Goal: Transaction & Acquisition: Obtain resource

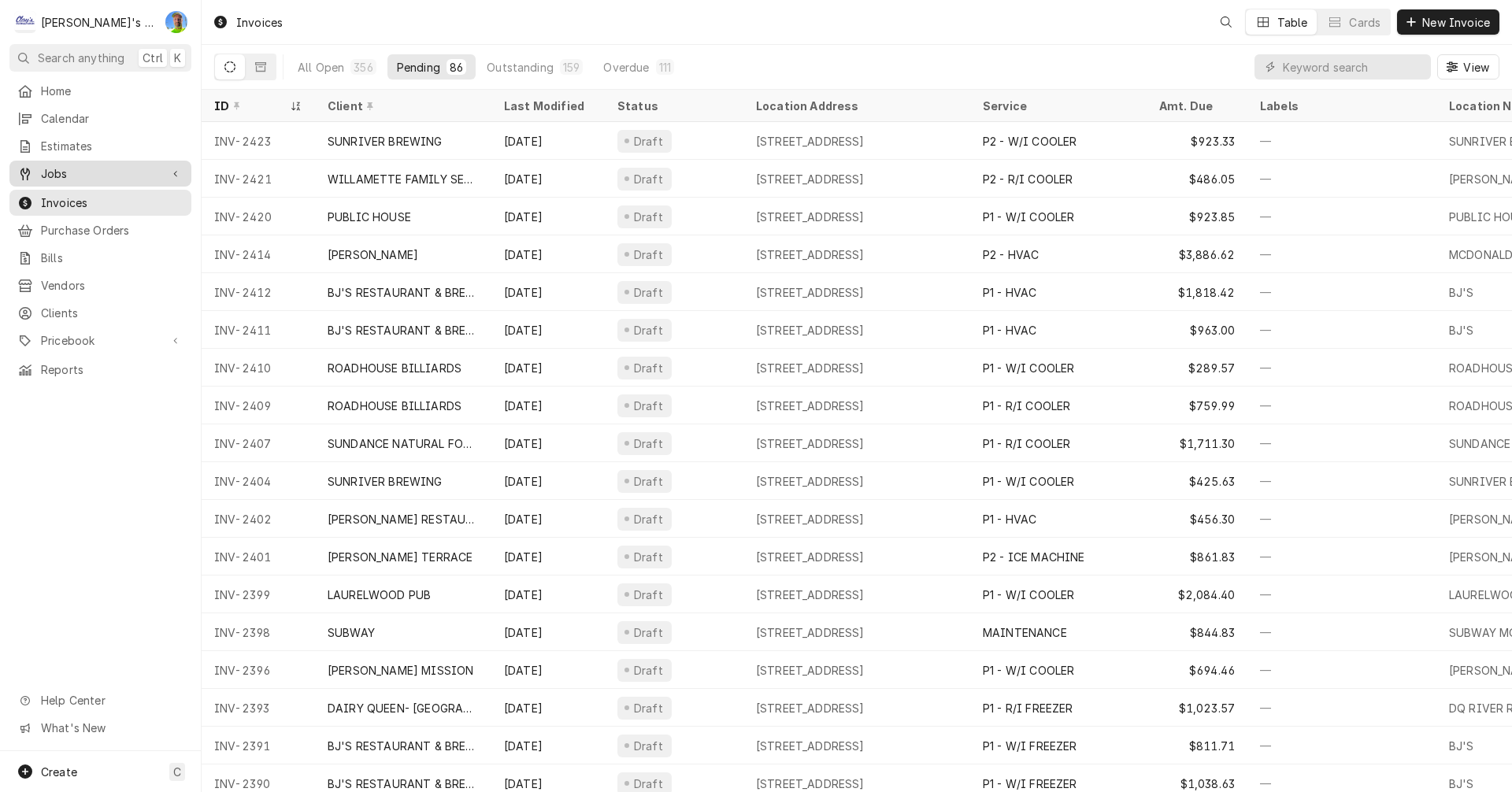
click at [49, 170] on span "Jobs" at bounding box center [100, 173] width 119 height 17
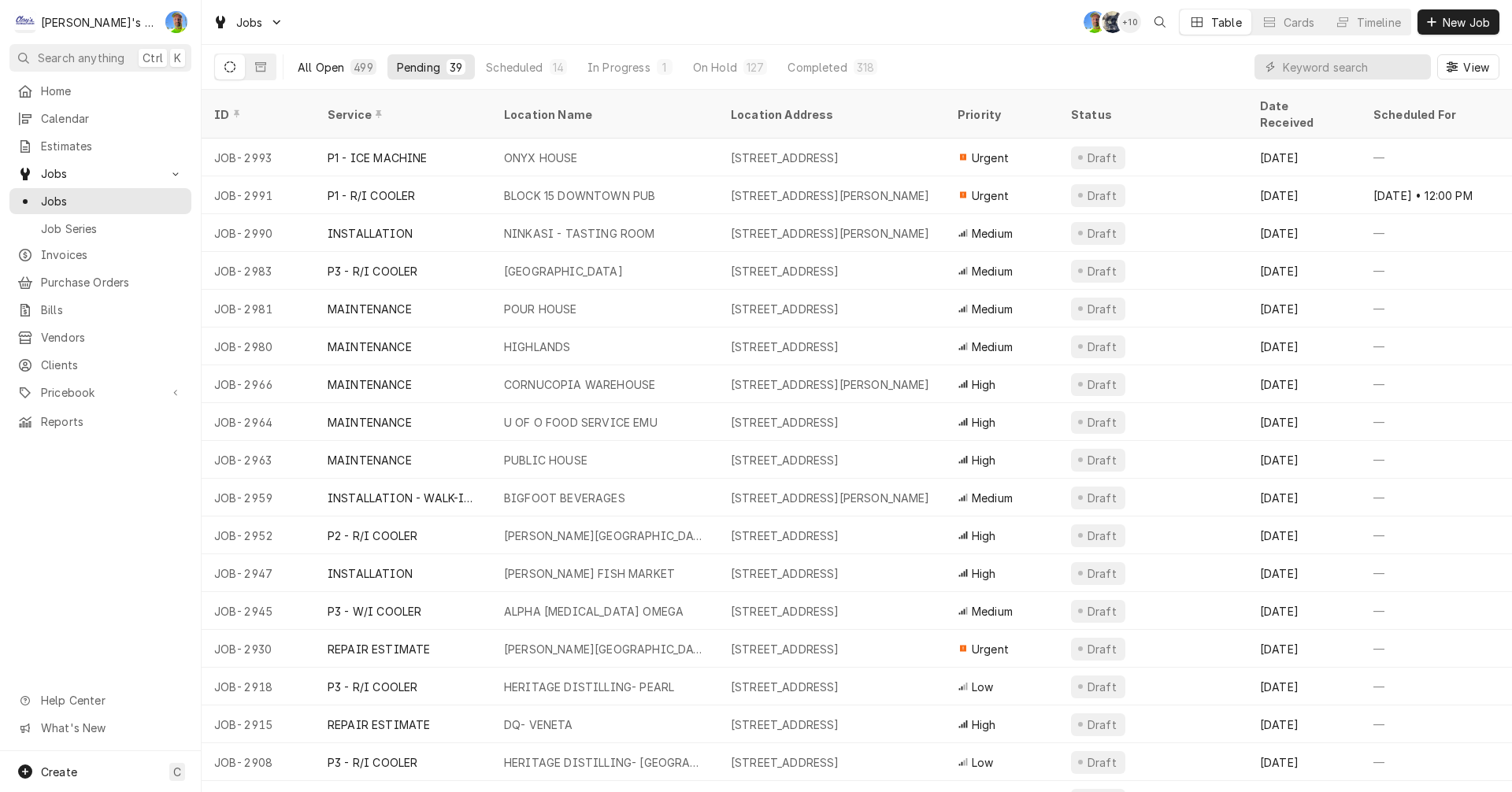
click at [334, 62] on div "All Open" at bounding box center [321, 67] width 46 height 17
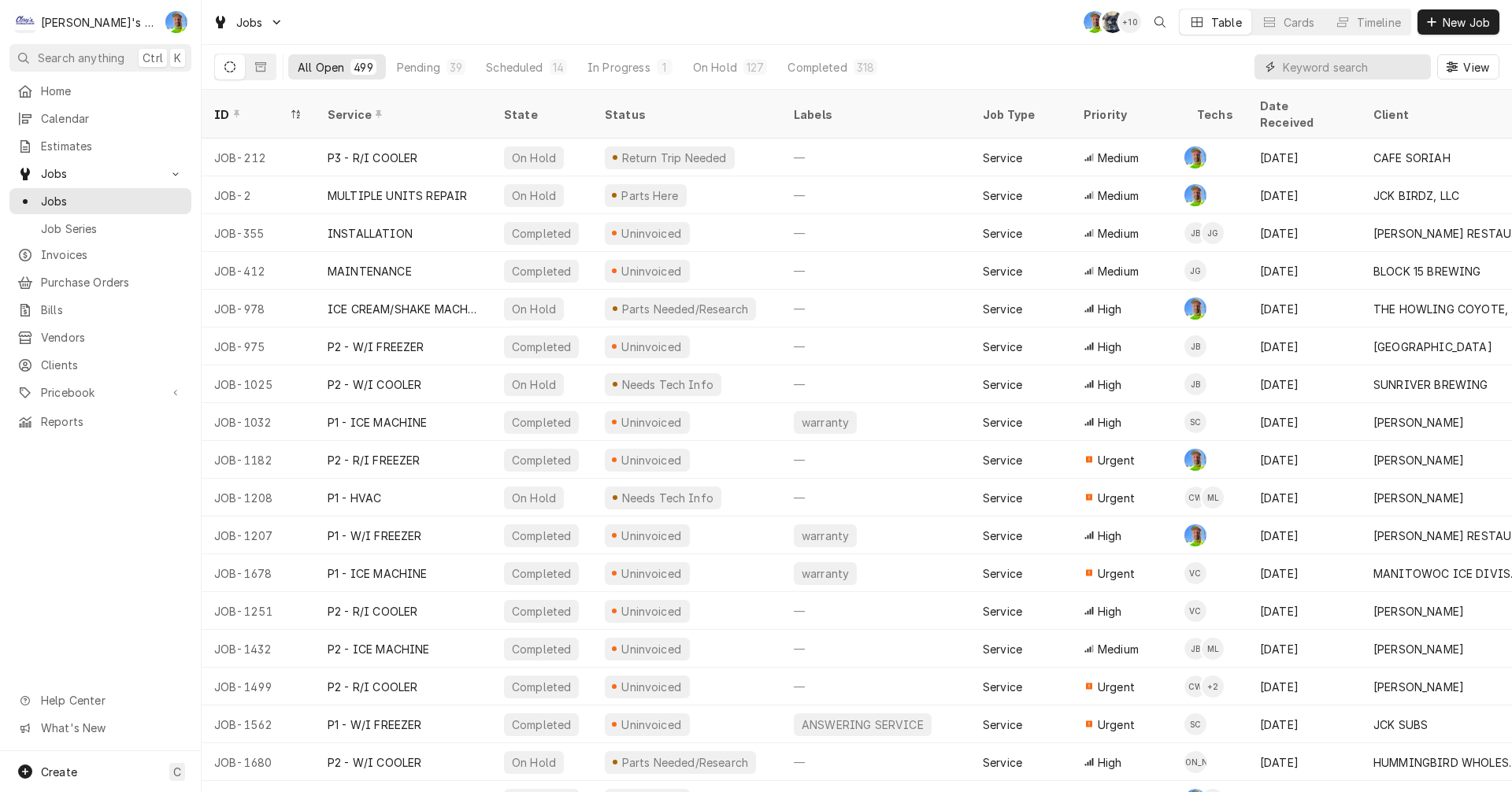
click at [1318, 69] on input "Dynamic Content Wrapper" at bounding box center [1353, 67] width 140 height 25
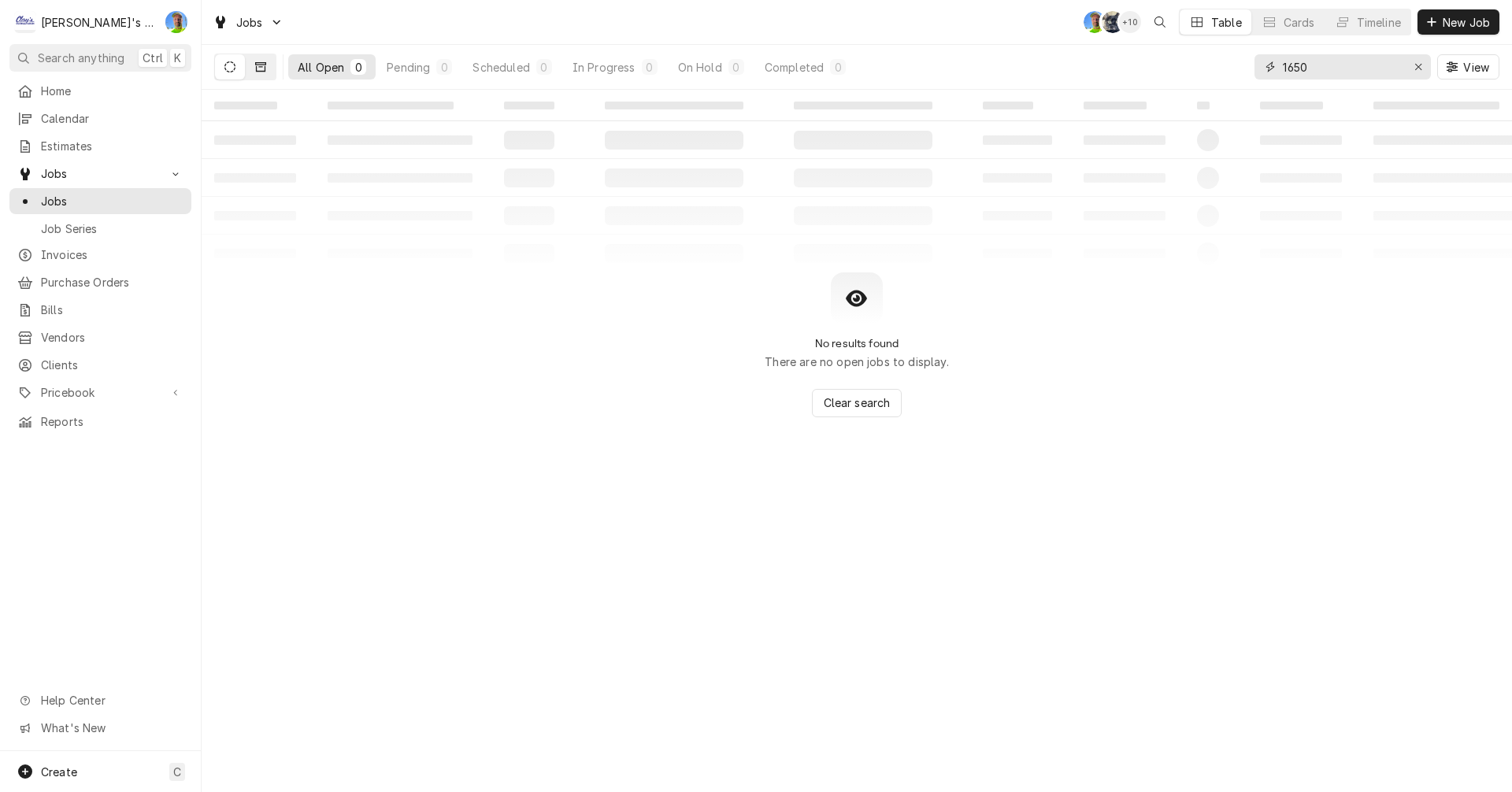
type input "1650"
click at [247, 65] on button "Dynamic Content Wrapper" at bounding box center [261, 67] width 30 height 25
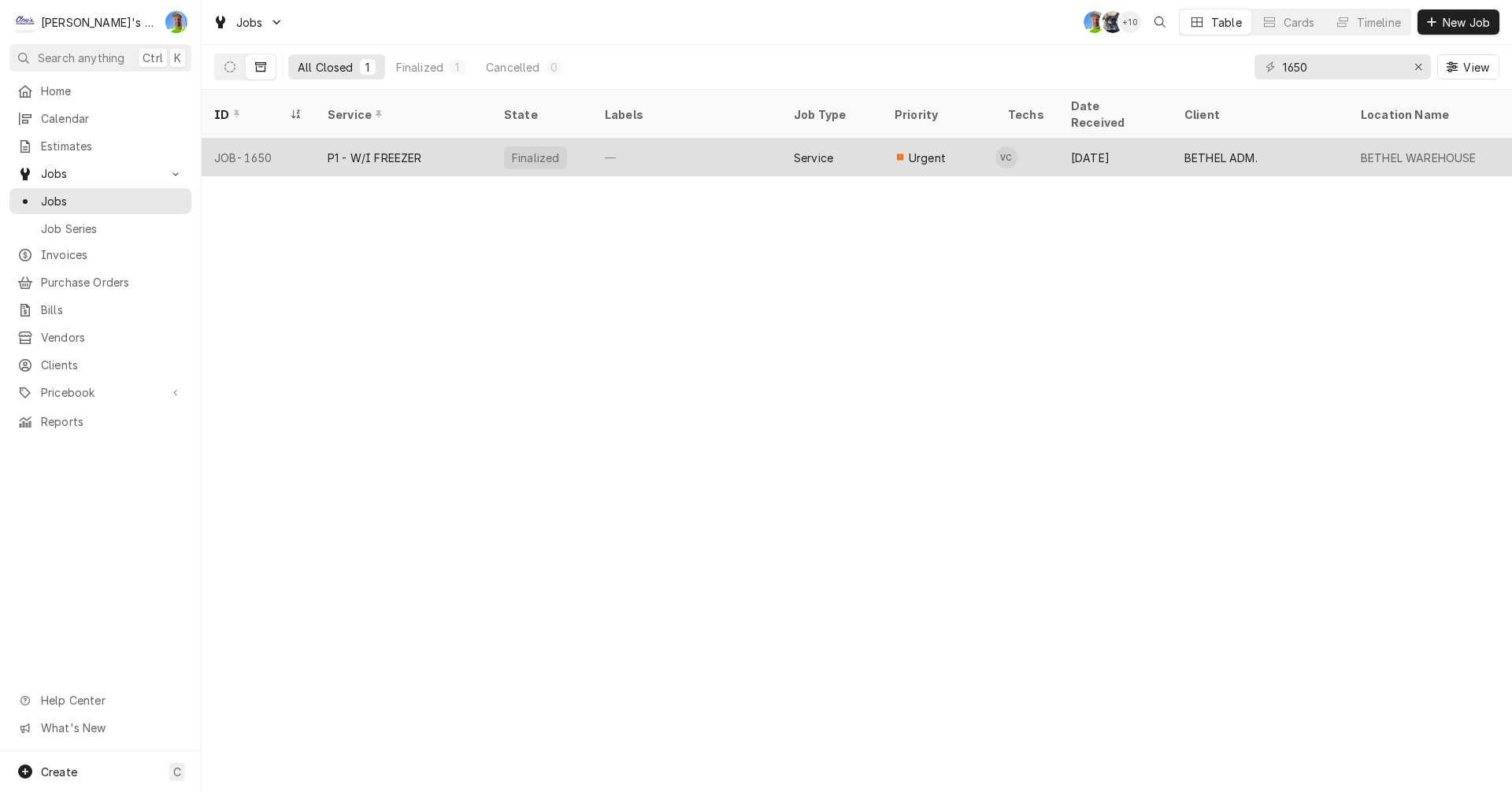
click at [394, 150] on div "P1 - W/I FREEZER" at bounding box center [375, 158] width 95 height 17
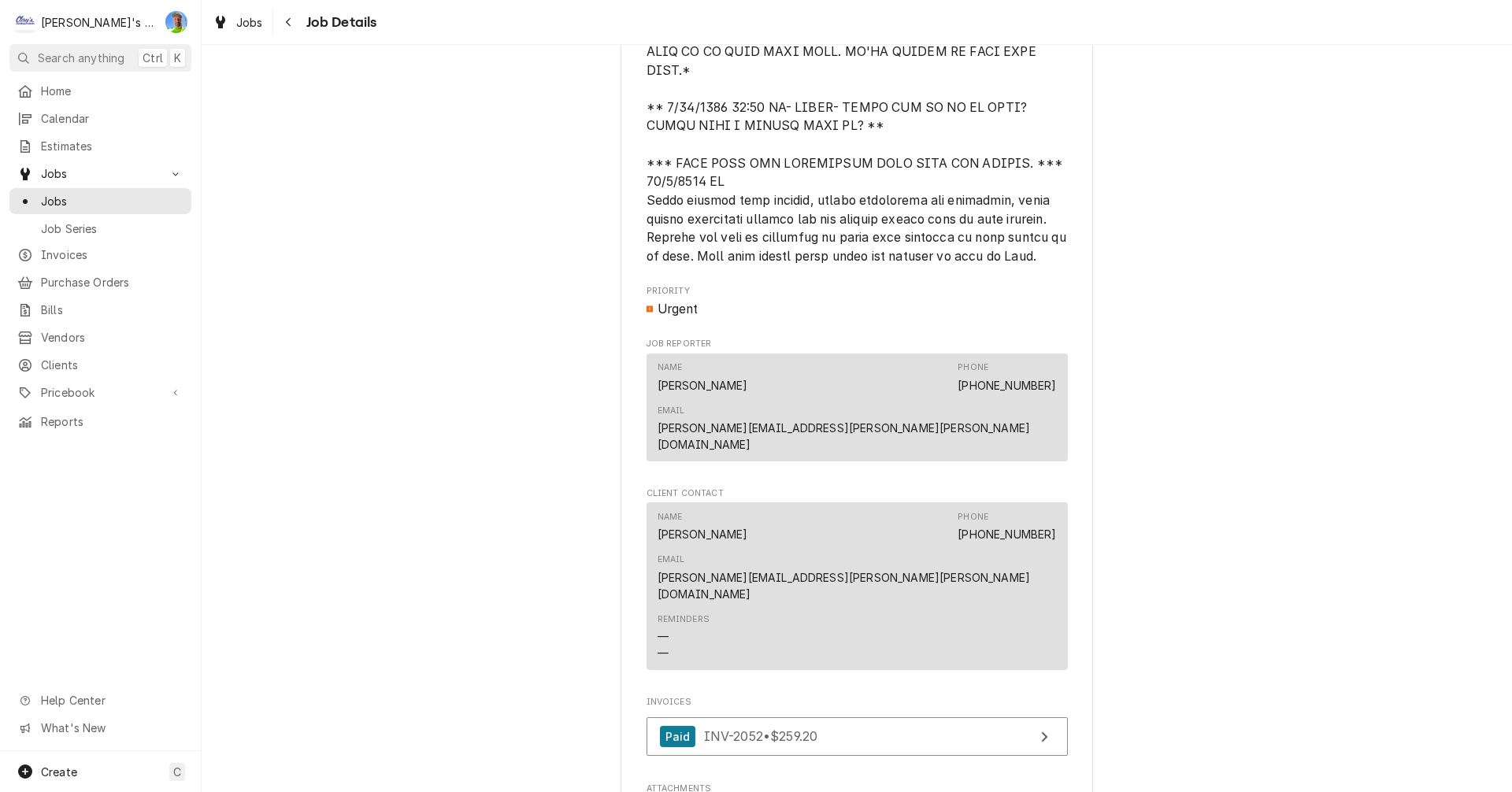
scroll to position [1260, 0]
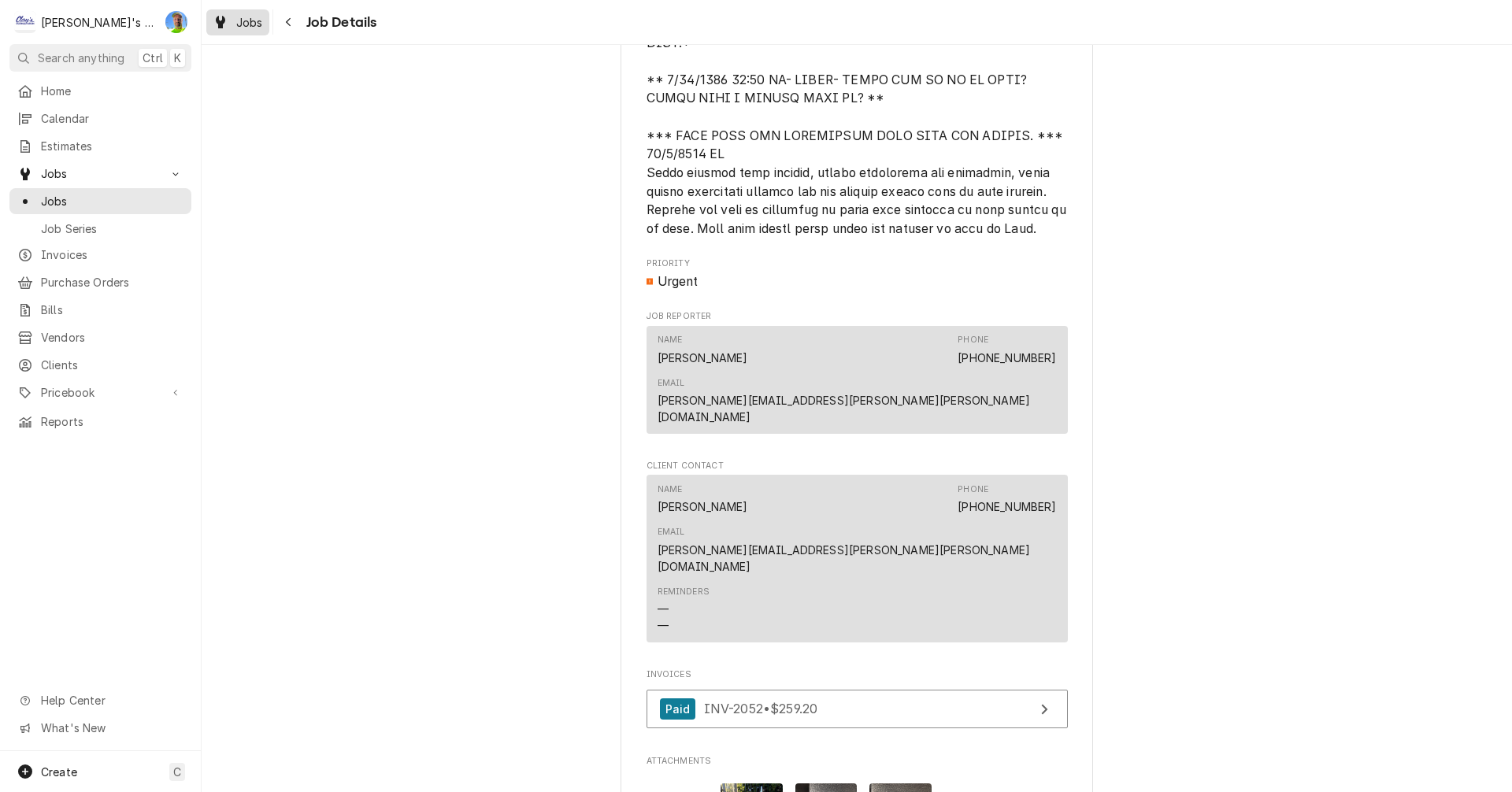
click at [248, 28] on span "Jobs" at bounding box center [250, 22] width 27 height 17
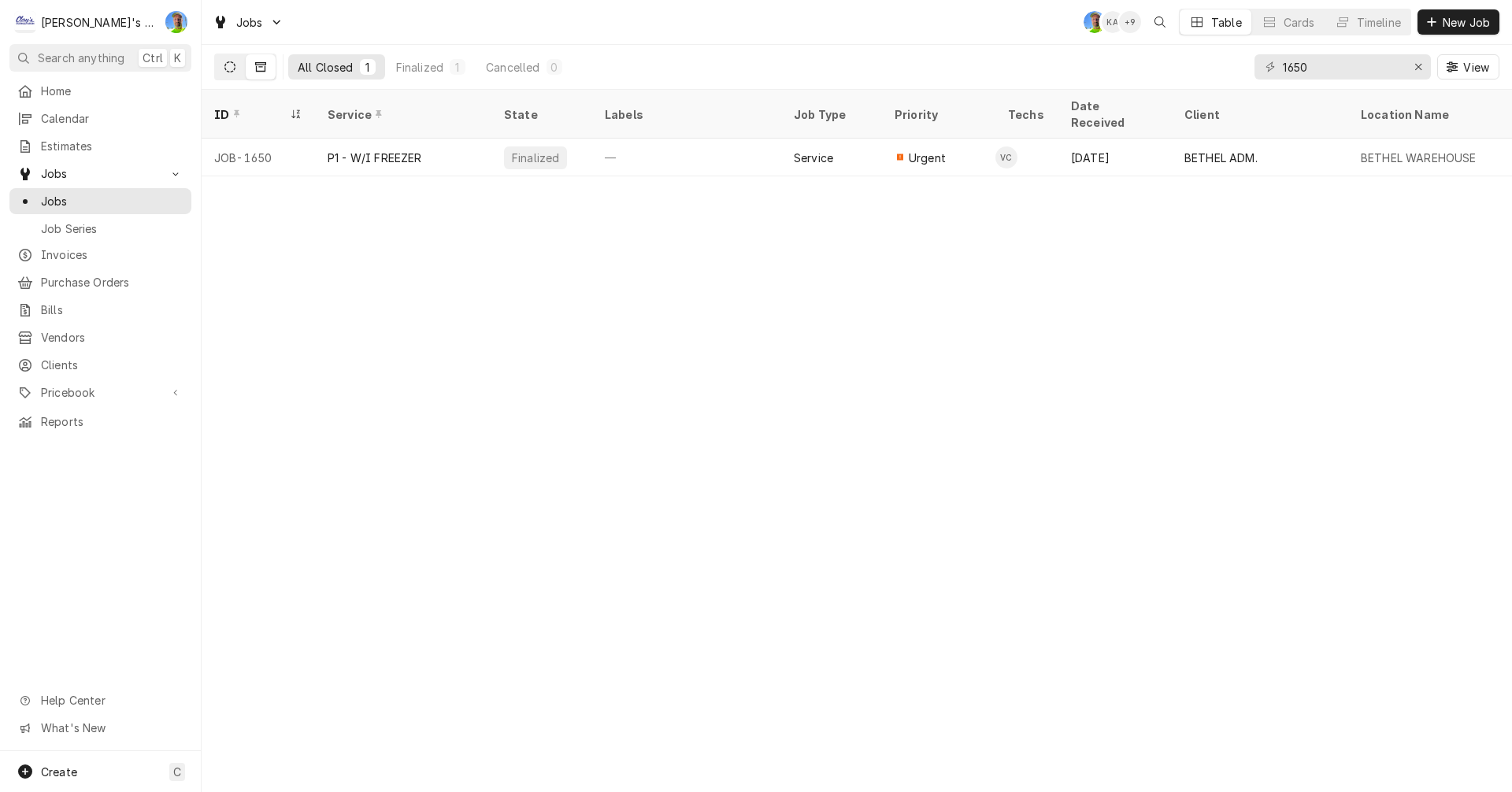
click at [232, 62] on icon "Dynamic Content Wrapper" at bounding box center [230, 67] width 11 height 11
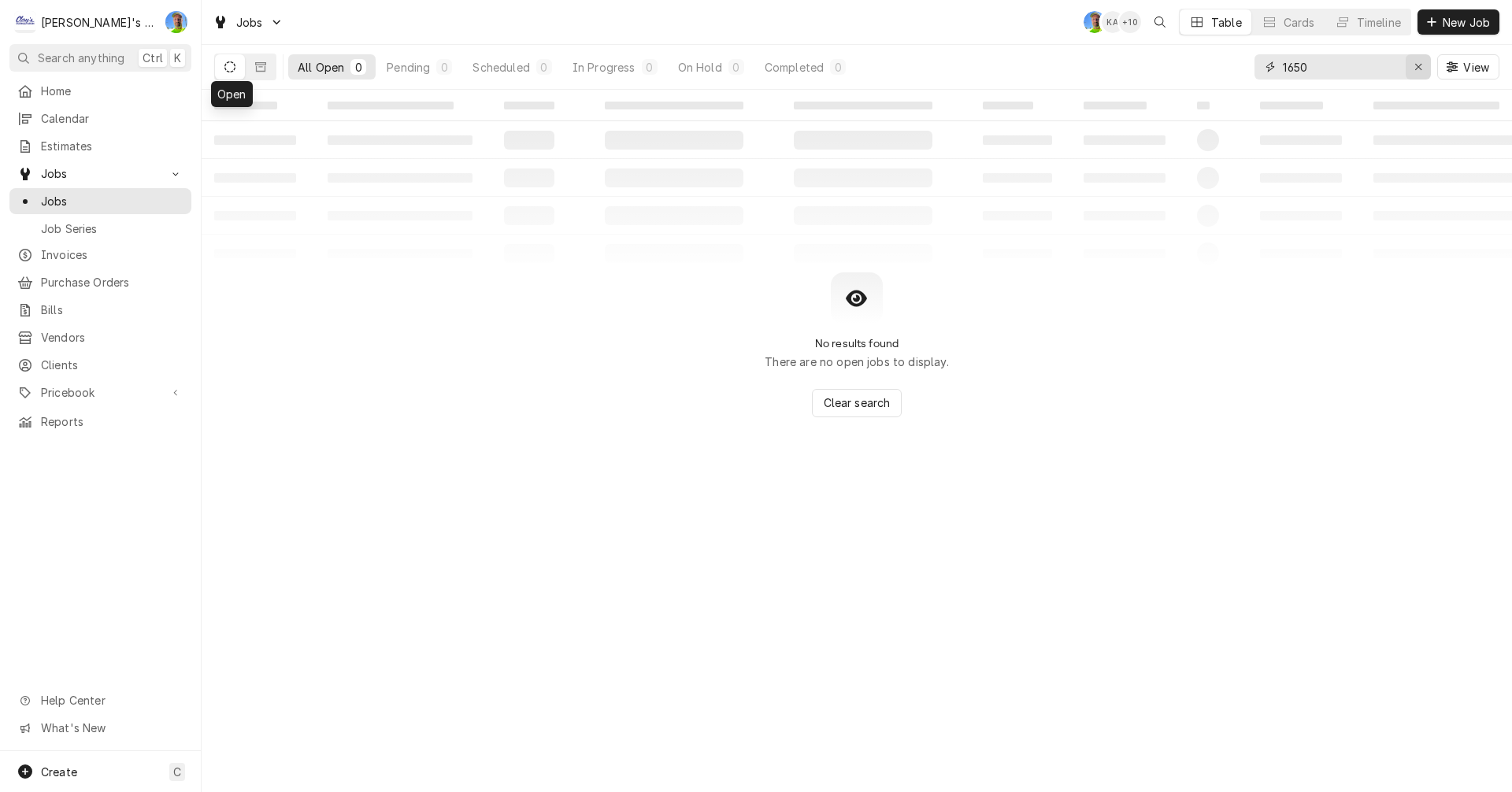
click at [1418, 69] on icon "Erase input" at bounding box center [1418, 67] width 9 height 11
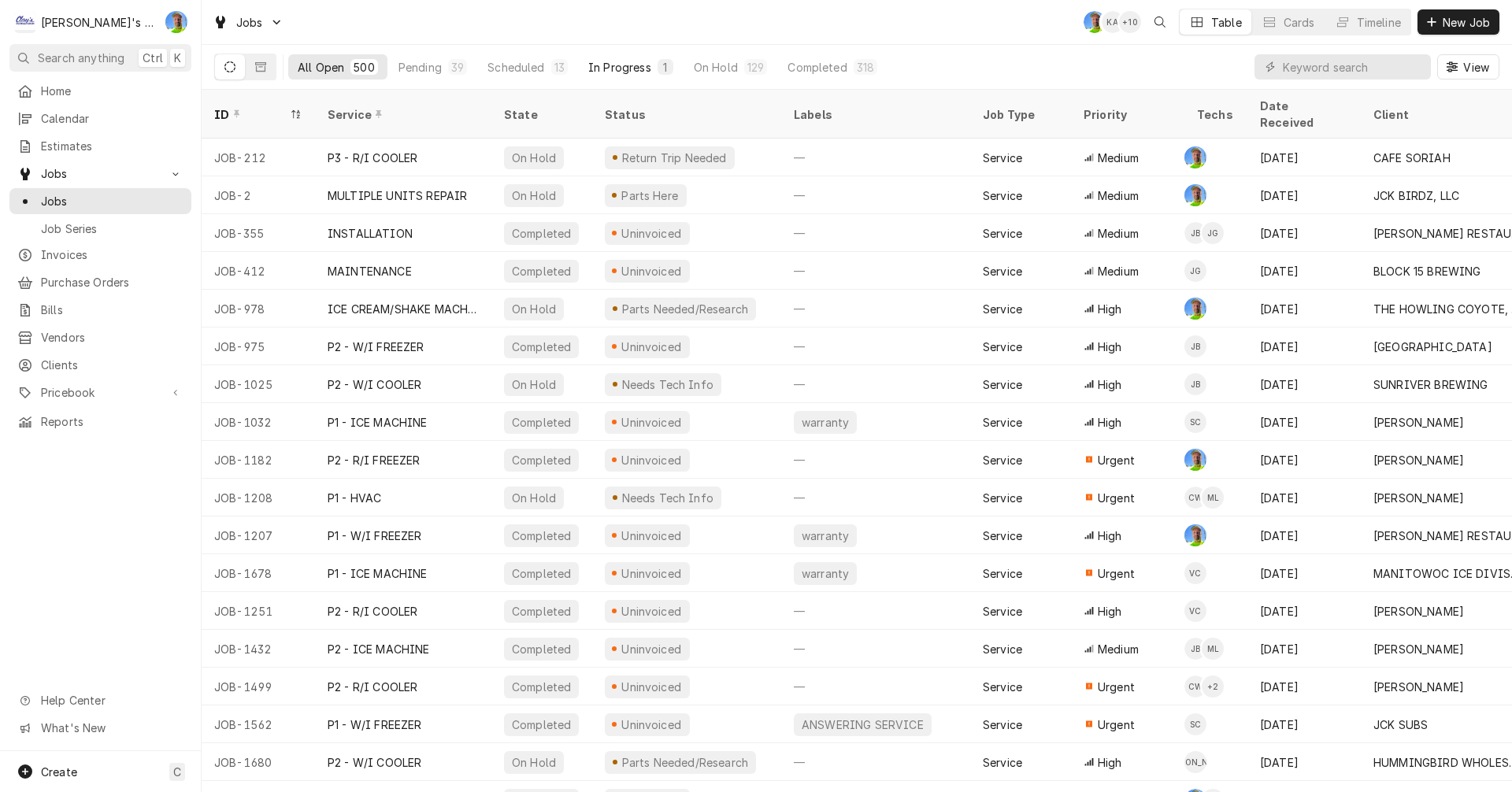
click at [607, 69] on div "In Progress" at bounding box center [619, 67] width 63 height 17
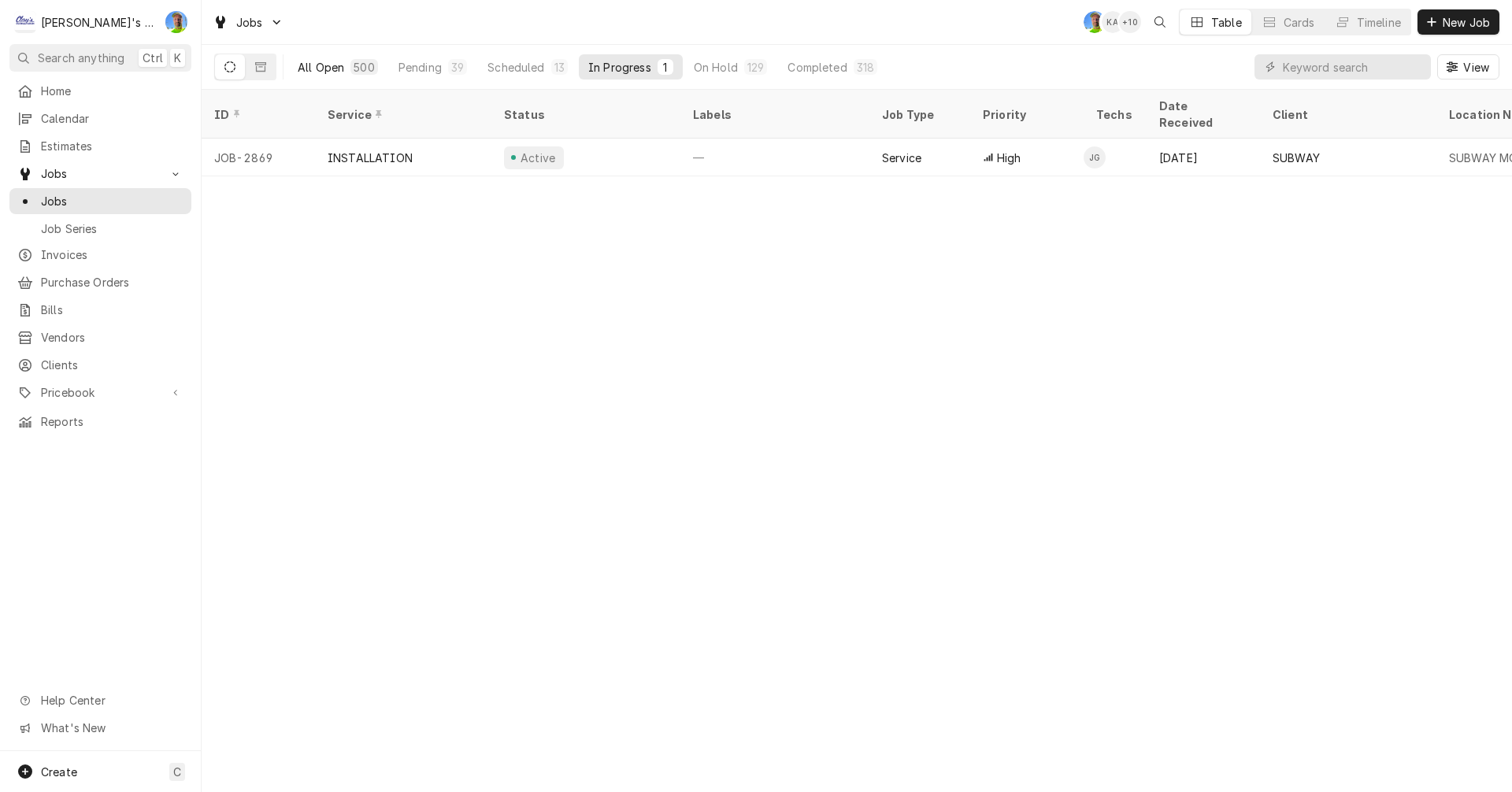
click at [316, 65] on div "All Open" at bounding box center [321, 67] width 46 height 17
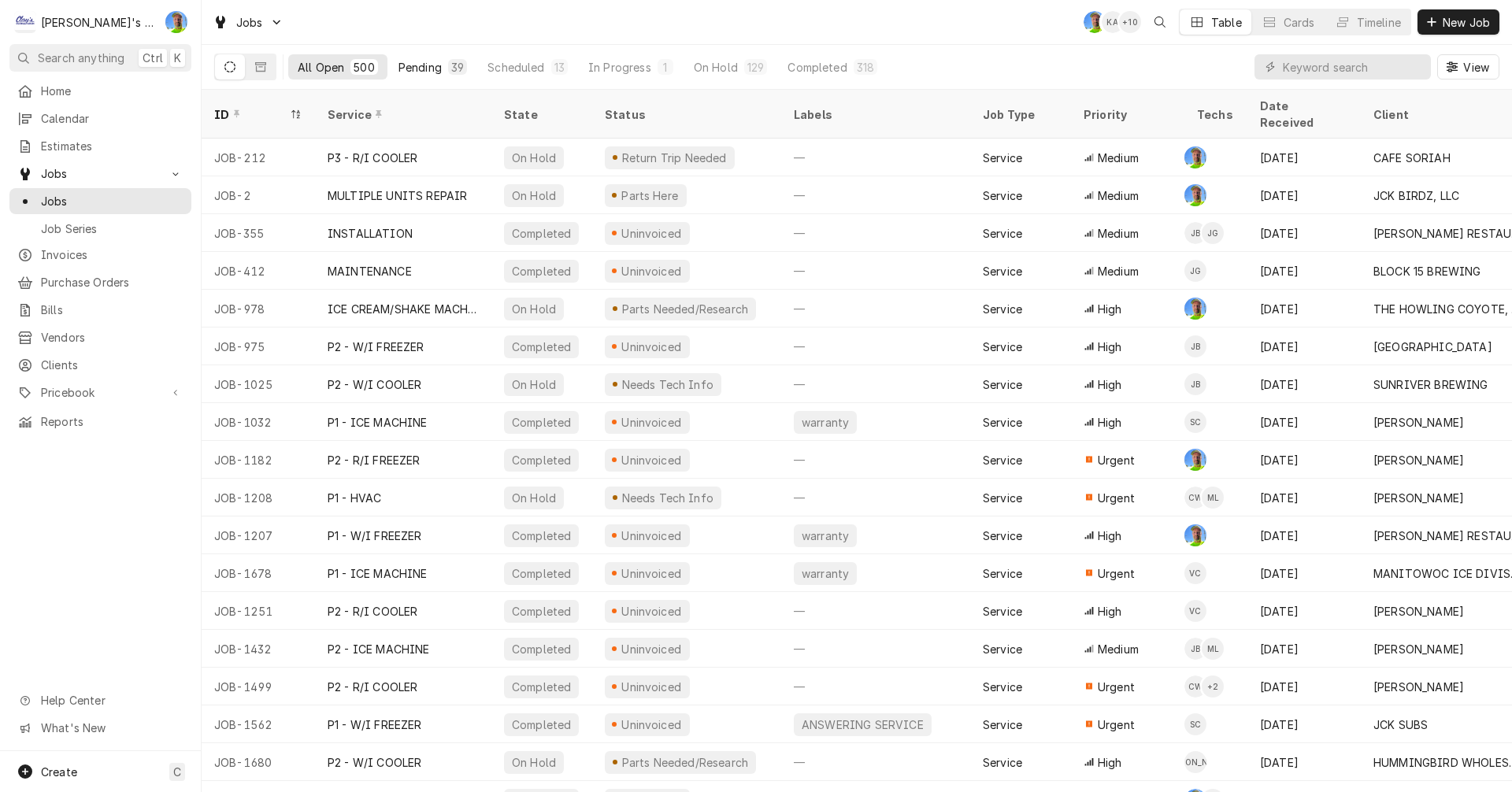
click at [418, 71] on div "Pending" at bounding box center [420, 67] width 43 height 17
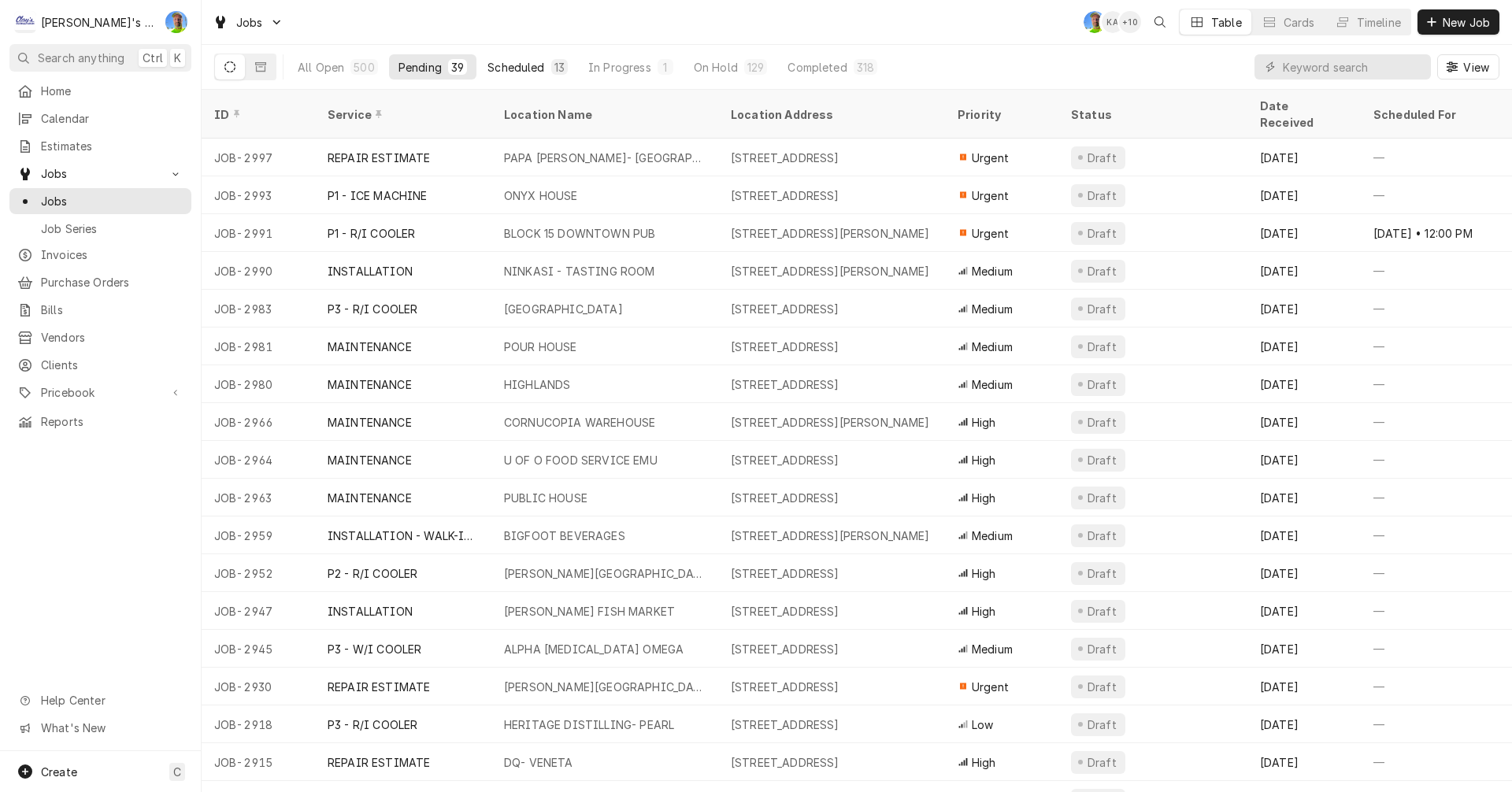
click at [515, 73] on div "Scheduled" at bounding box center [516, 67] width 57 height 17
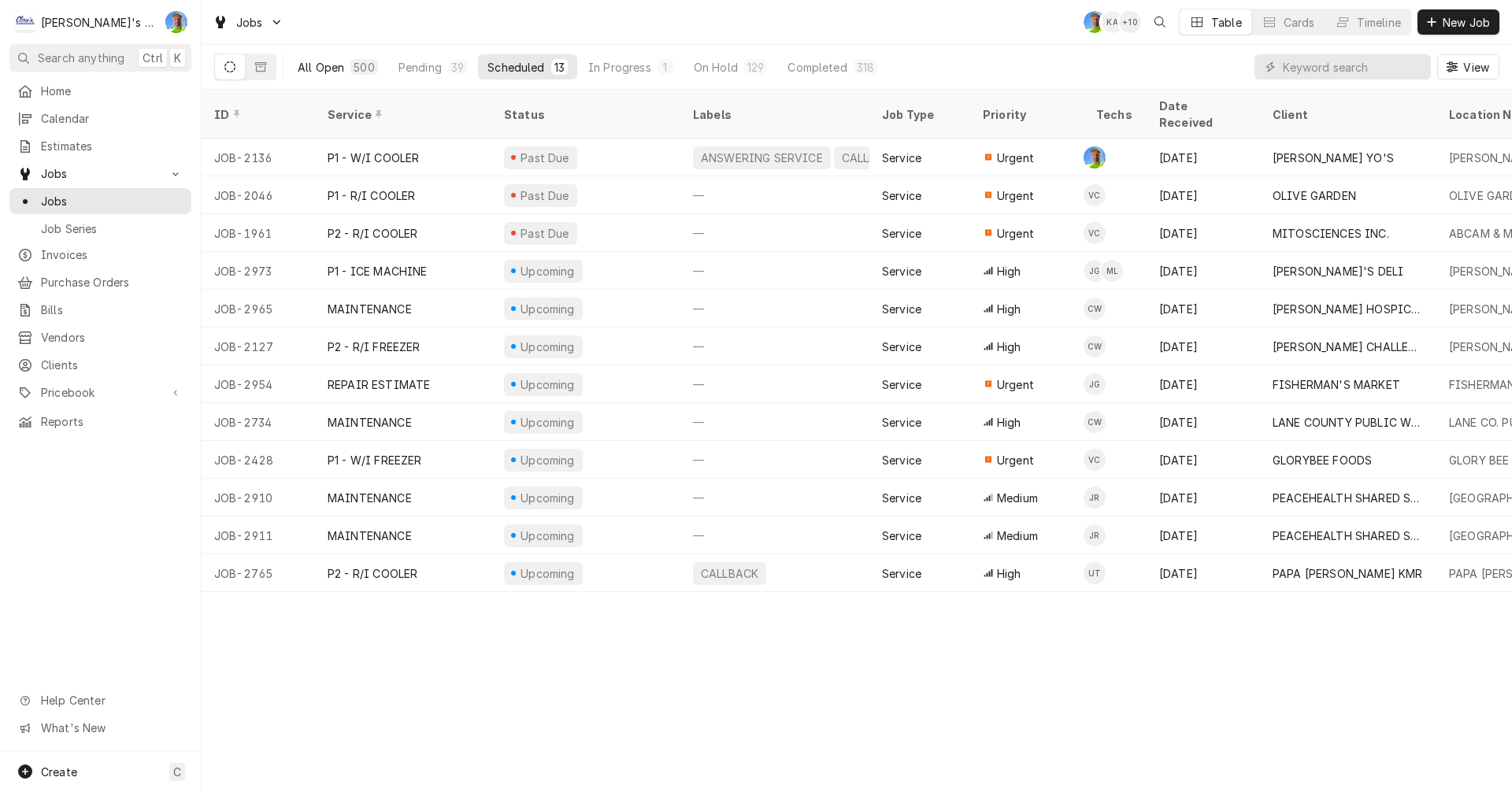
click at [332, 71] on div "All Open" at bounding box center [321, 67] width 46 height 17
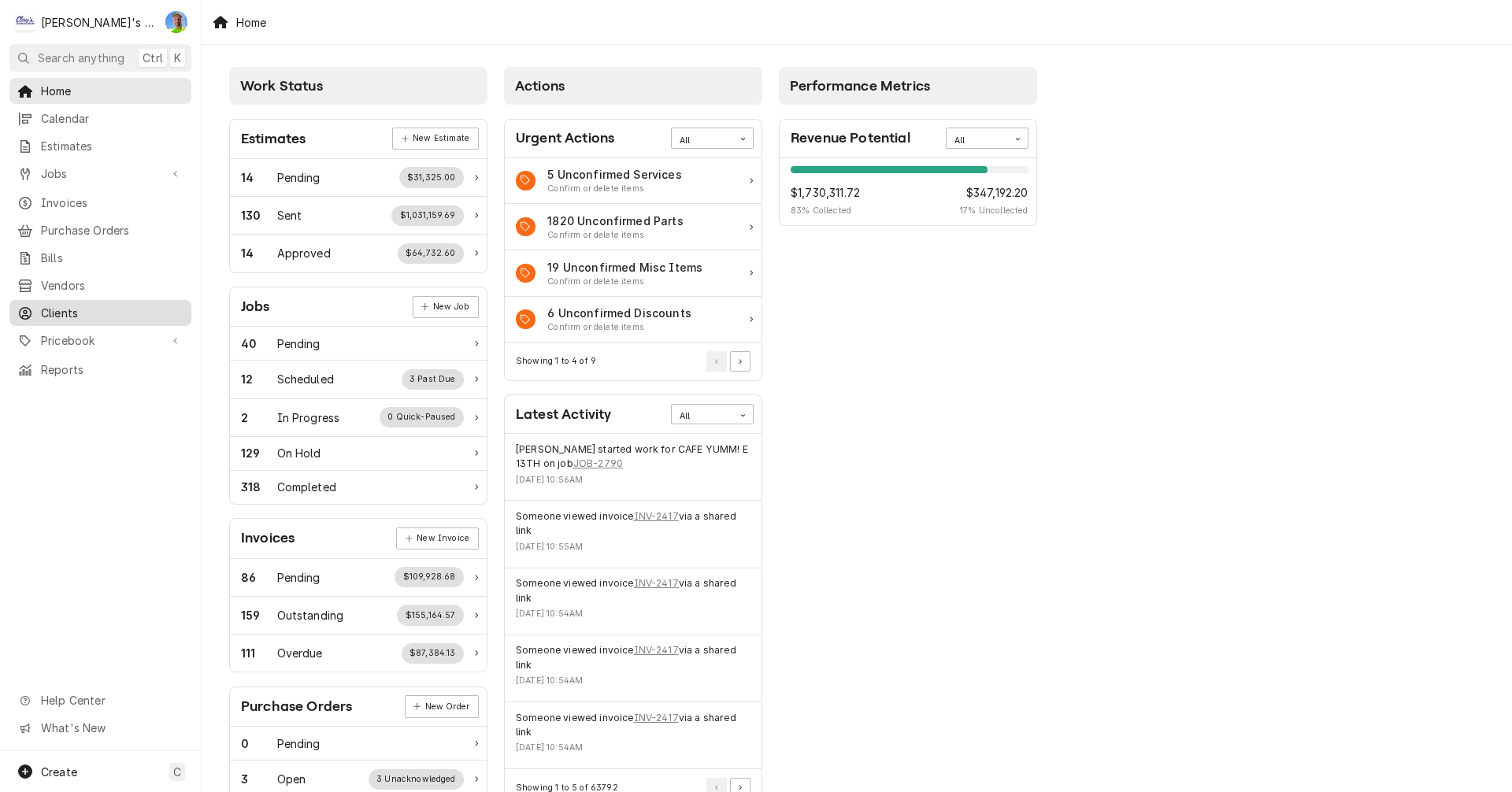
click at [72, 305] on span "Clients" at bounding box center [112, 313] width 143 height 17
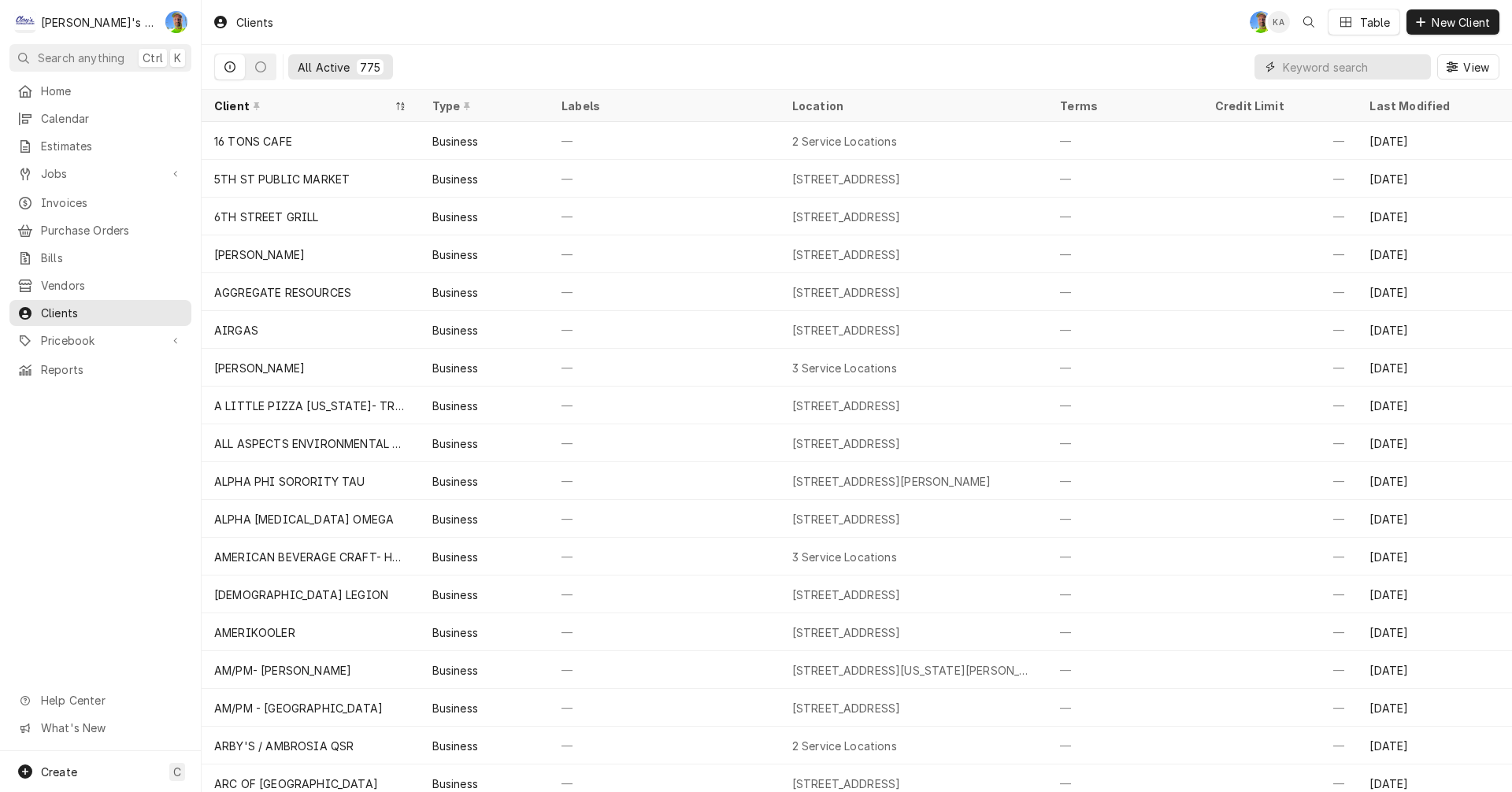
click at [1306, 69] on input "Dynamic Content Wrapper" at bounding box center [1353, 67] width 140 height 25
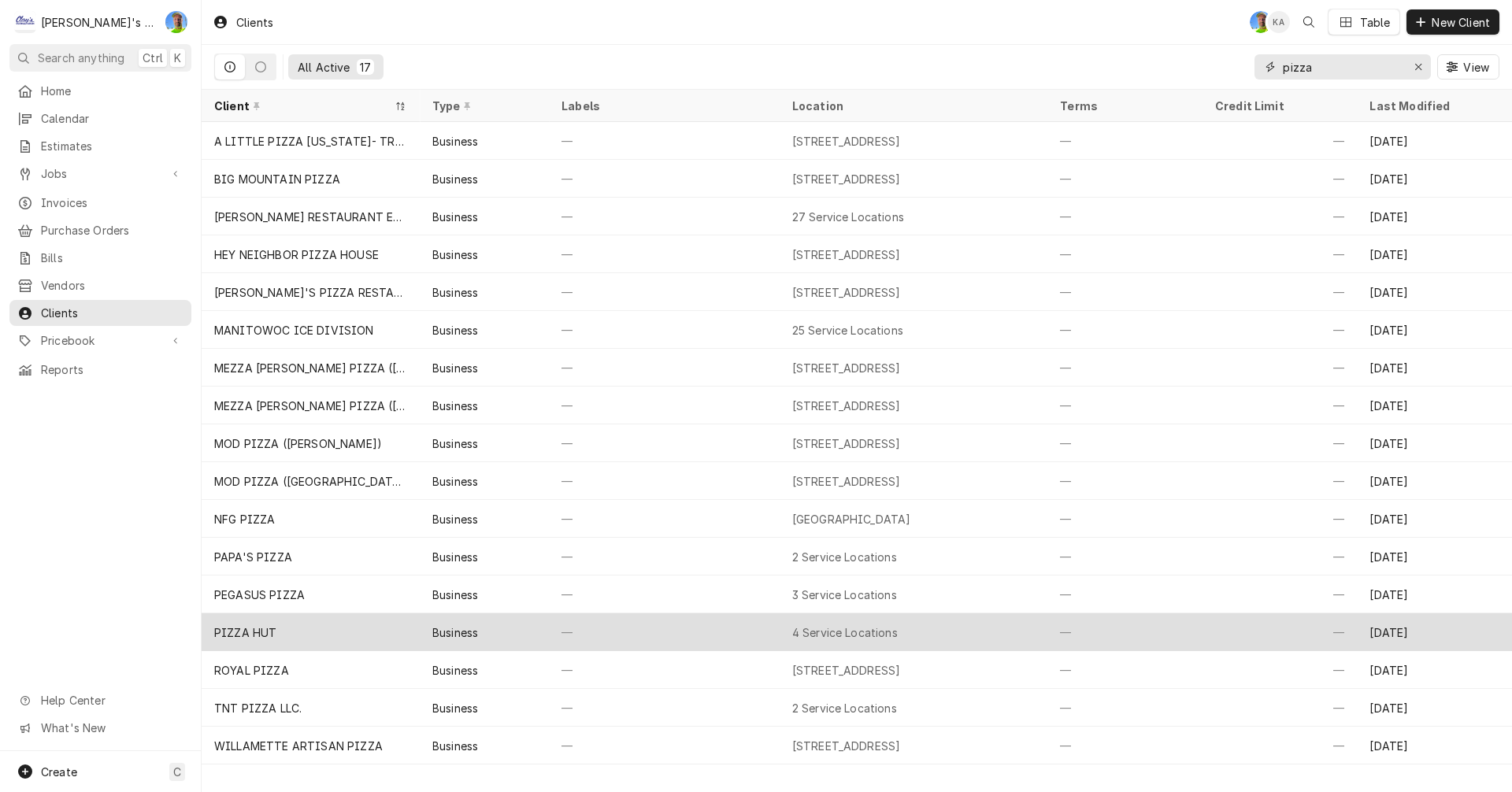
type input "pizza"
click at [1107, 627] on div "—" at bounding box center [1124, 632] width 155 height 38
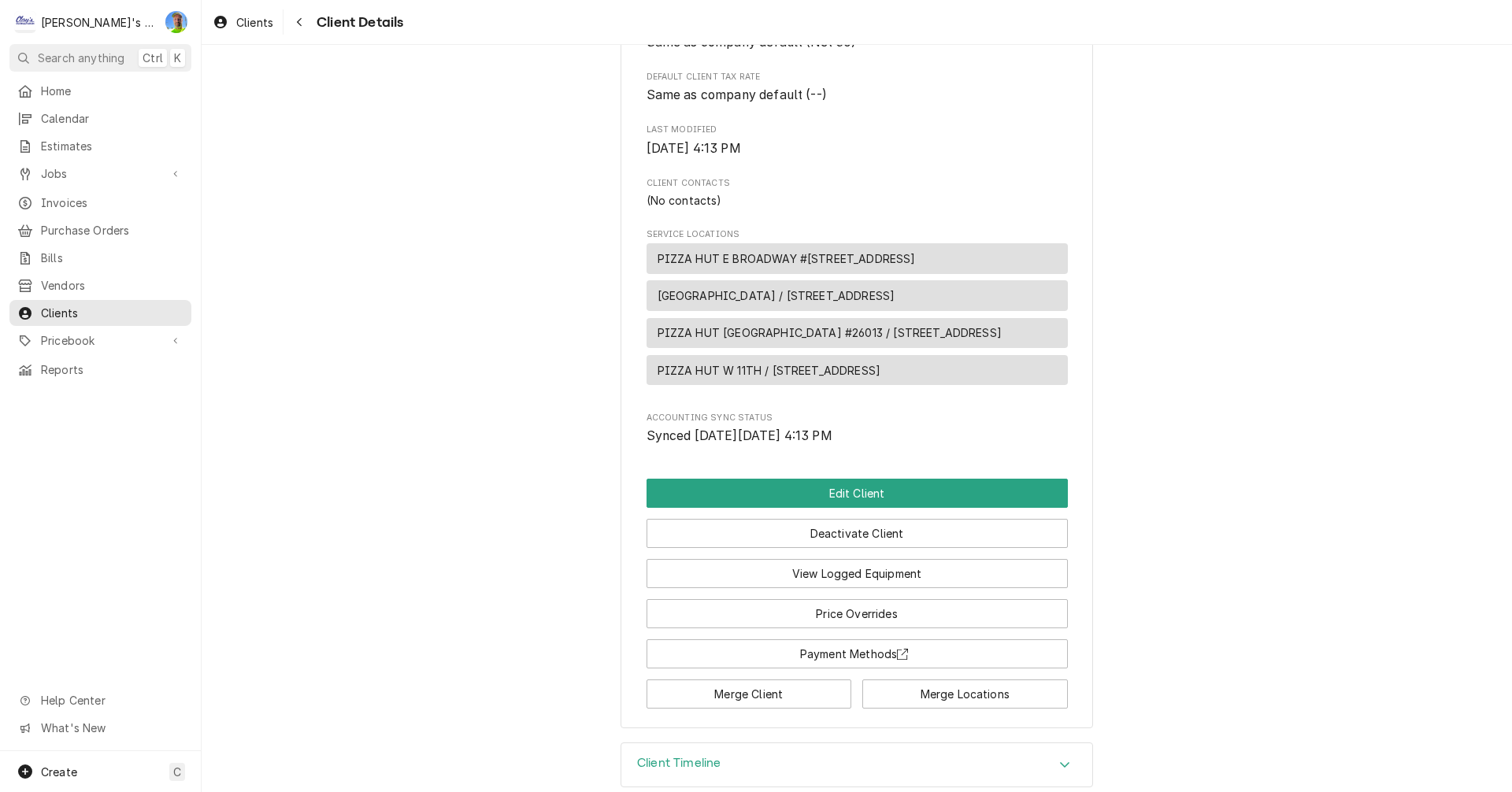
scroll to position [394, 0]
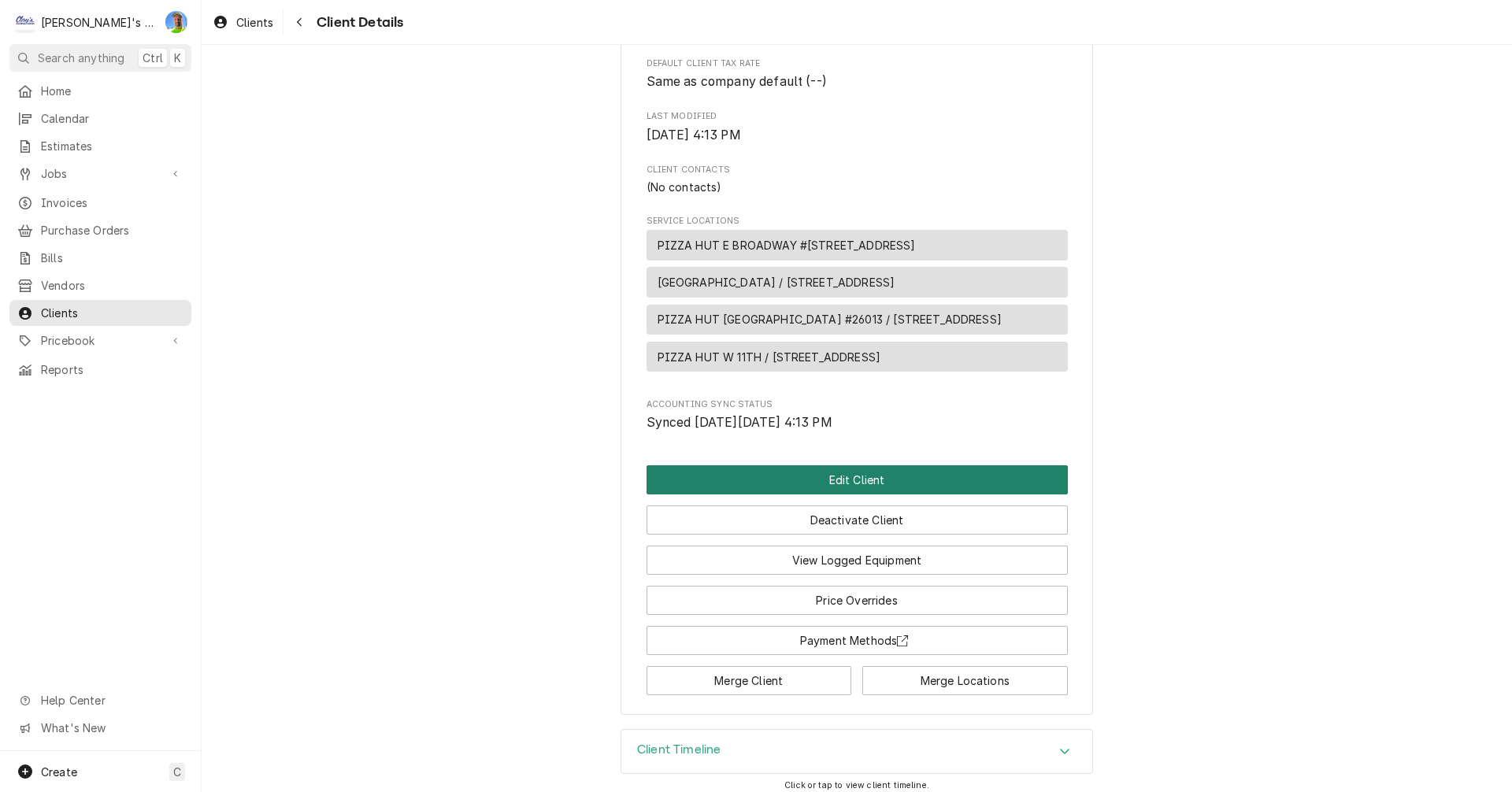
click at [968, 495] on button "Edit Client" at bounding box center [856, 480] width 422 height 29
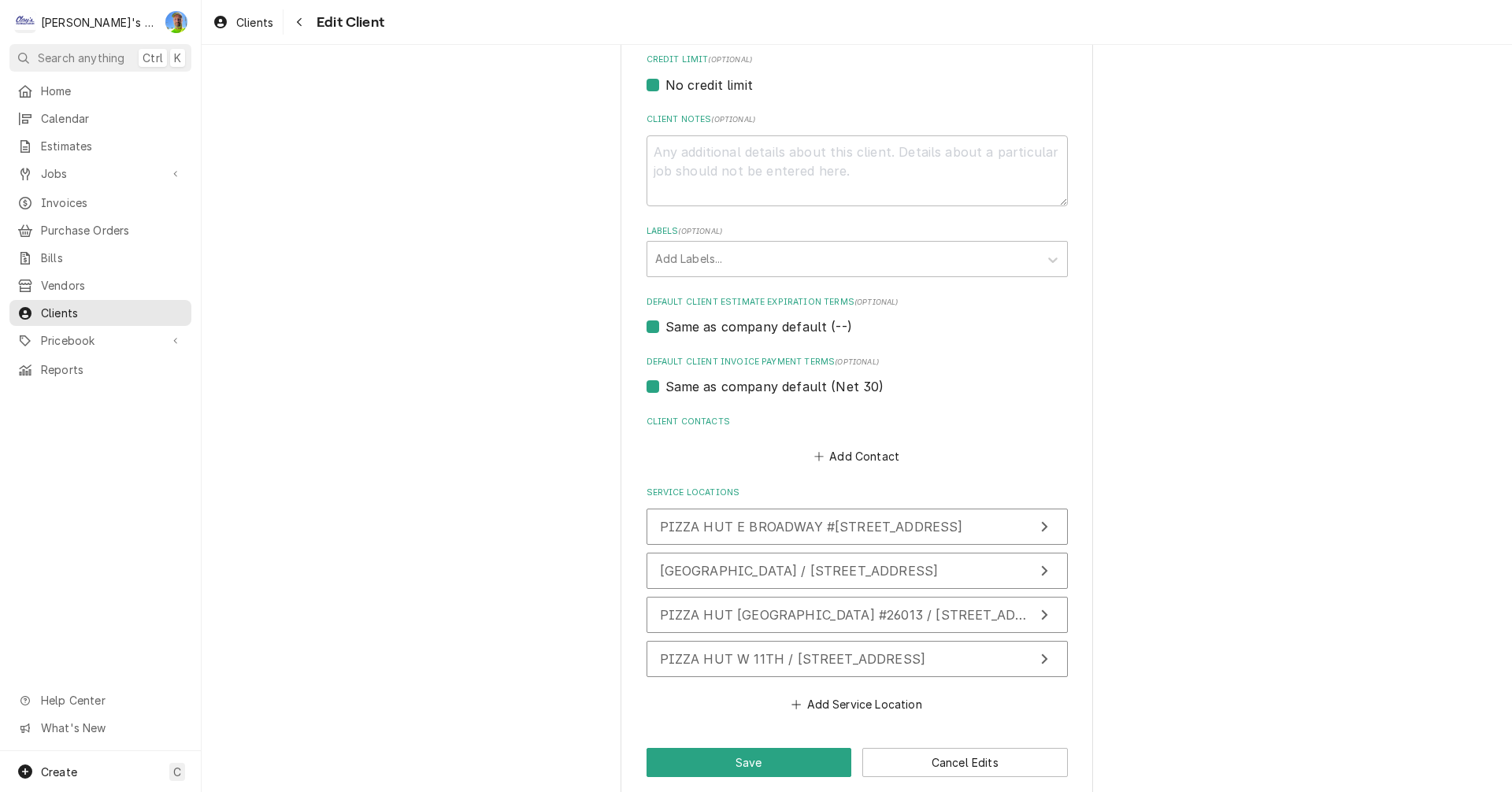
scroll to position [718, 0]
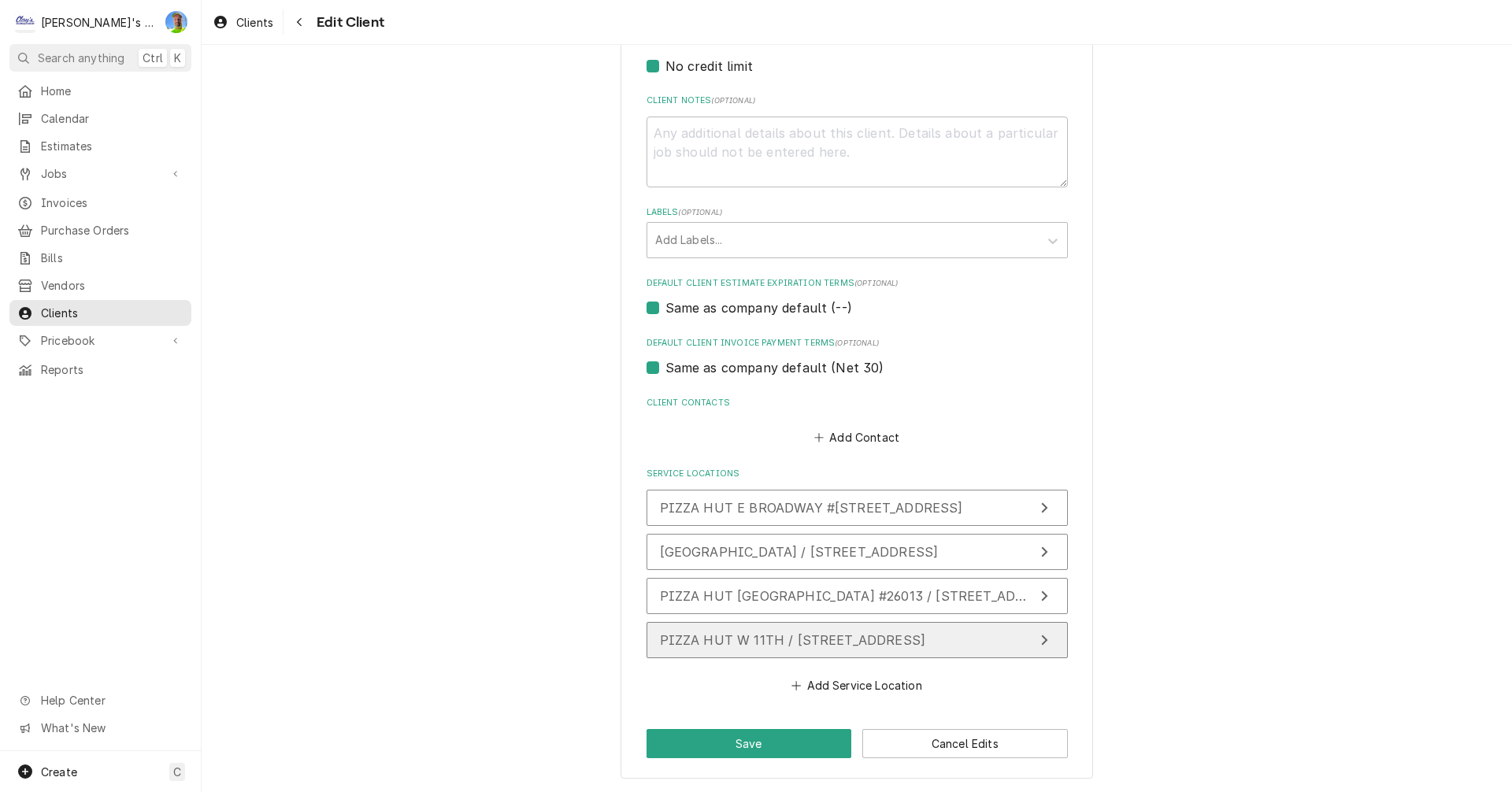
click at [926, 642] on span "PIZZA HUT W 11TH / [STREET_ADDRESS]" at bounding box center [793, 640] width 266 height 16
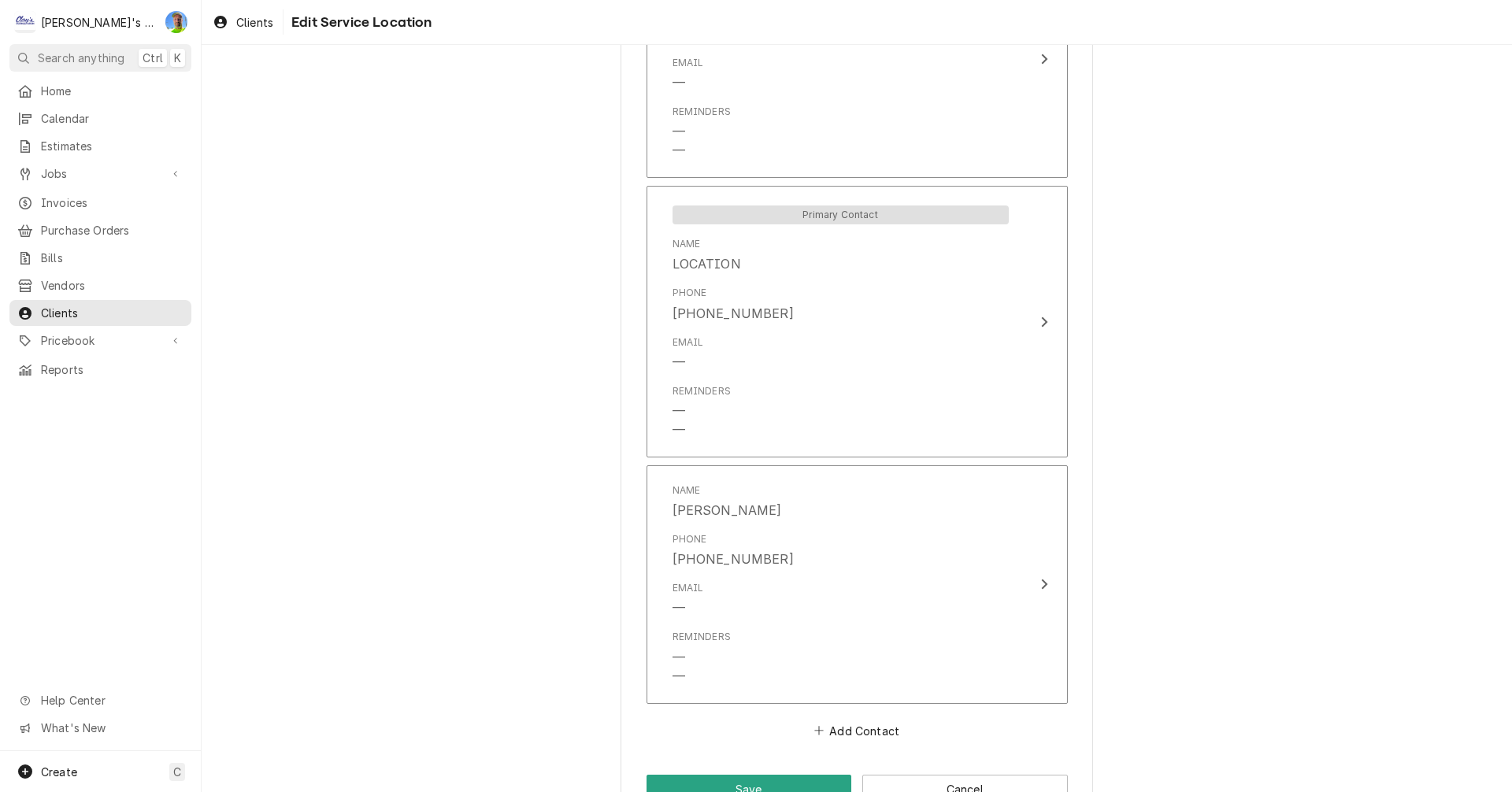
scroll to position [1195, 0]
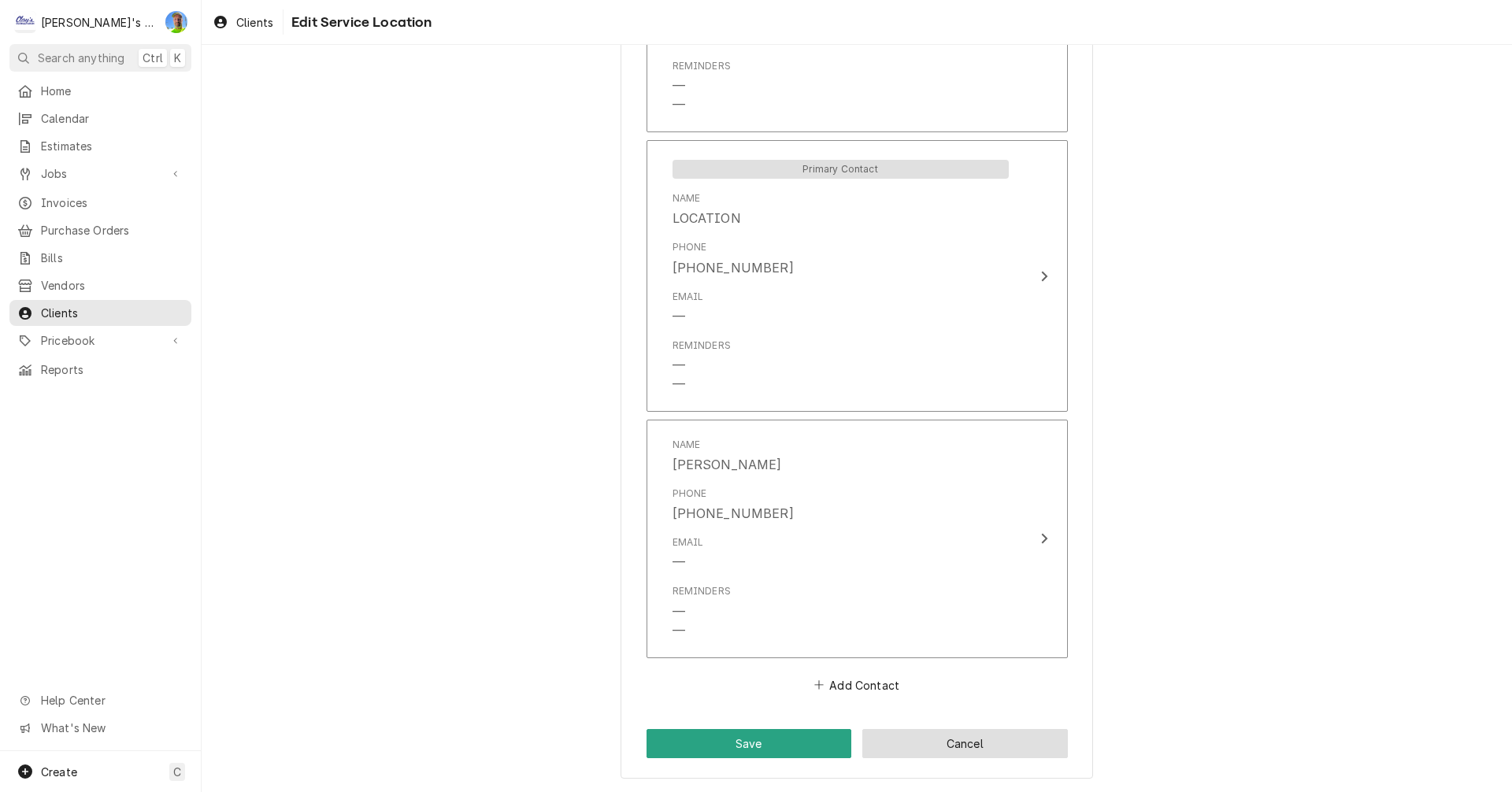
click at [1043, 749] on button "Cancel" at bounding box center [964, 743] width 206 height 29
type textarea "x"
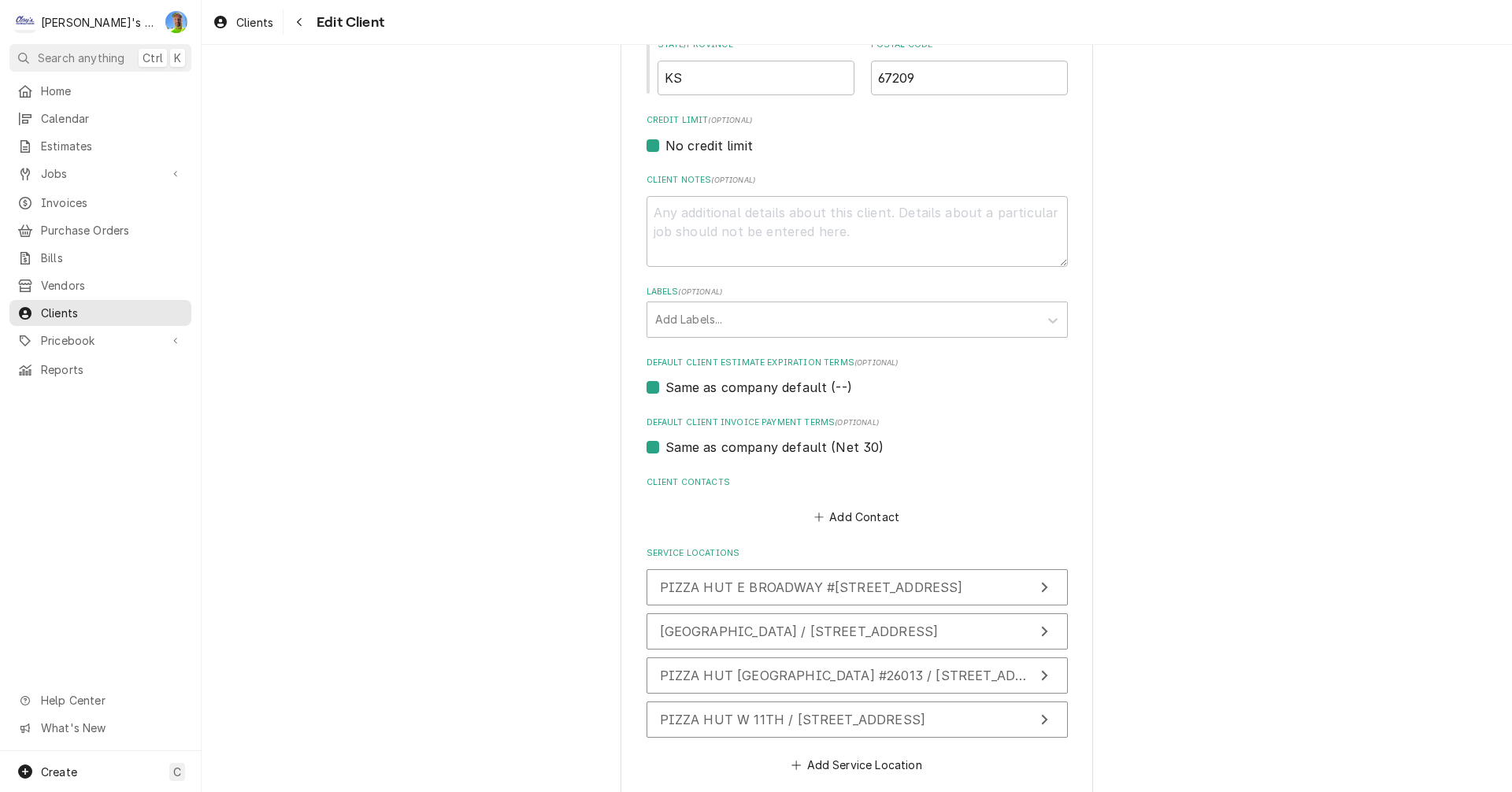
scroll to position [718, 0]
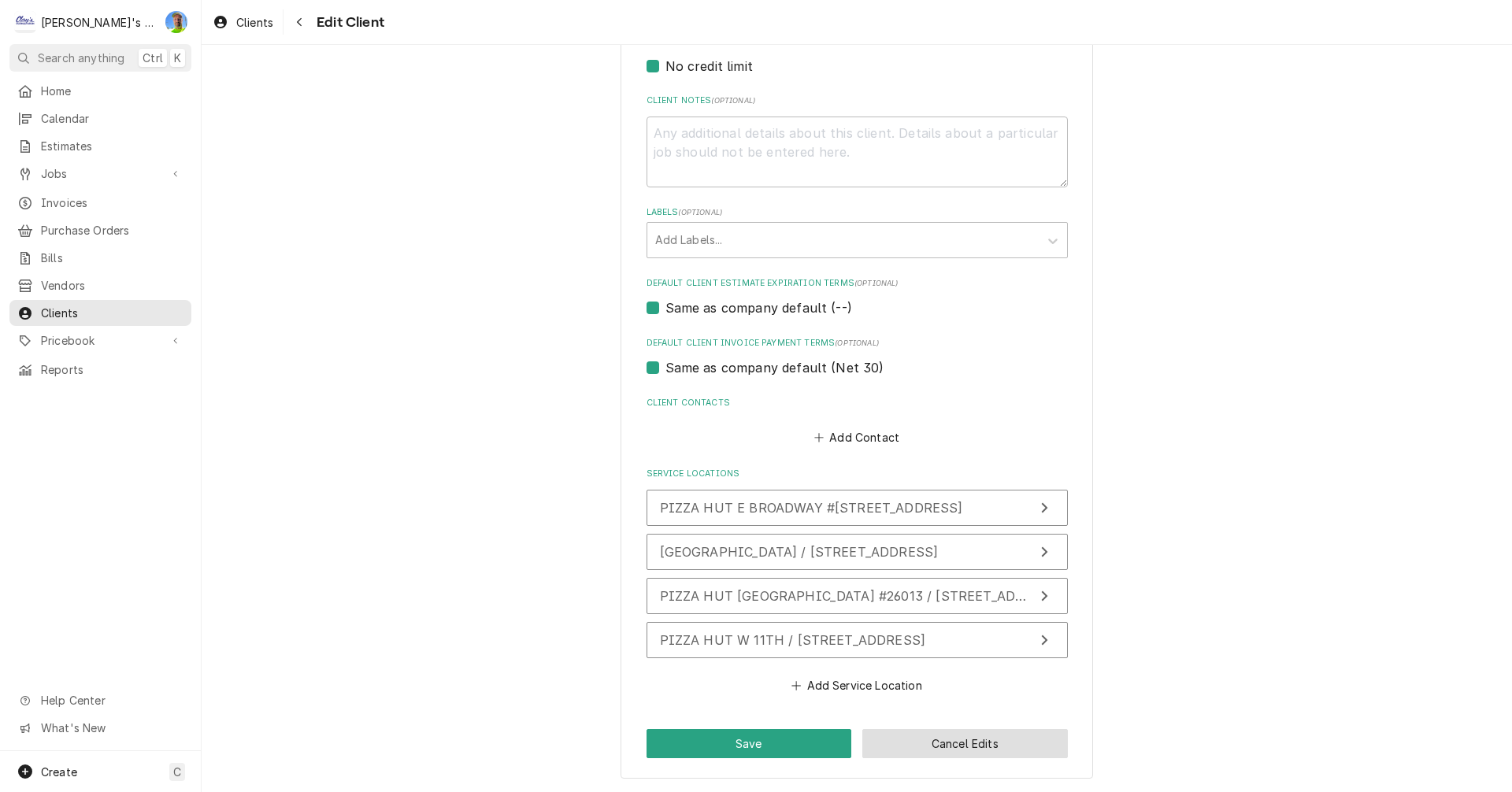
click at [1039, 747] on button "Cancel Edits" at bounding box center [964, 743] width 206 height 29
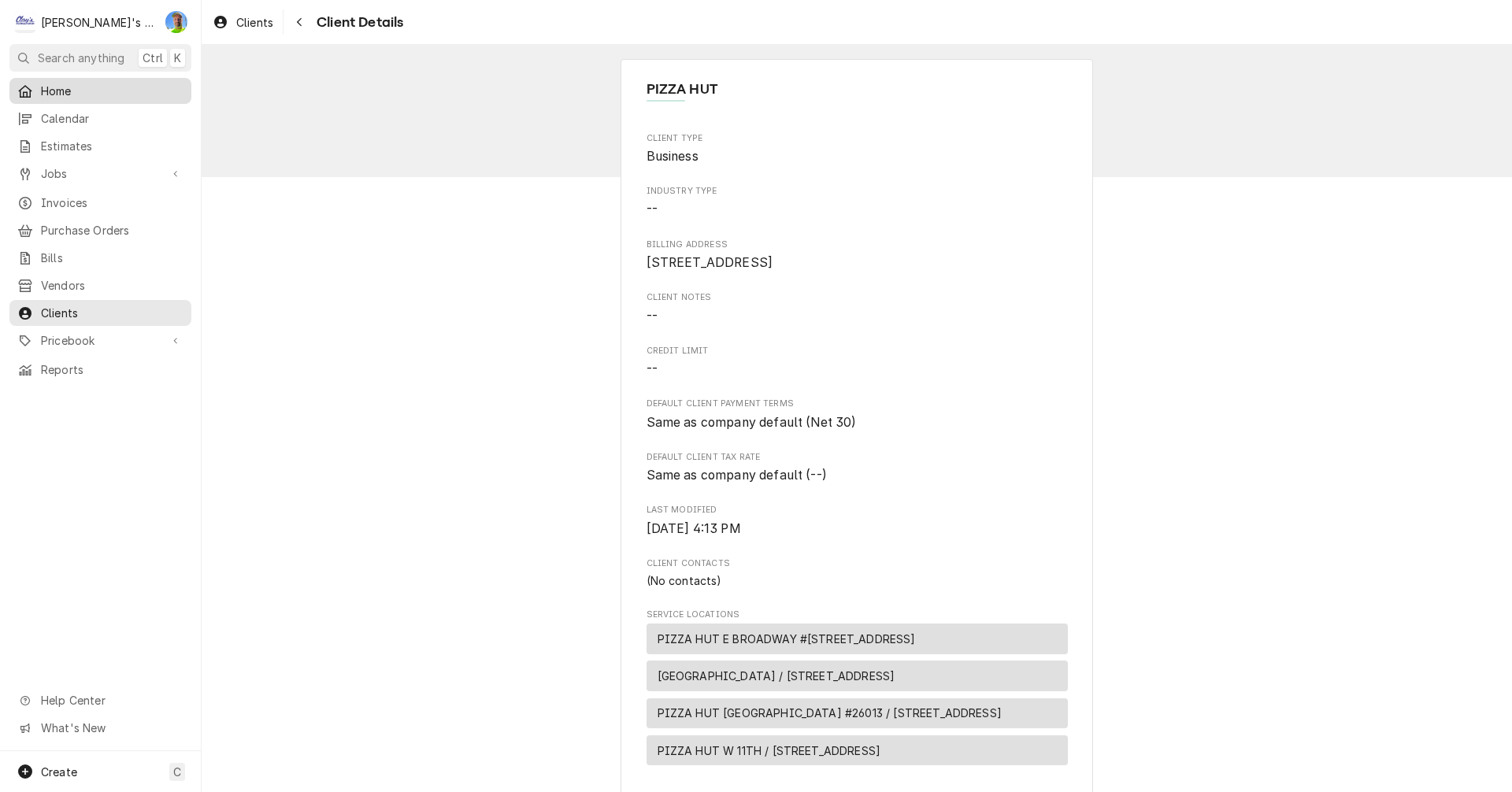
click at [74, 91] on span "Home" at bounding box center [112, 91] width 143 height 17
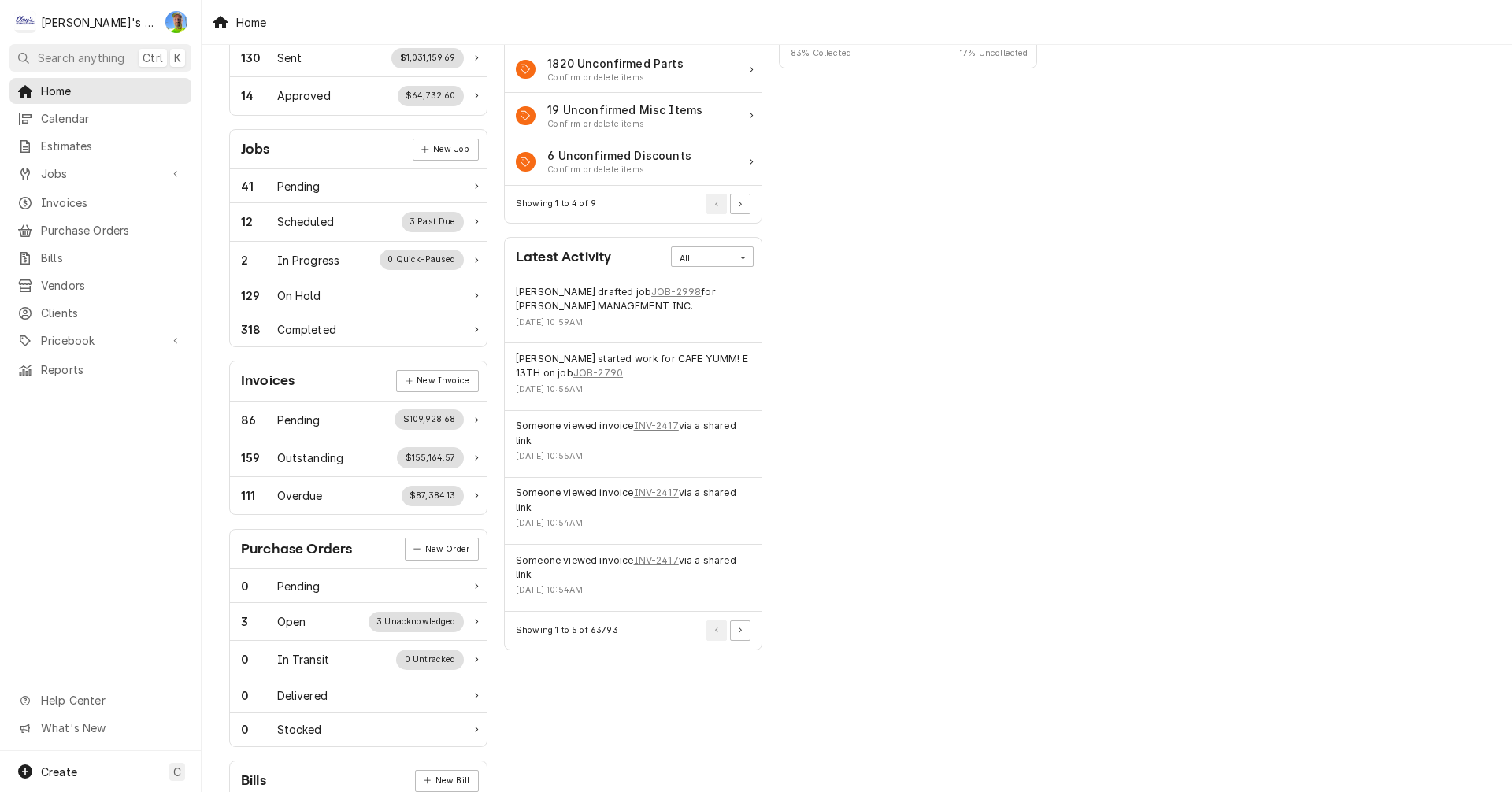
scroll to position [79, 0]
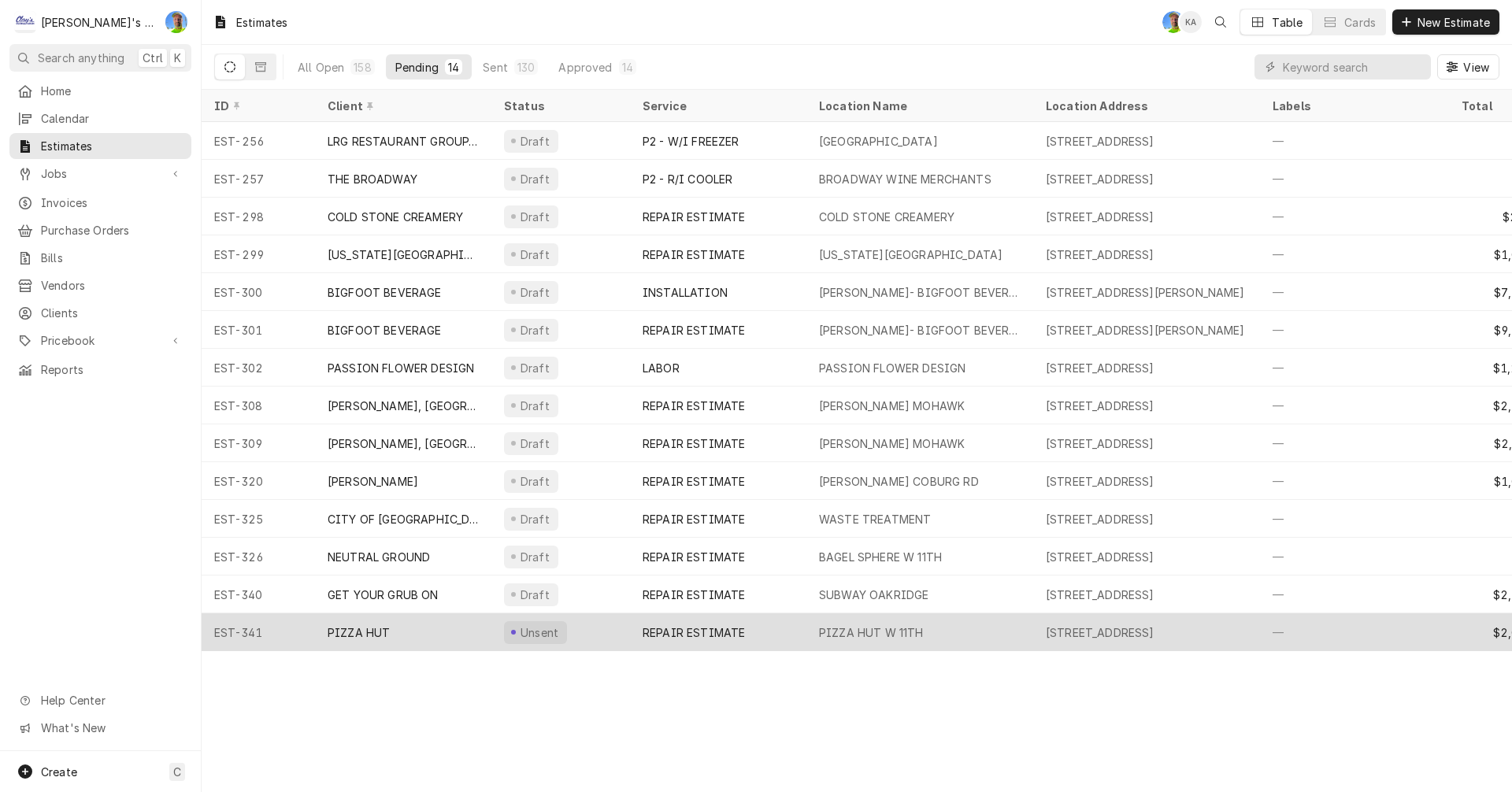
click at [1009, 619] on div "PIZZA HUT W 11TH" at bounding box center [919, 632] width 227 height 38
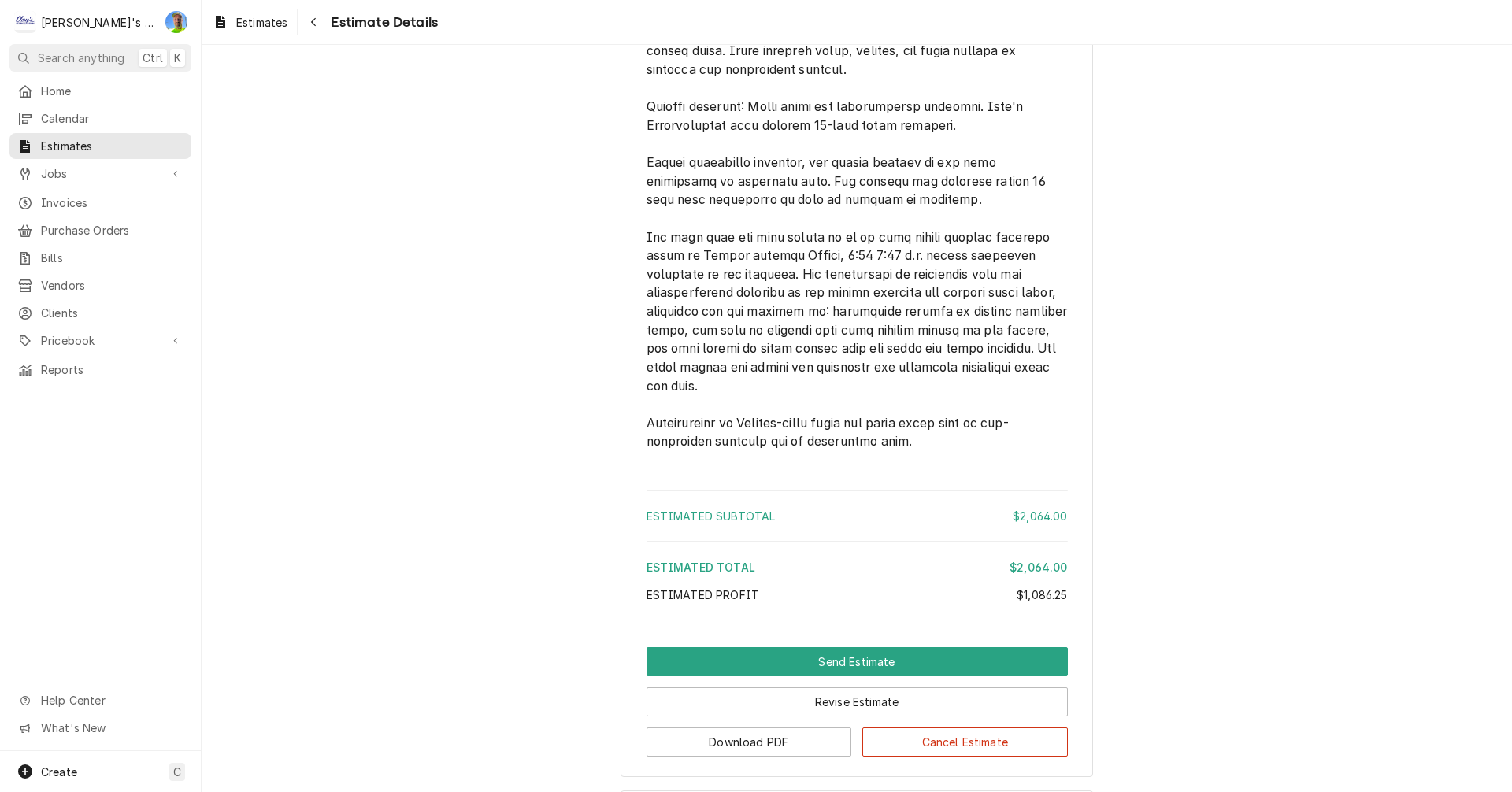
scroll to position [3919, 0]
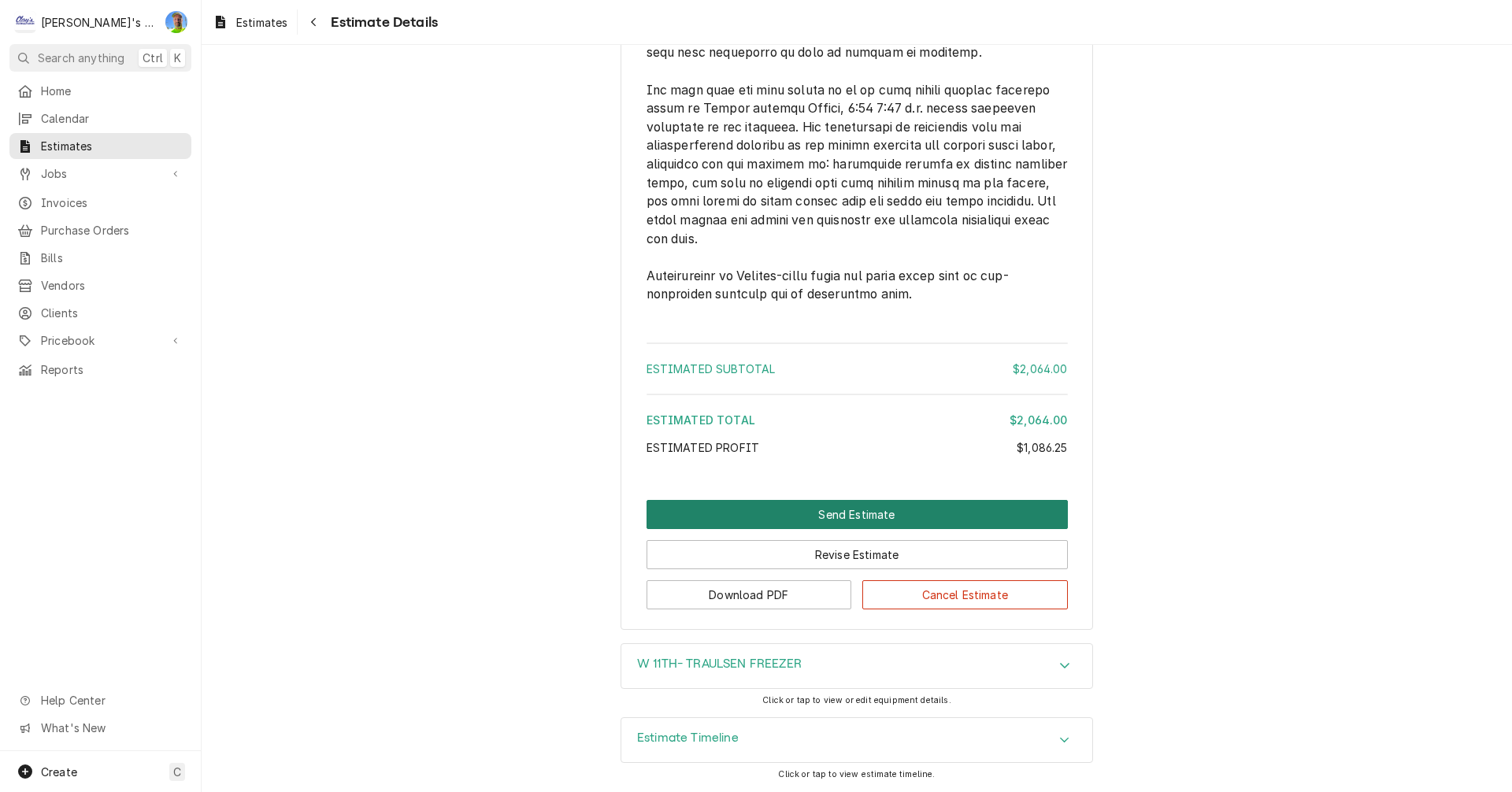
click at [871, 513] on button "Send Estimate" at bounding box center [856, 515] width 422 height 29
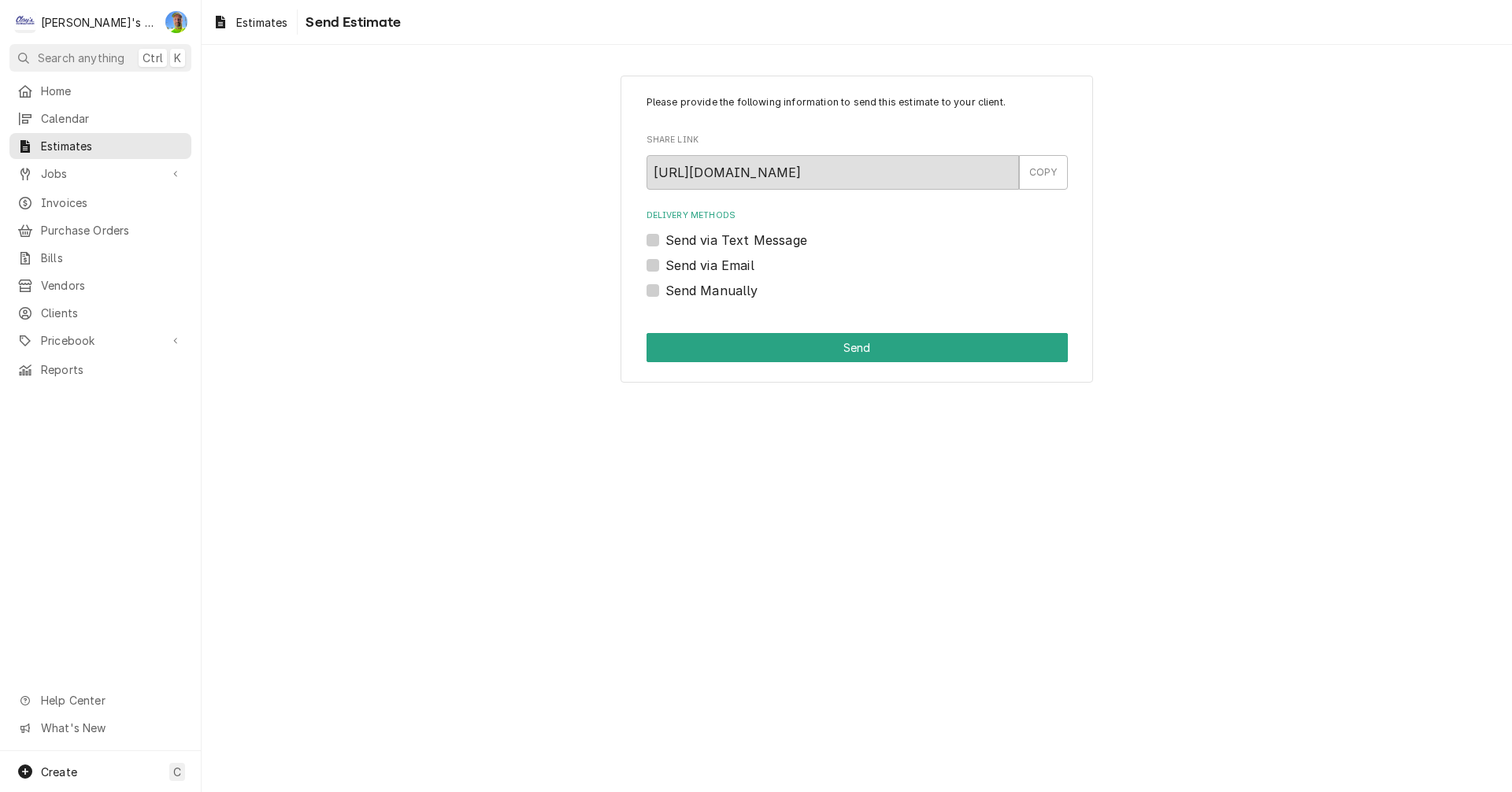
click at [665, 238] on label "Send via Text Message" at bounding box center [736, 240] width 142 height 19
click at [665, 238] on input "Send via Text Message" at bounding box center [875, 248] width 422 height 35
checkbox input "true"
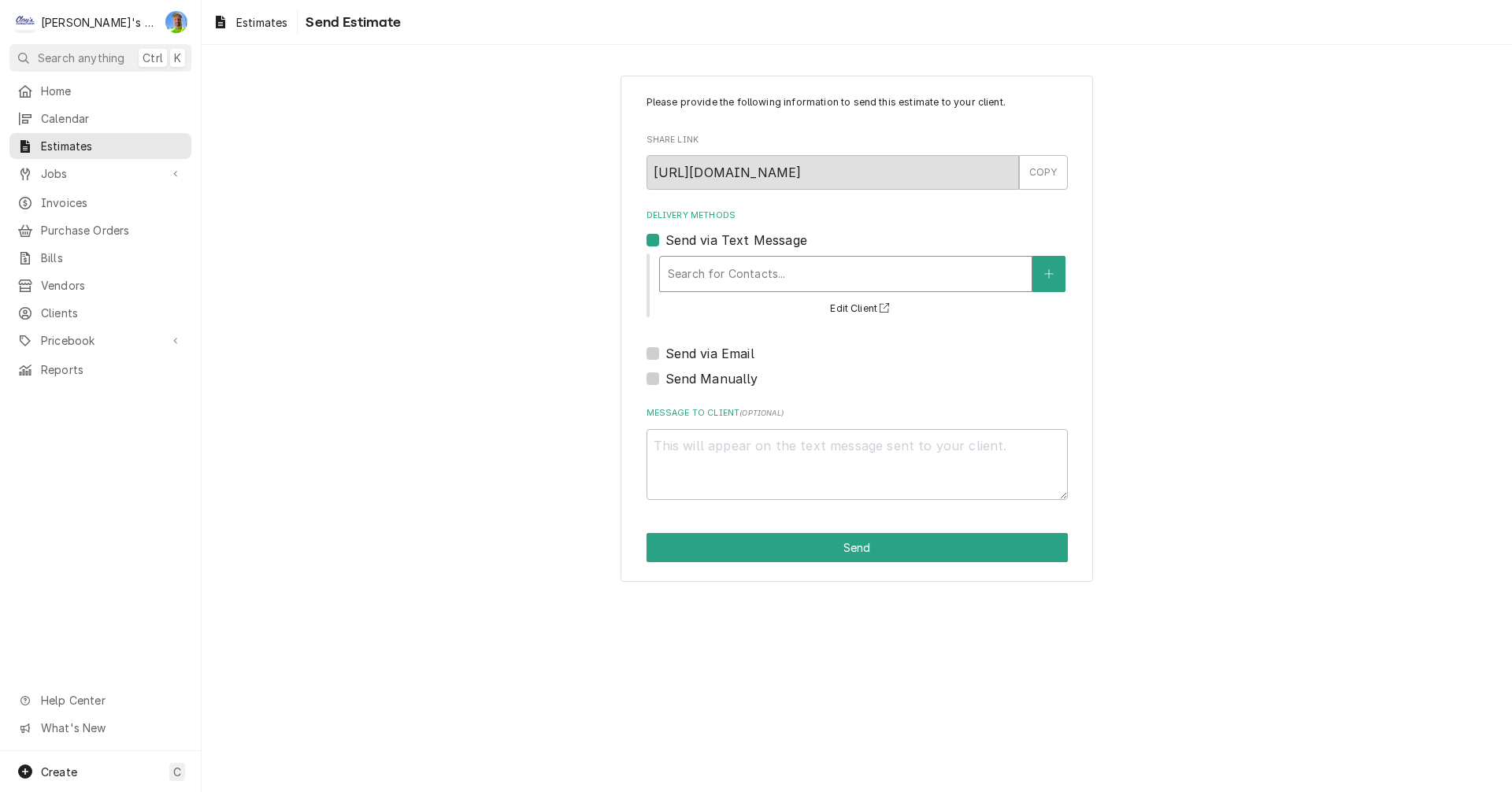
click at [707, 268] on div "Delivery Methods" at bounding box center [845, 274] width 356 height 28
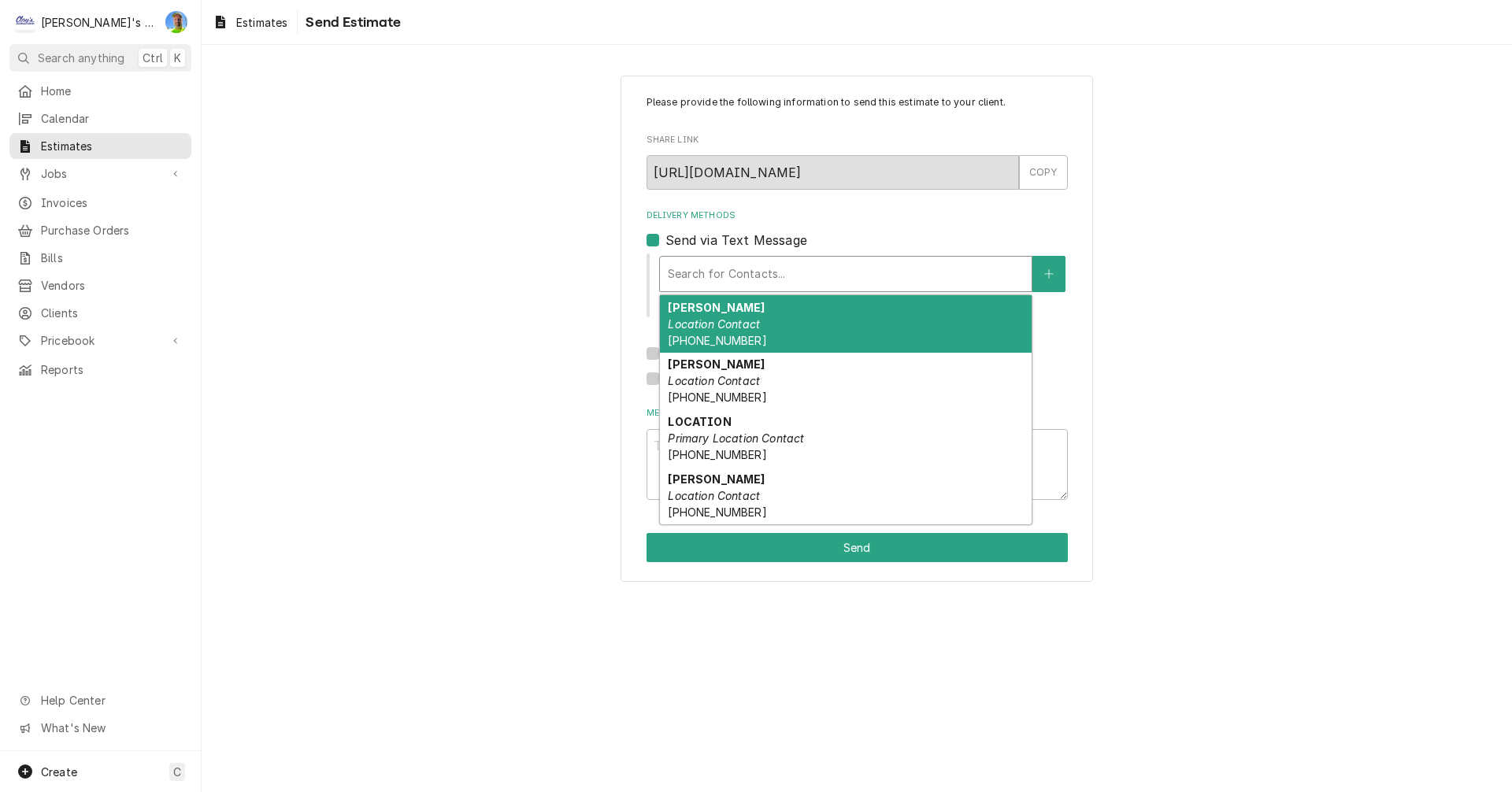
click at [803, 326] on div "[PERSON_NAME] Contact [PHONE_NUMBER]" at bounding box center [845, 324] width 372 height 58
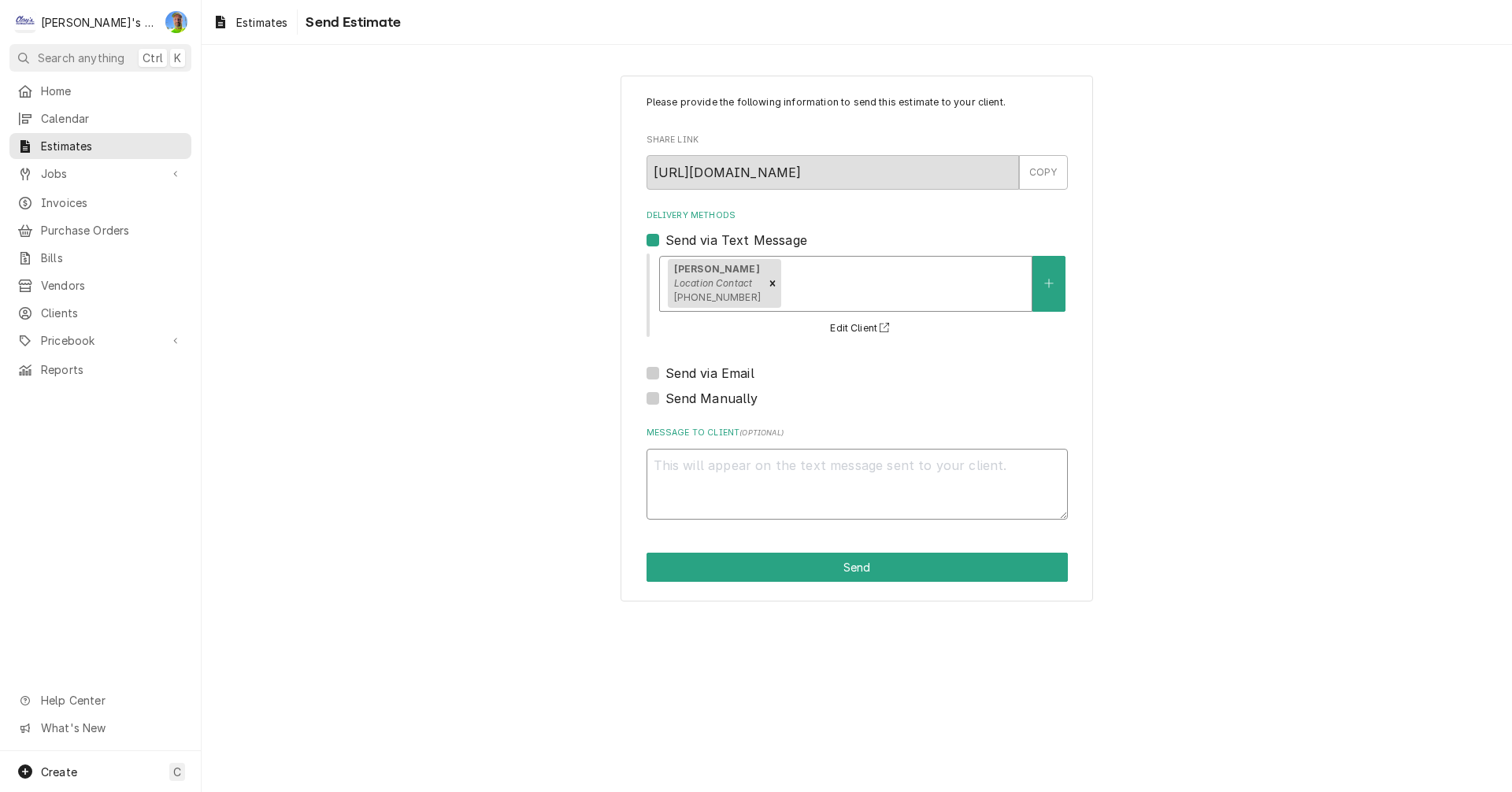
click at [815, 465] on textarea "Message to Client ( optional )" at bounding box center [856, 485] width 422 height 71
type textarea "x"
type textarea "H"
type textarea "x"
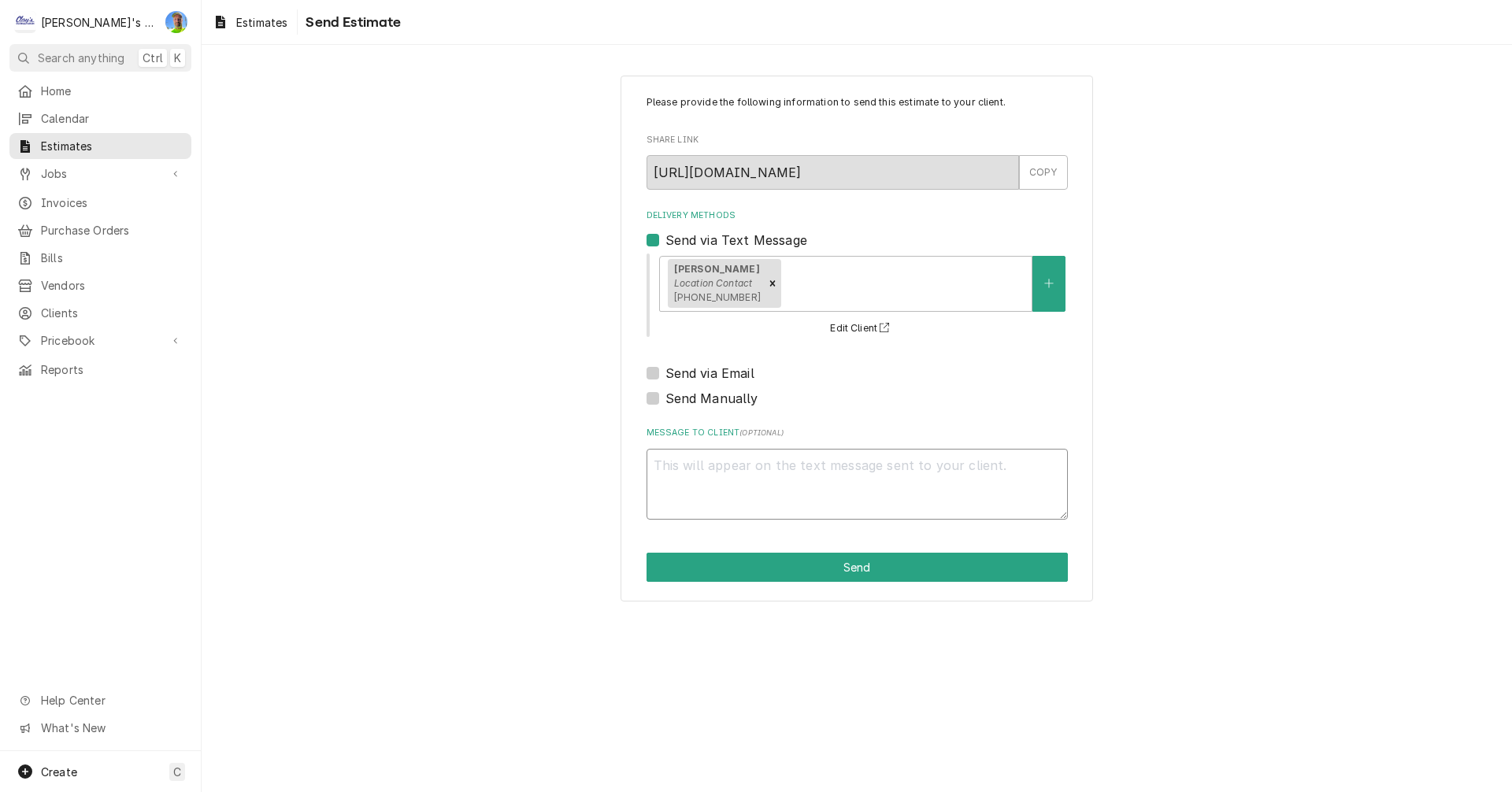
type textarea "J"
type textarea "x"
type textarea "Je"
type textarea "x"
type textarea "Jef"
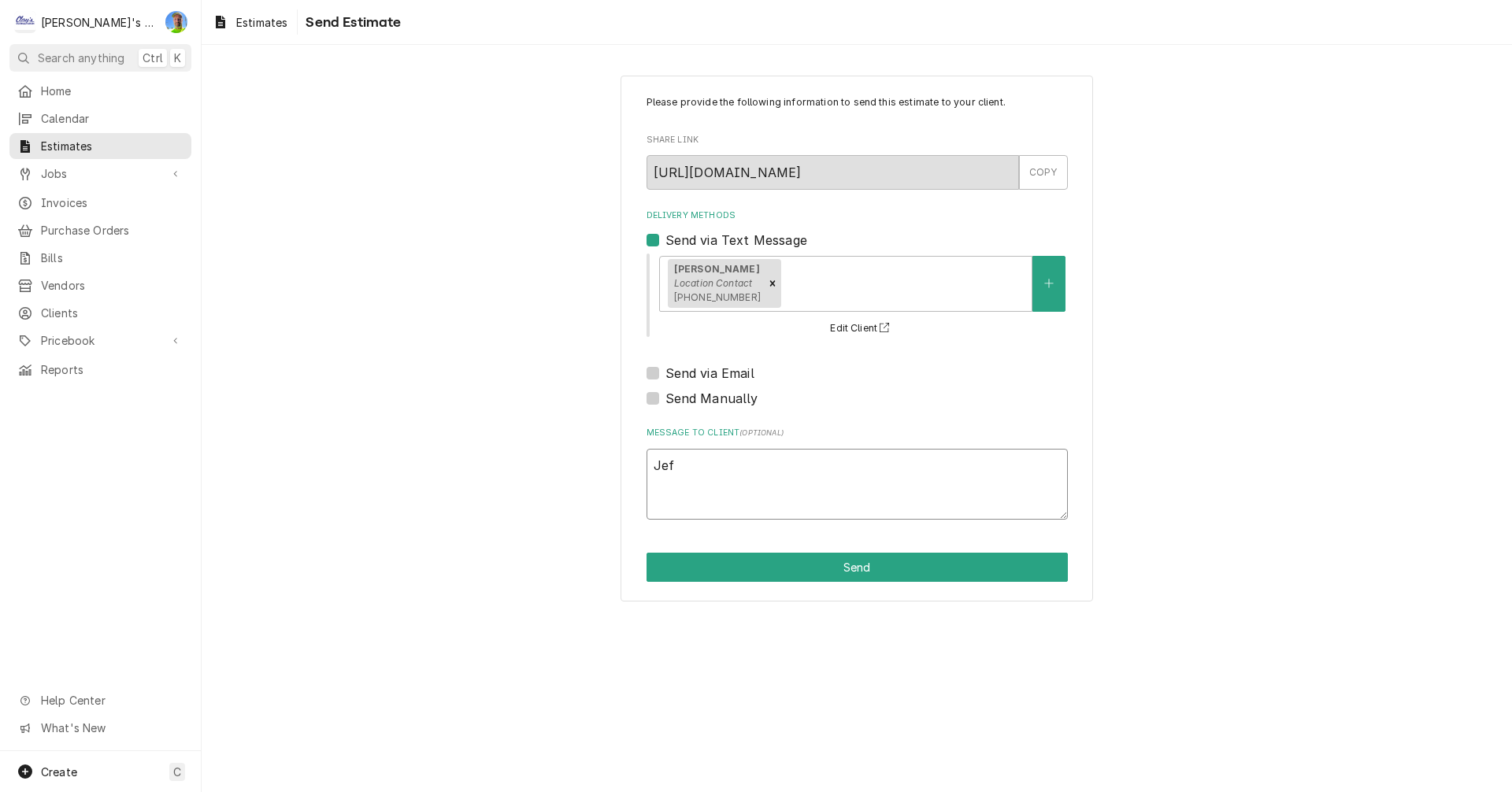
type textarea "x"
type textarea "[PERSON_NAME]"
type textarea "x"
type textarea "[PERSON_NAME],"
type textarea "x"
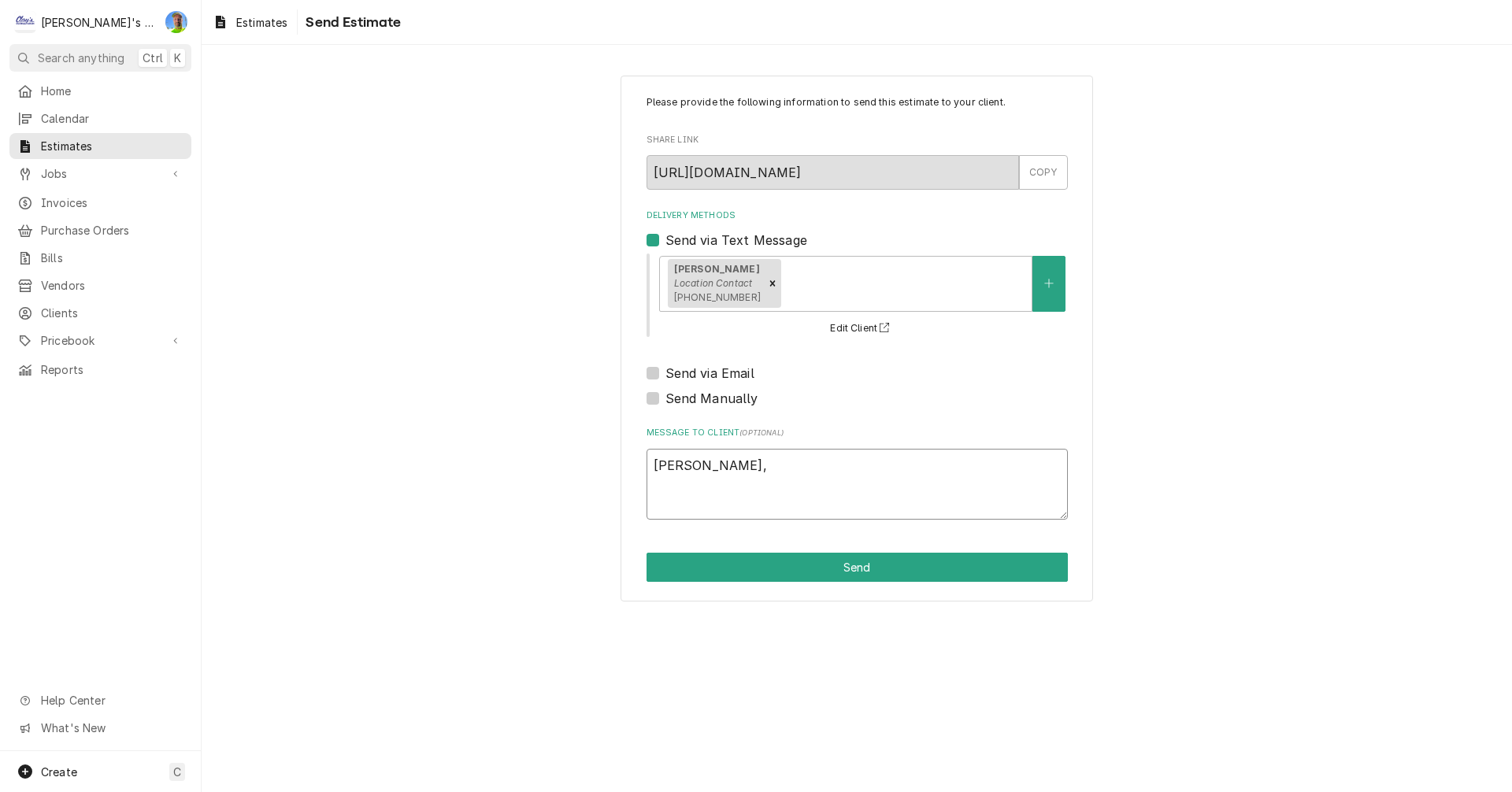
type textarea "[PERSON_NAME],"
type textarea "x"
type textarea "[PERSON_NAME]"
type textarea "x"
type textarea "[PERSON_NAME], He"
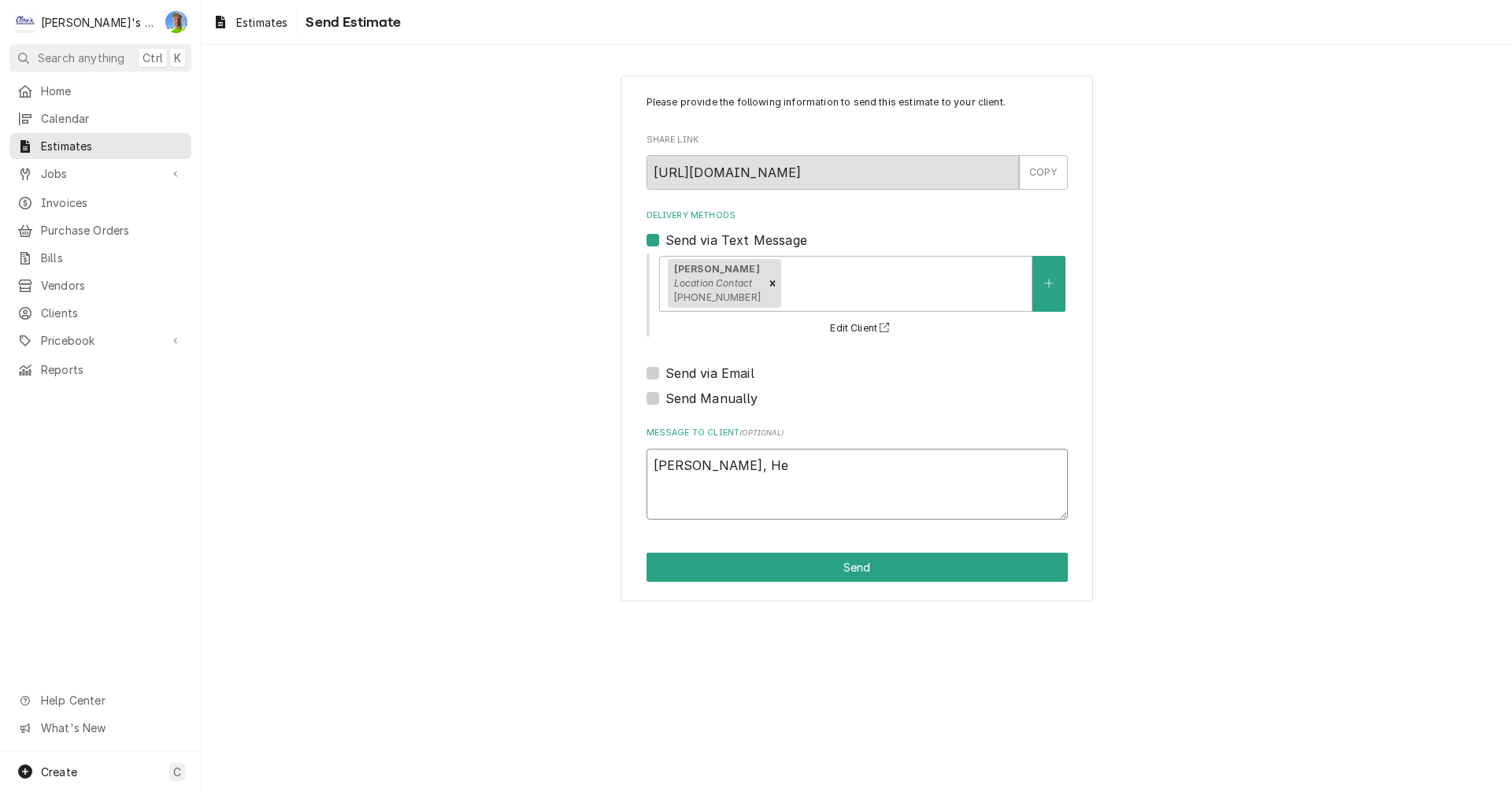
type textarea "x"
type textarea "[PERSON_NAME], Her"
type textarea "x"
type textarea "[PERSON_NAME], Here"
type textarea "x"
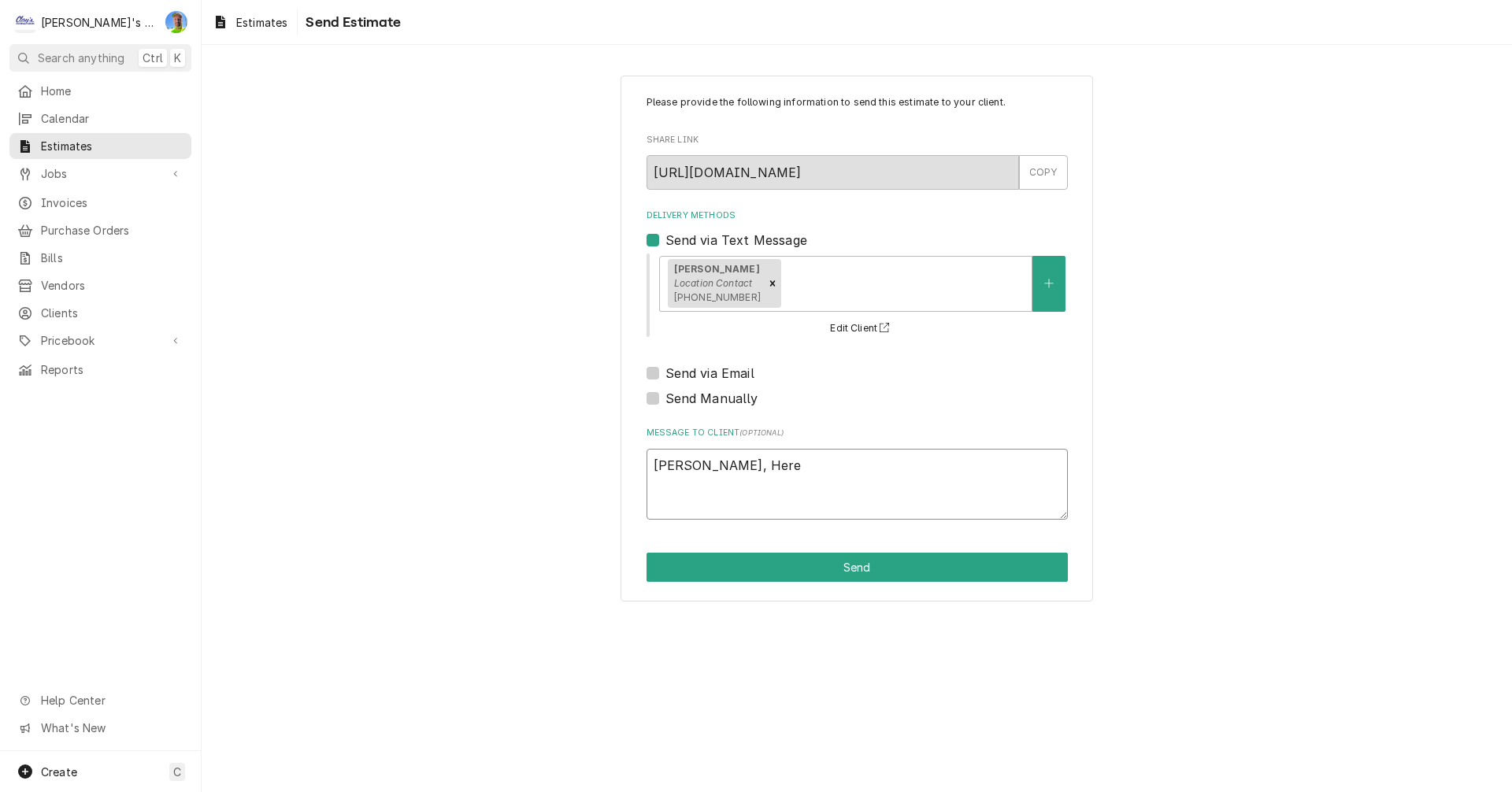
type textarea "Jeff, Her"
type textarea "x"
type textarea "Jeff, He"
type textarea "x"
type textarea "Jeff, H"
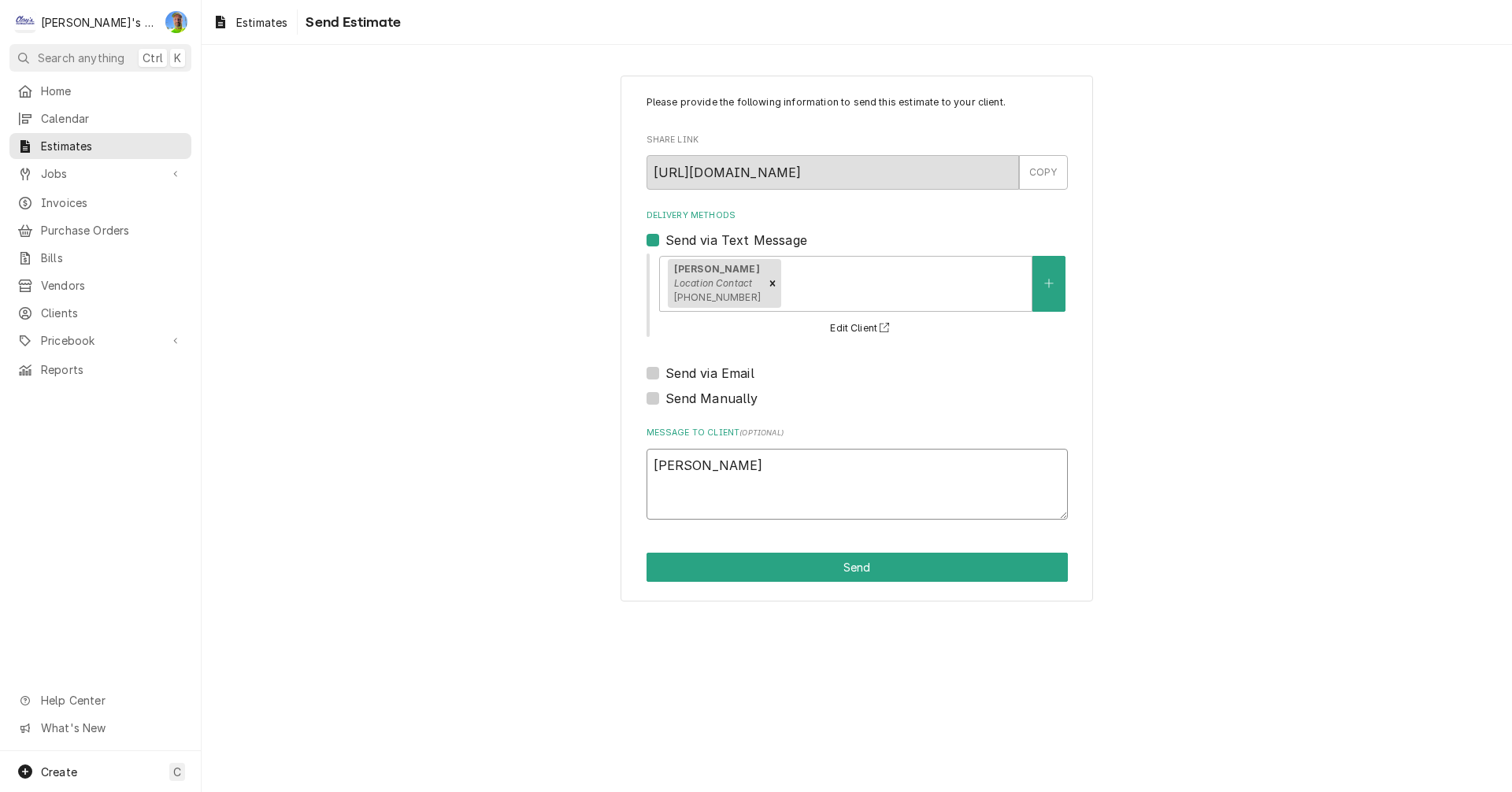
type textarea "x"
type textarea "Jeff,"
type textarea "x"
type textarea "Jeff, h"
type textarea "x"
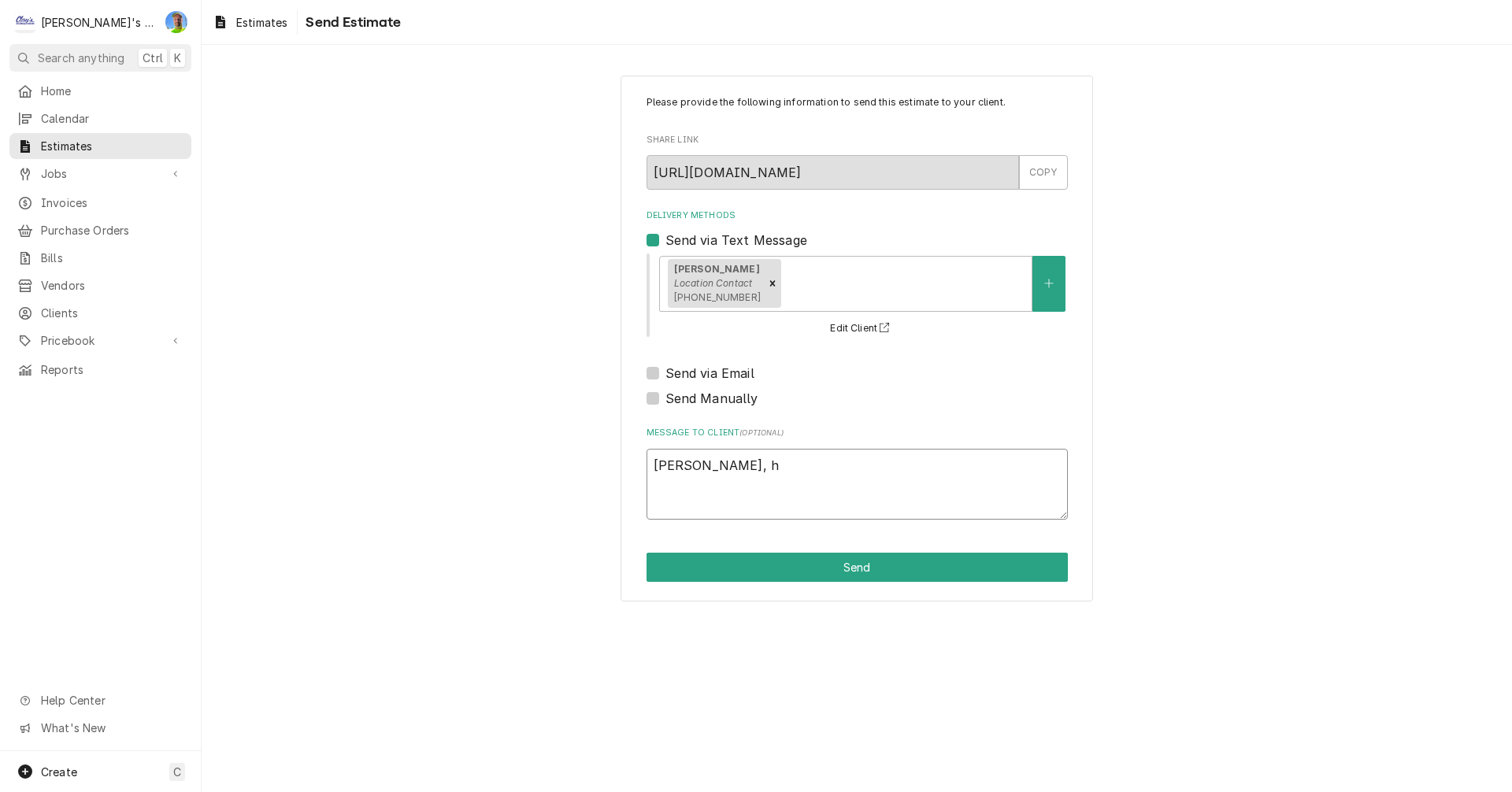
type textarea "Jeff, he"
type textarea "x"
type textarea "Jeff, her"
type textarea "x"
type textarea "Jeff, here"
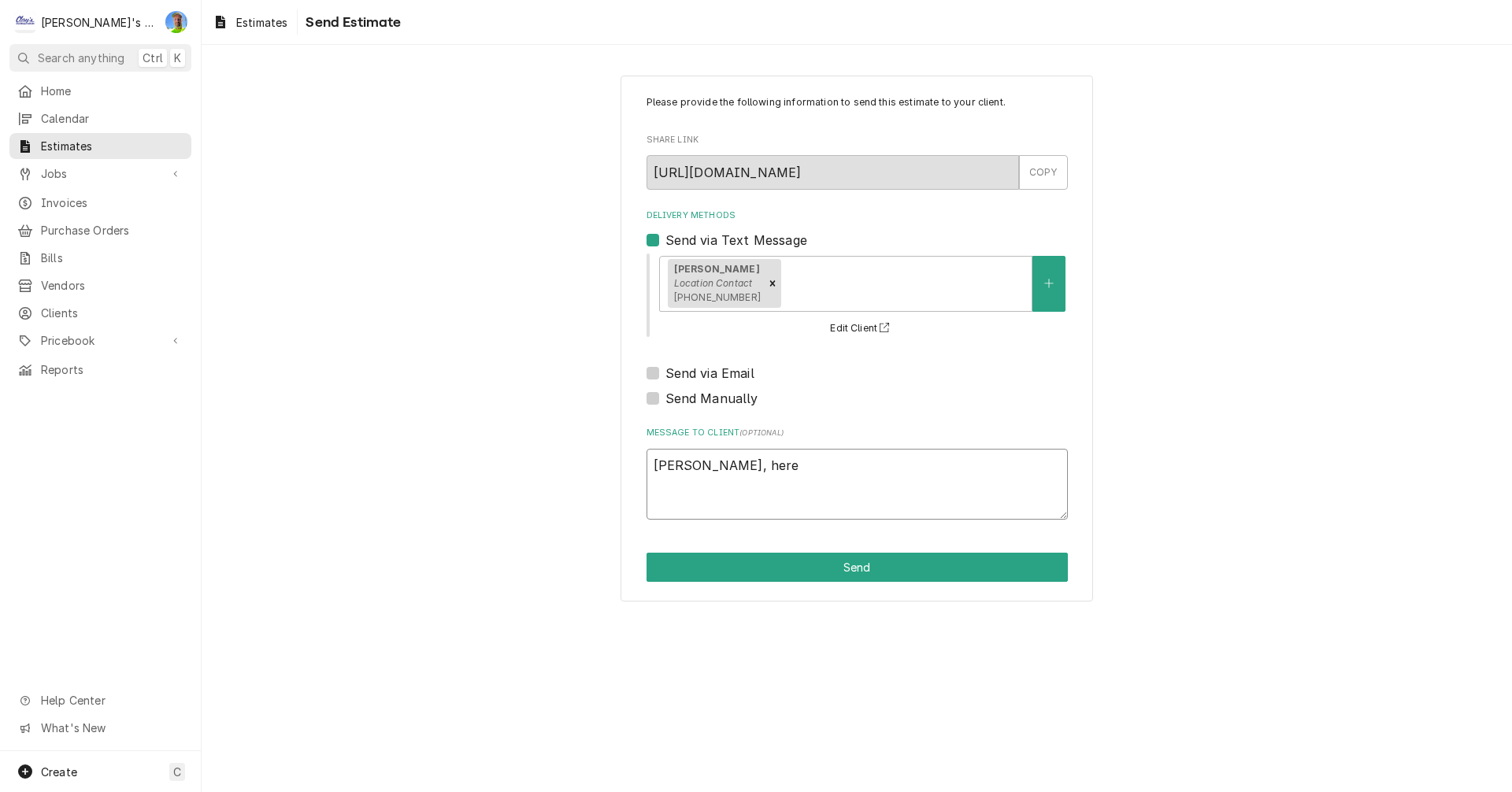
type textarea "x"
type textarea "Jeff, here"
type textarea "x"
type textarea "Jeff, here i"
type textarea "x"
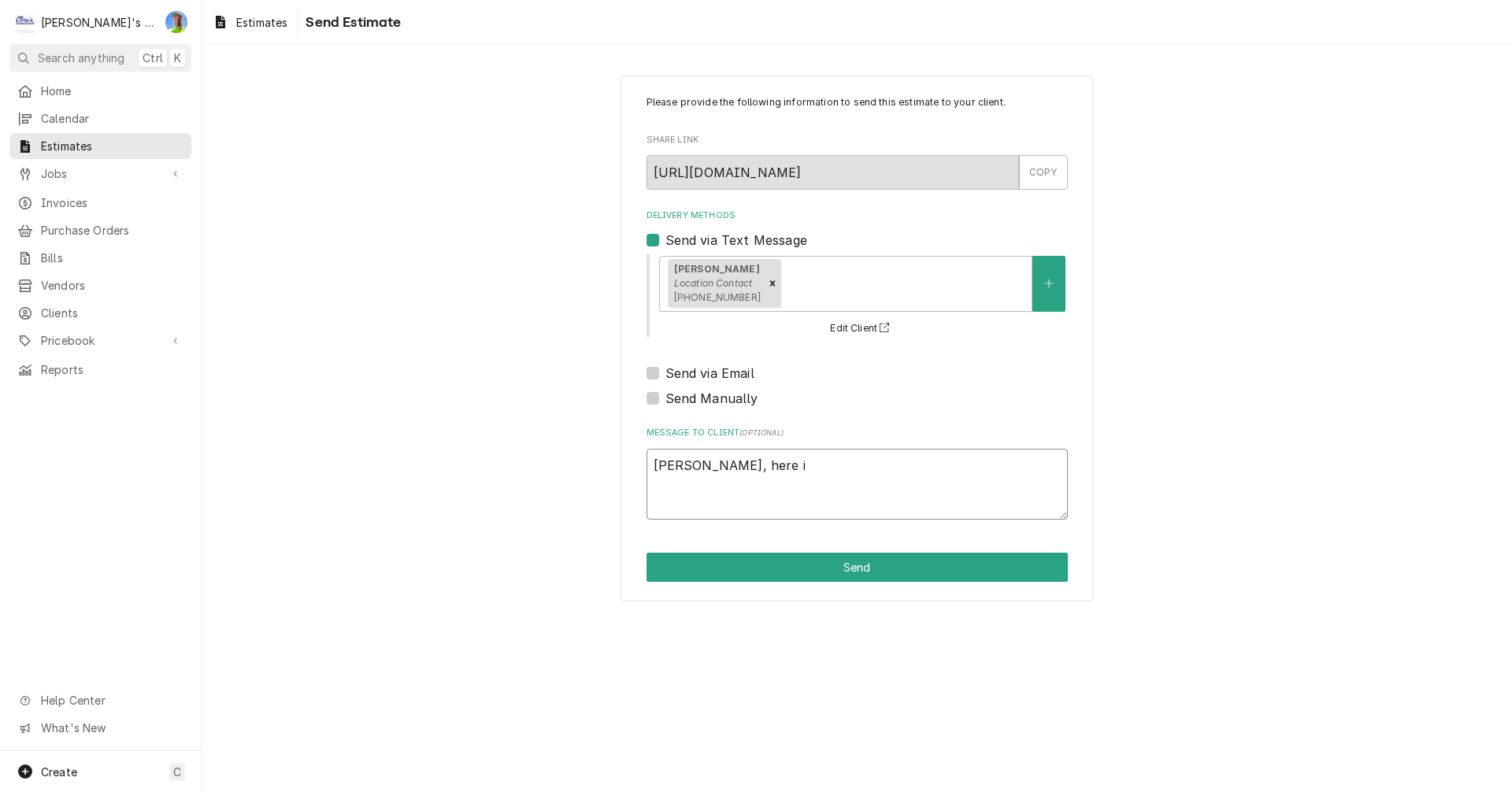
type textarea "Jeff, here is"
type textarea "x"
type textarea "Jeff, here is"
type textarea "x"
type textarea "Jeff, here is o"
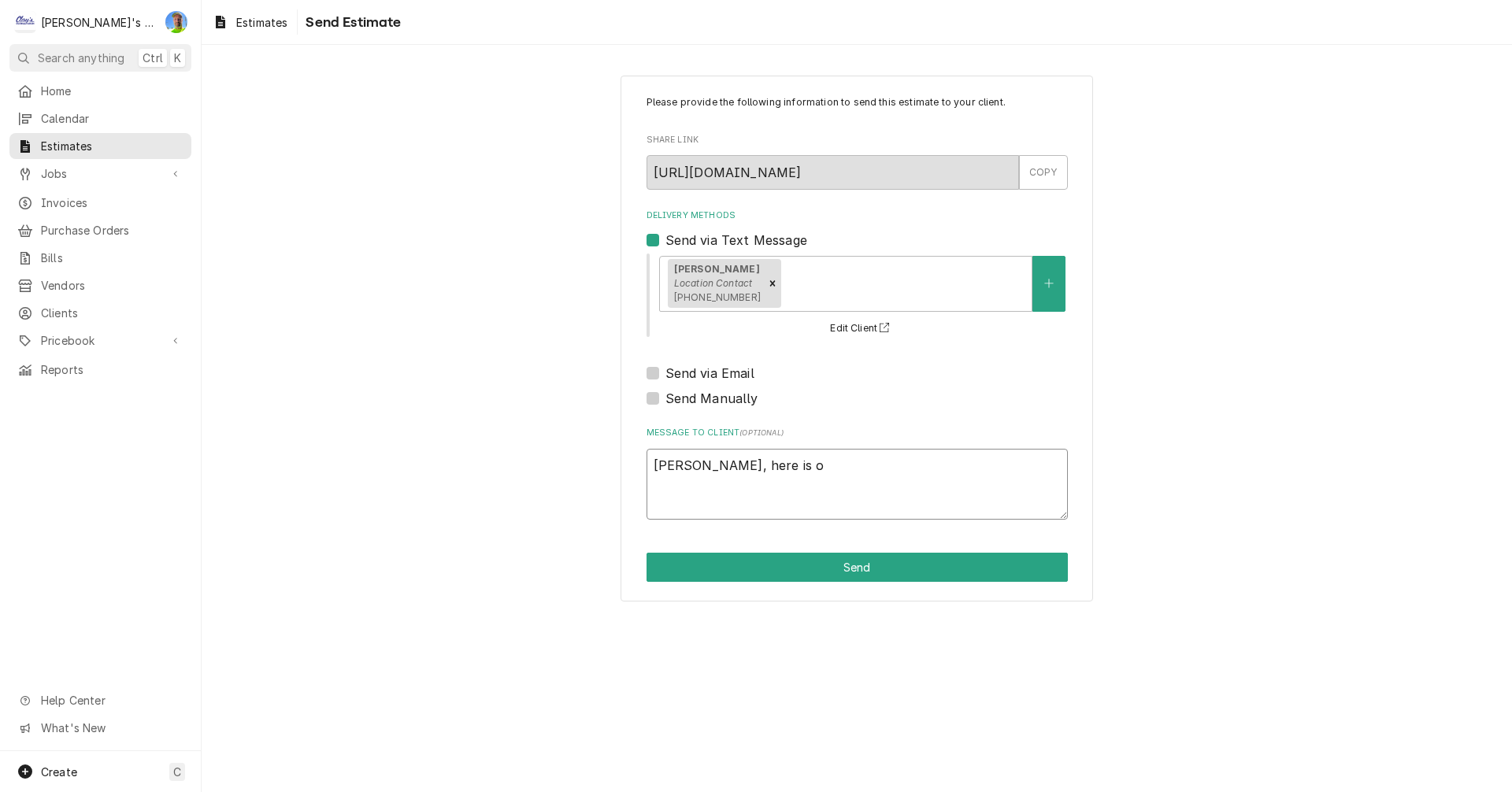
type textarea "x"
type textarea "Jeff, here is ou"
type textarea "x"
type textarea "Jeff, here is our"
type textarea "x"
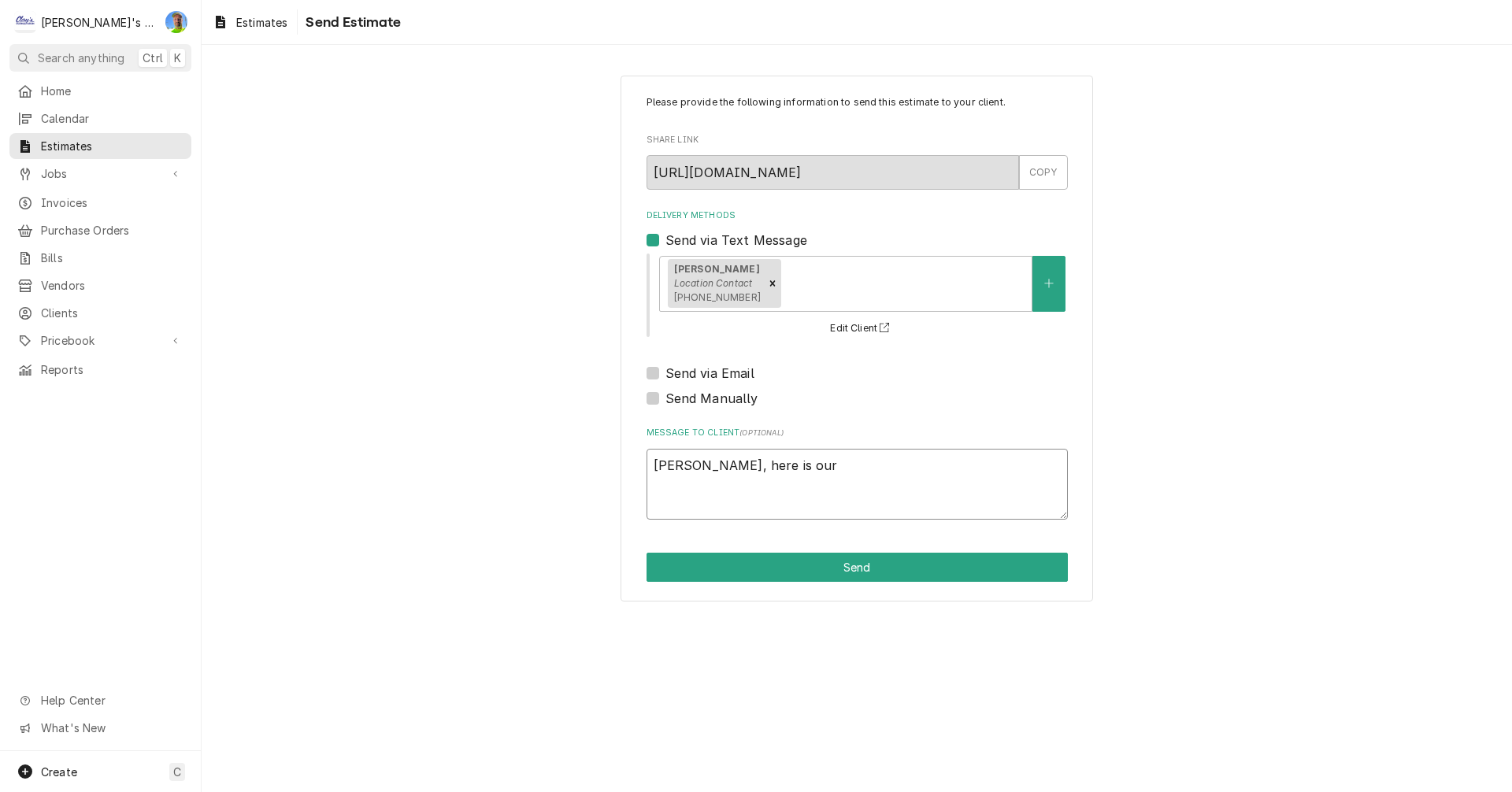
type textarea "Jeff, here is our"
type textarea "x"
type textarea "Jeff, here is our e"
type textarea "x"
type textarea "Jeff, here is our es"
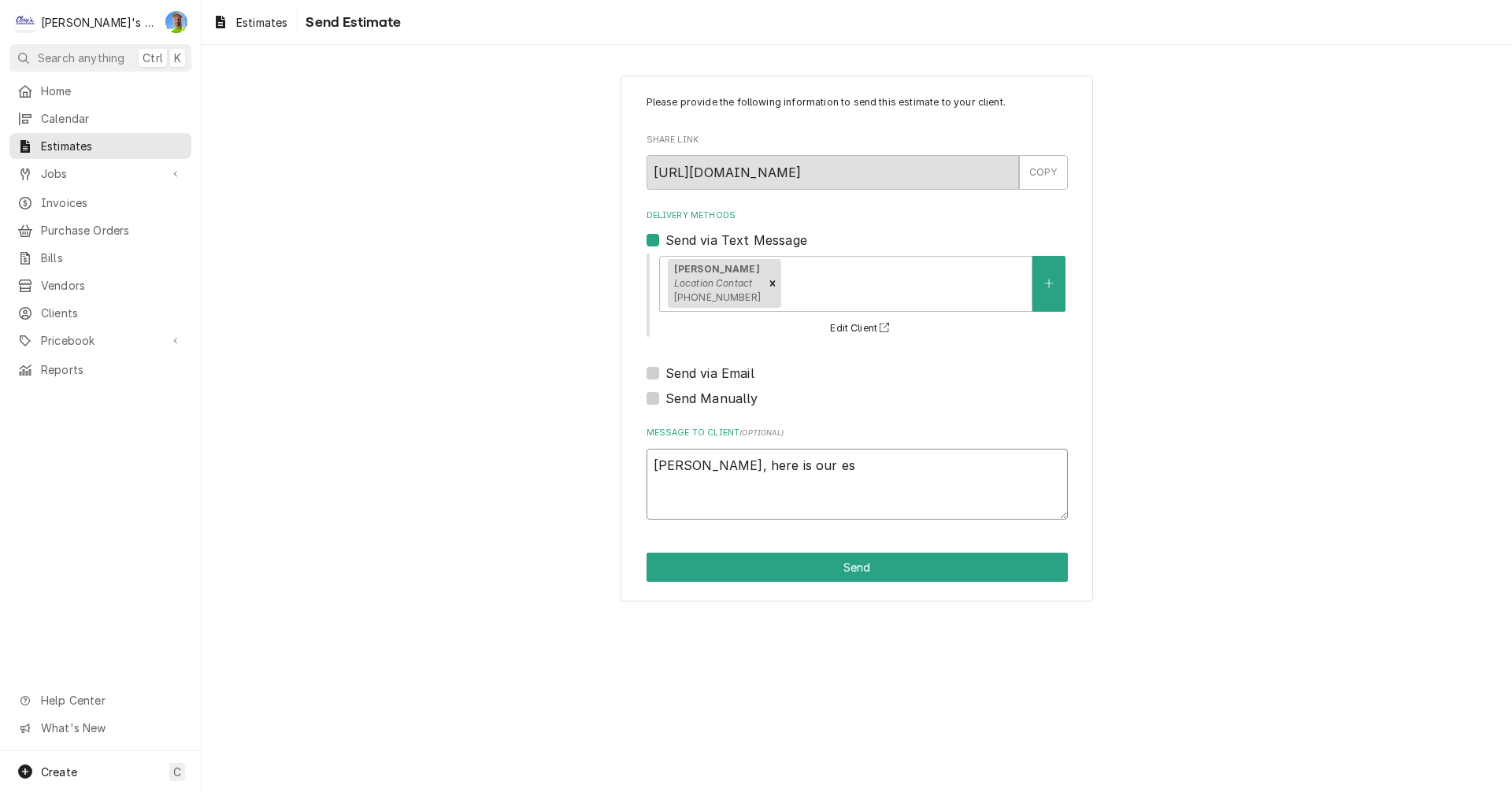
type textarea "x"
type textarea "Jeff, here is our est"
type textarea "x"
type textarea "Jeff, here is our esti"
type textarea "x"
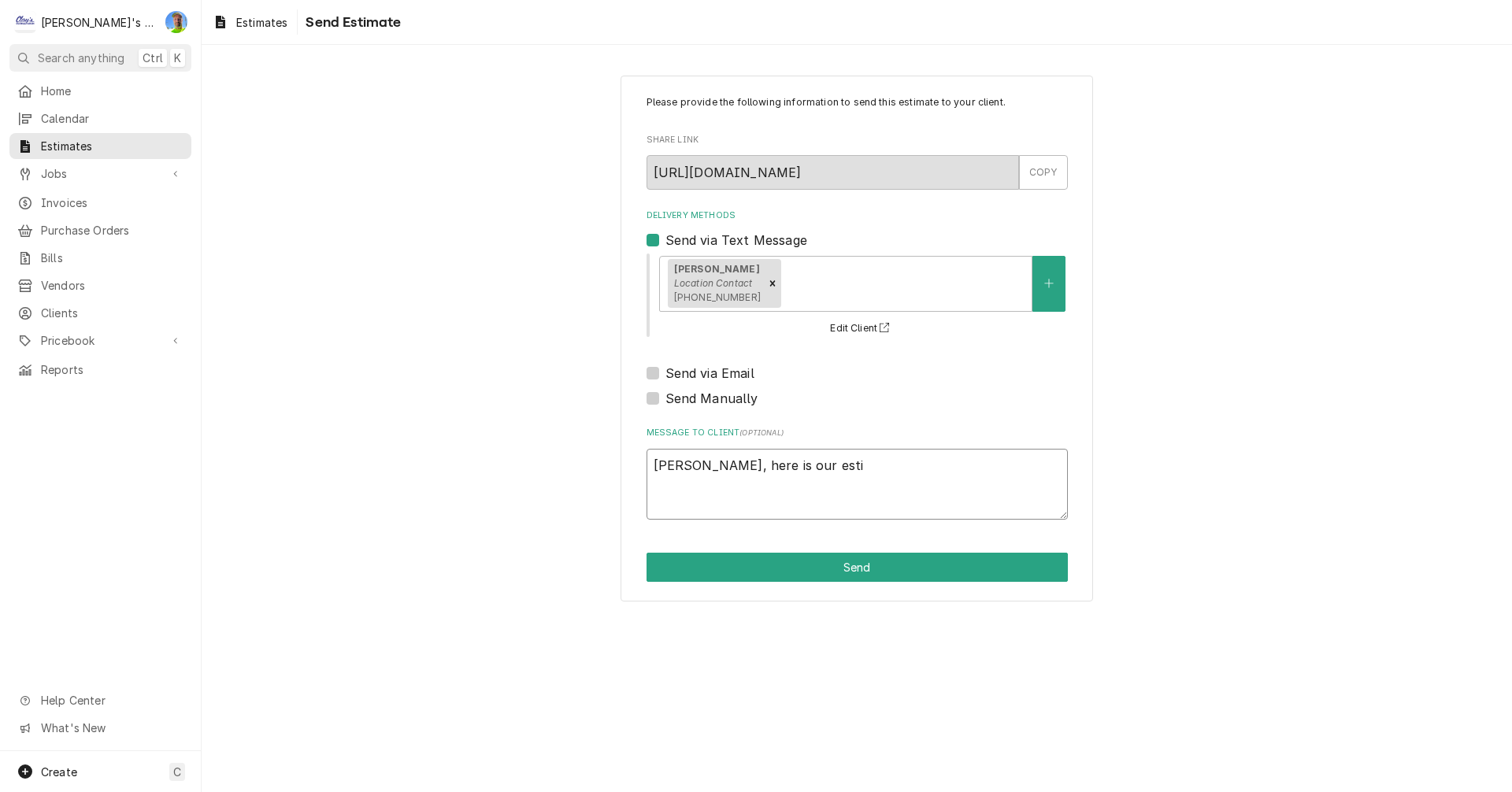
type textarea "Jeff, here is our estim"
type textarea "x"
type textarea "Jeff, here is our estima"
type textarea "x"
type textarea "Jeff, here is our estimat"
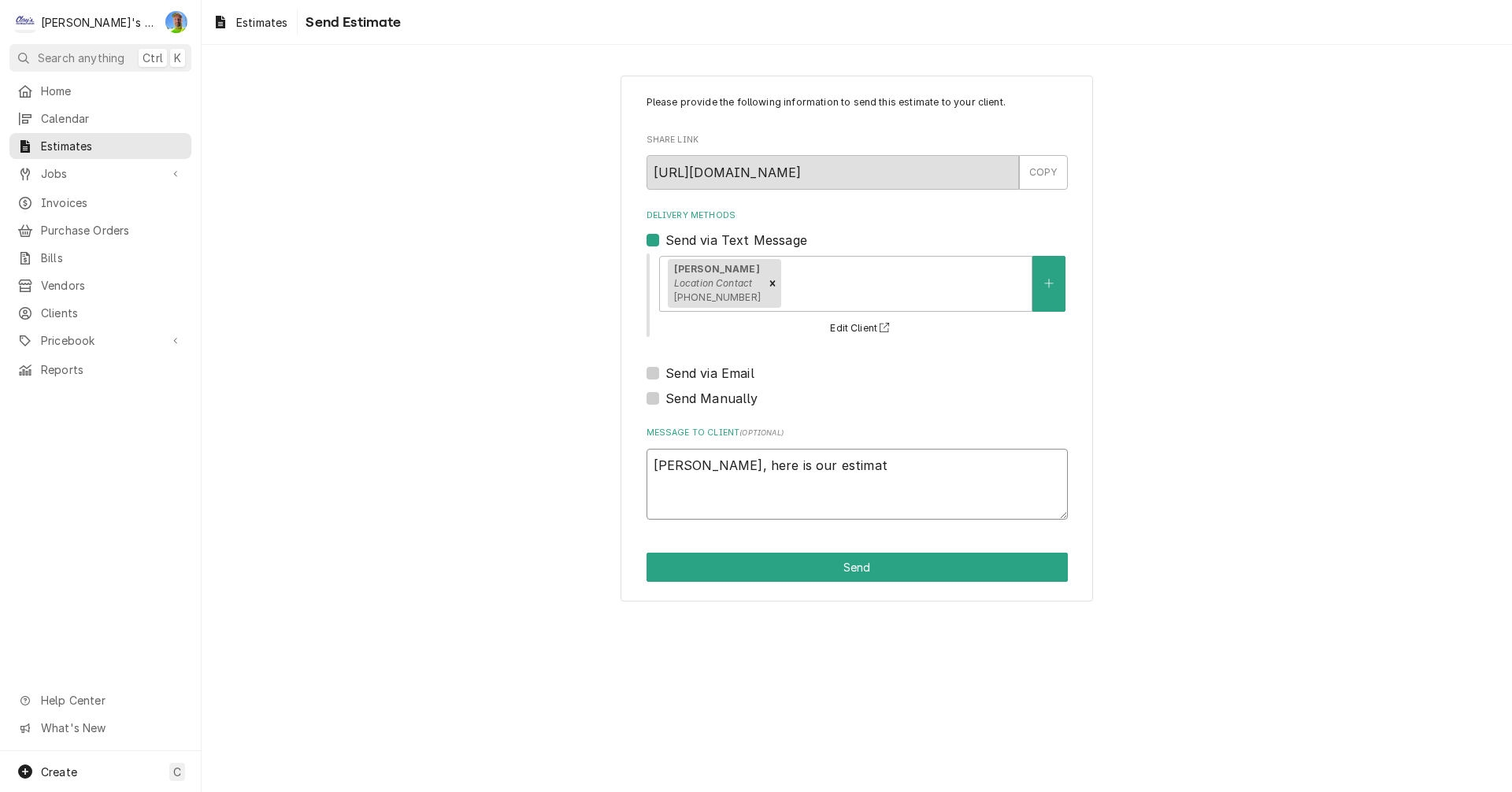
type textarea "x"
type textarea "Jeff, here is our estimate"
type textarea "x"
type textarea "Jeff, here is our estimate"
type textarea "x"
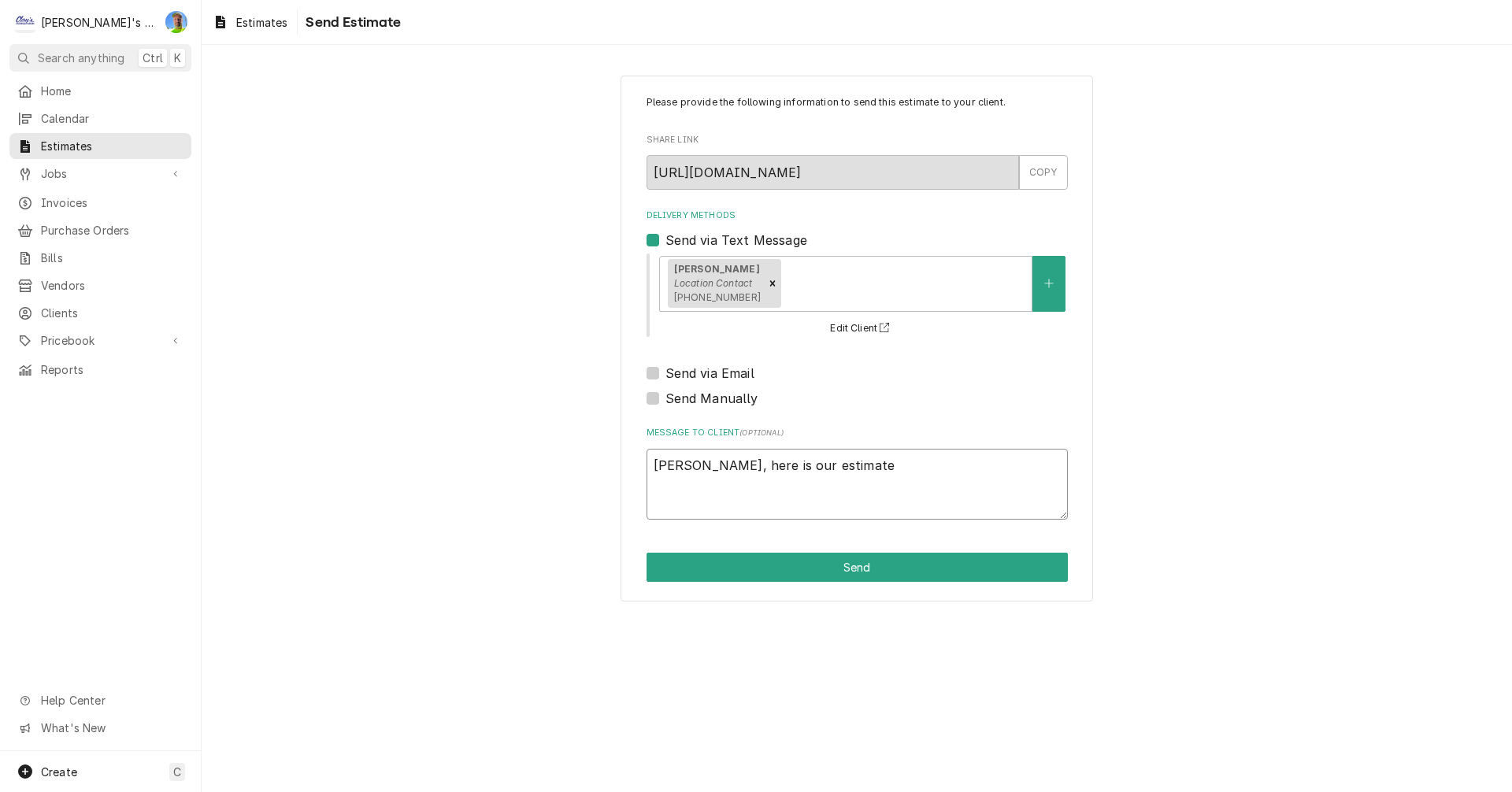
type textarea "Jeff, here is our estimate f"
type textarea "x"
type textarea "Jeff, here is our estimate fo"
type textarea "x"
type textarea "Jeff, here is our estimate for"
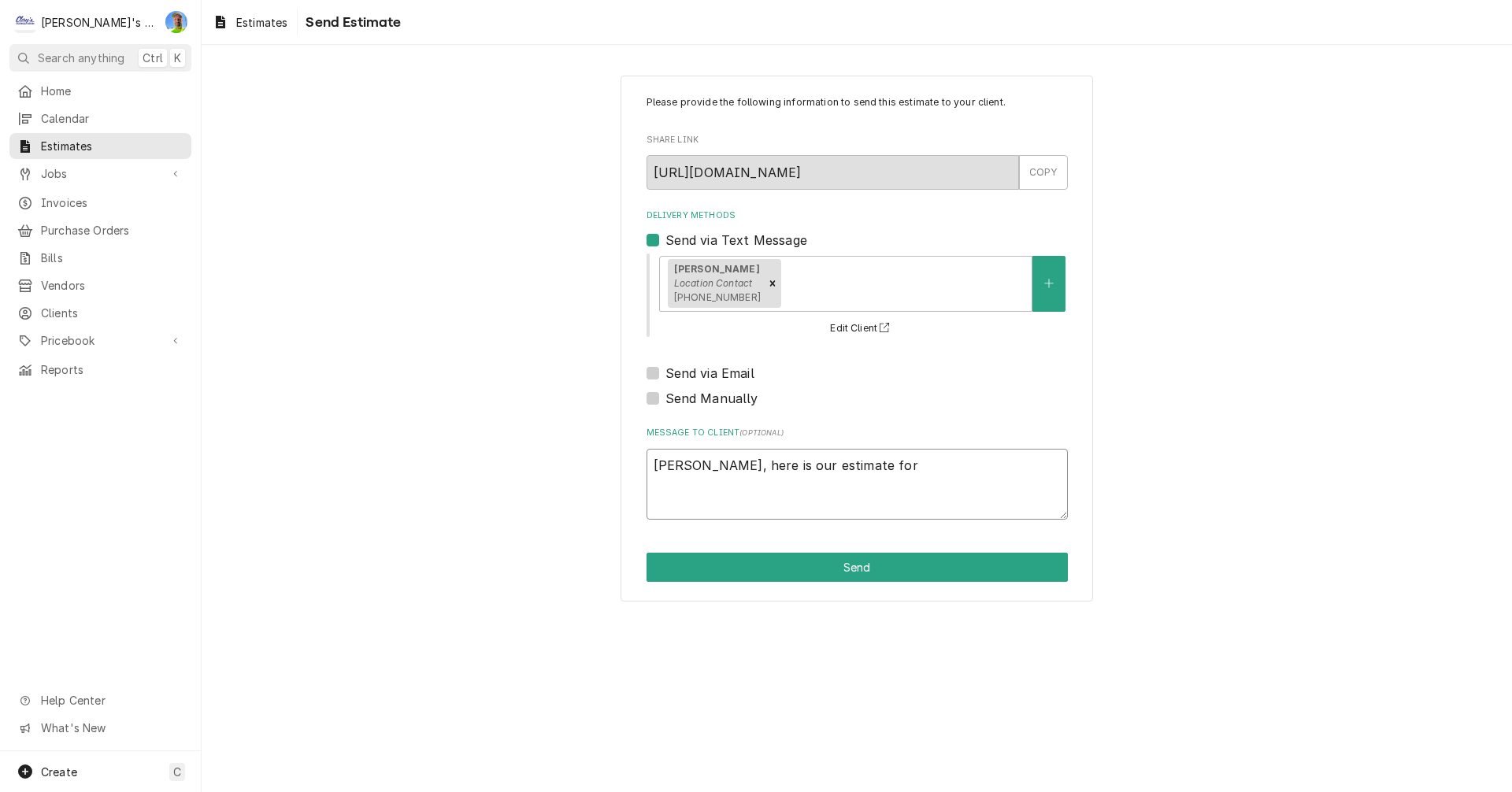
type textarea "x"
type textarea "Jeff, here is our estimate for"
type textarea "x"
type textarea "Jeff, here is our estimate for r"
type textarea "x"
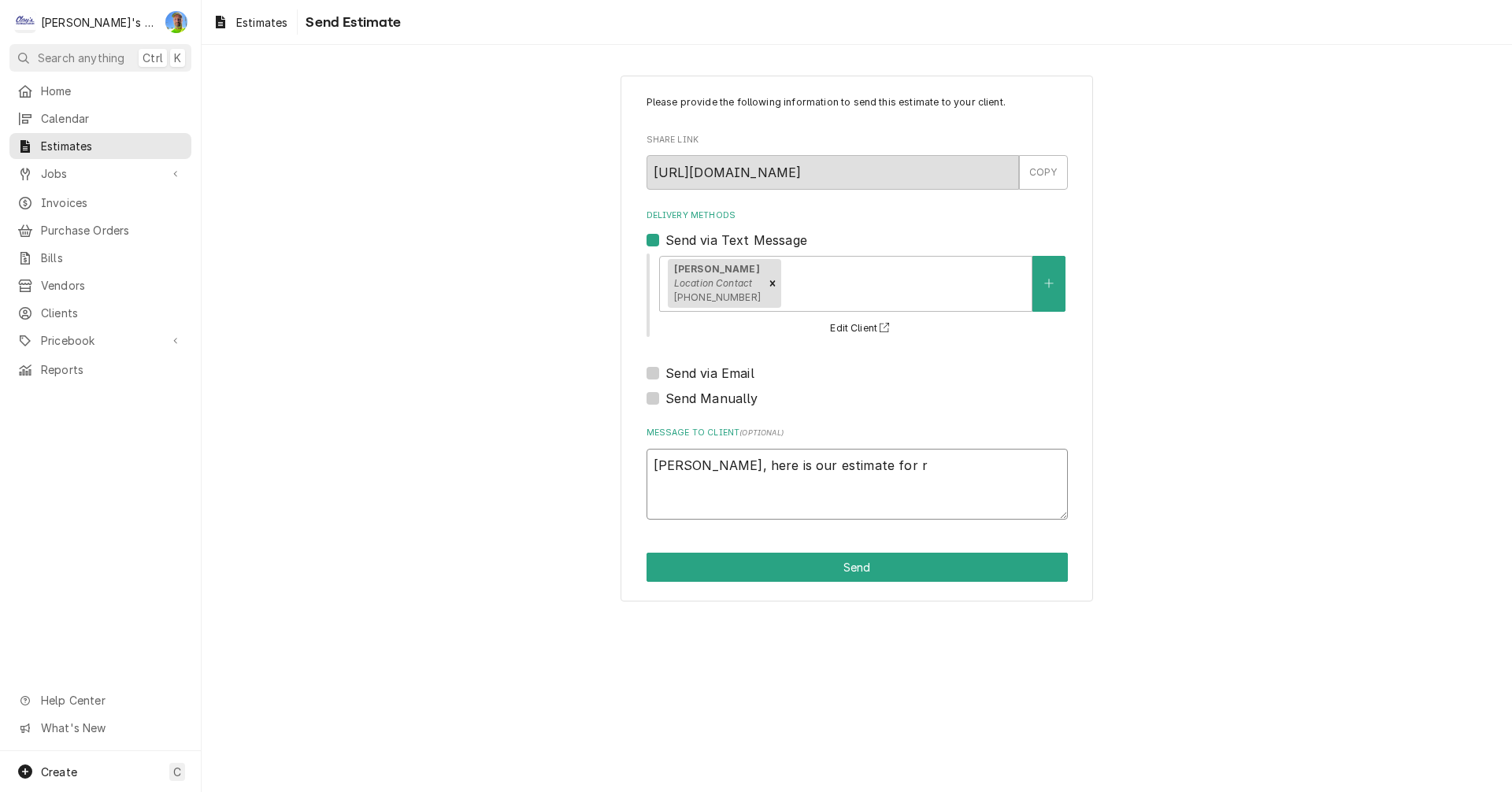
type textarea "Jeff, here is our estimate for re"
type textarea "x"
type textarea "Jeff, here is our estimate for rep"
type textarea "x"
type textarea "Jeff, here is our estimate for repa"
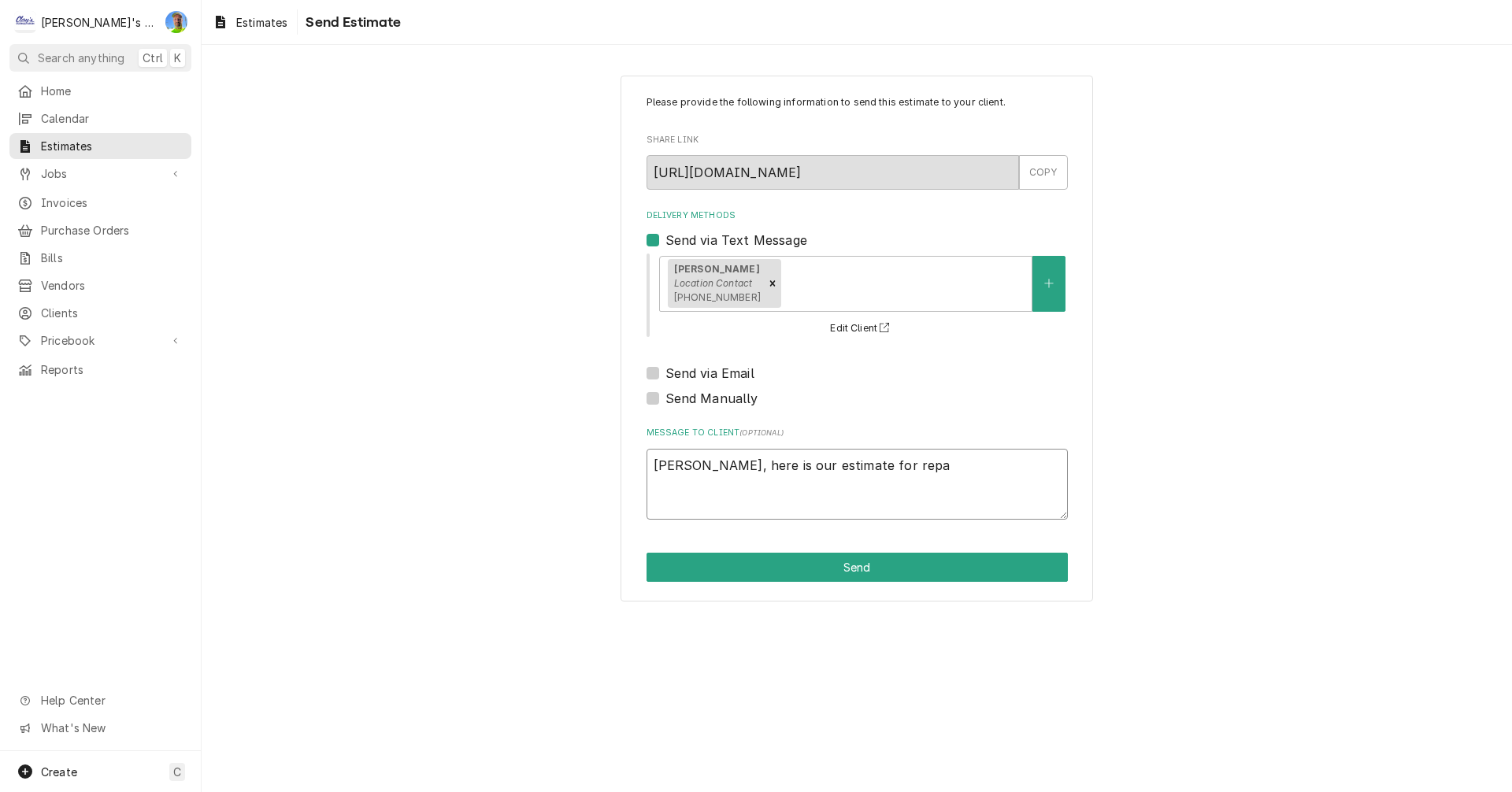
type textarea "x"
type textarea "Jeff, here is our estimate for repai"
type textarea "x"
type textarea "Jeff, here is our estimate for repair"
type textarea "x"
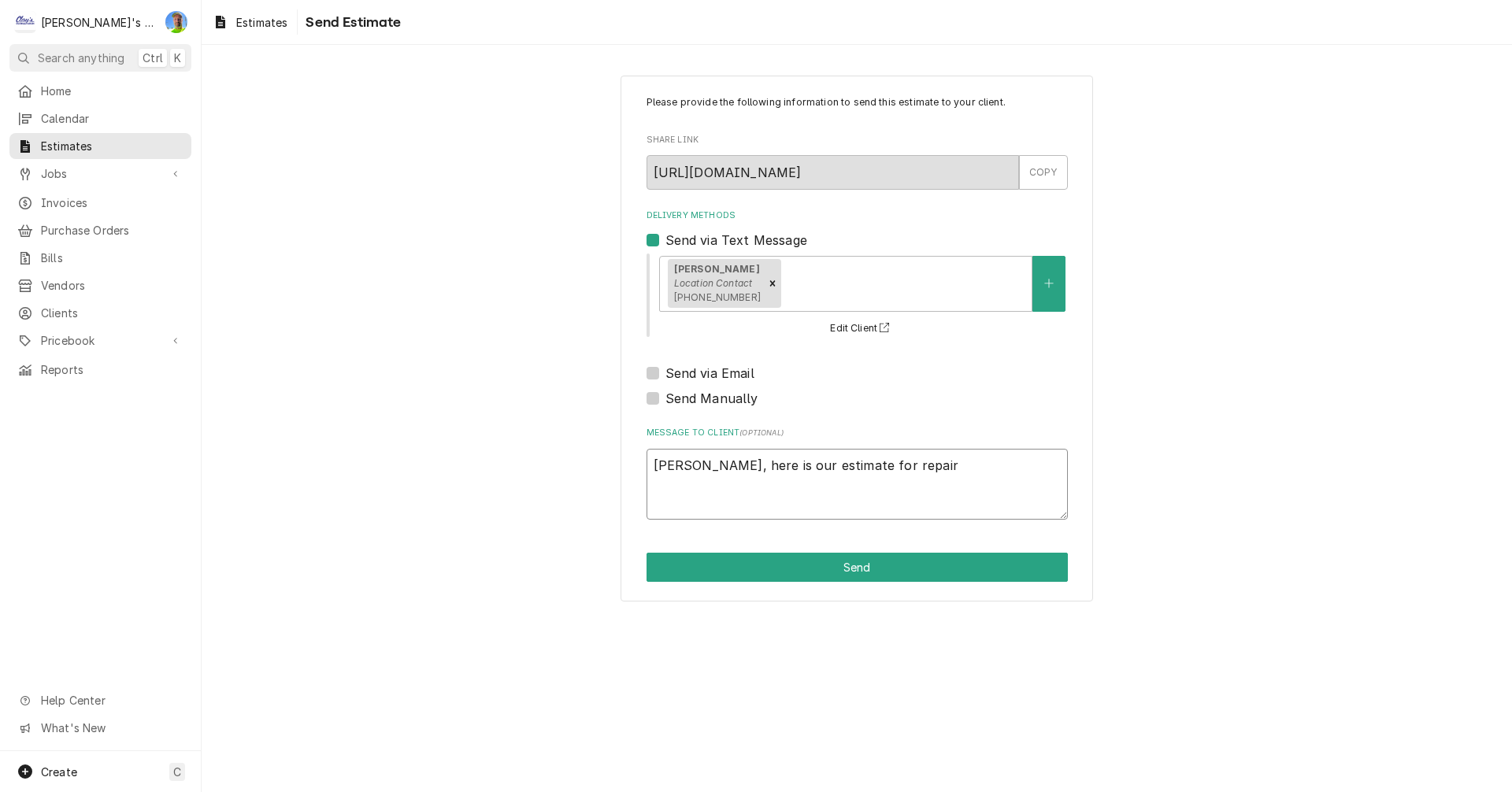
type textarea "Jeff, here is our estimate for repairs"
type textarea "x"
type textarea "Jeff, here is our estimate for repairs"
type textarea "x"
type textarea "Jeff, here is our estimate for repairs o"
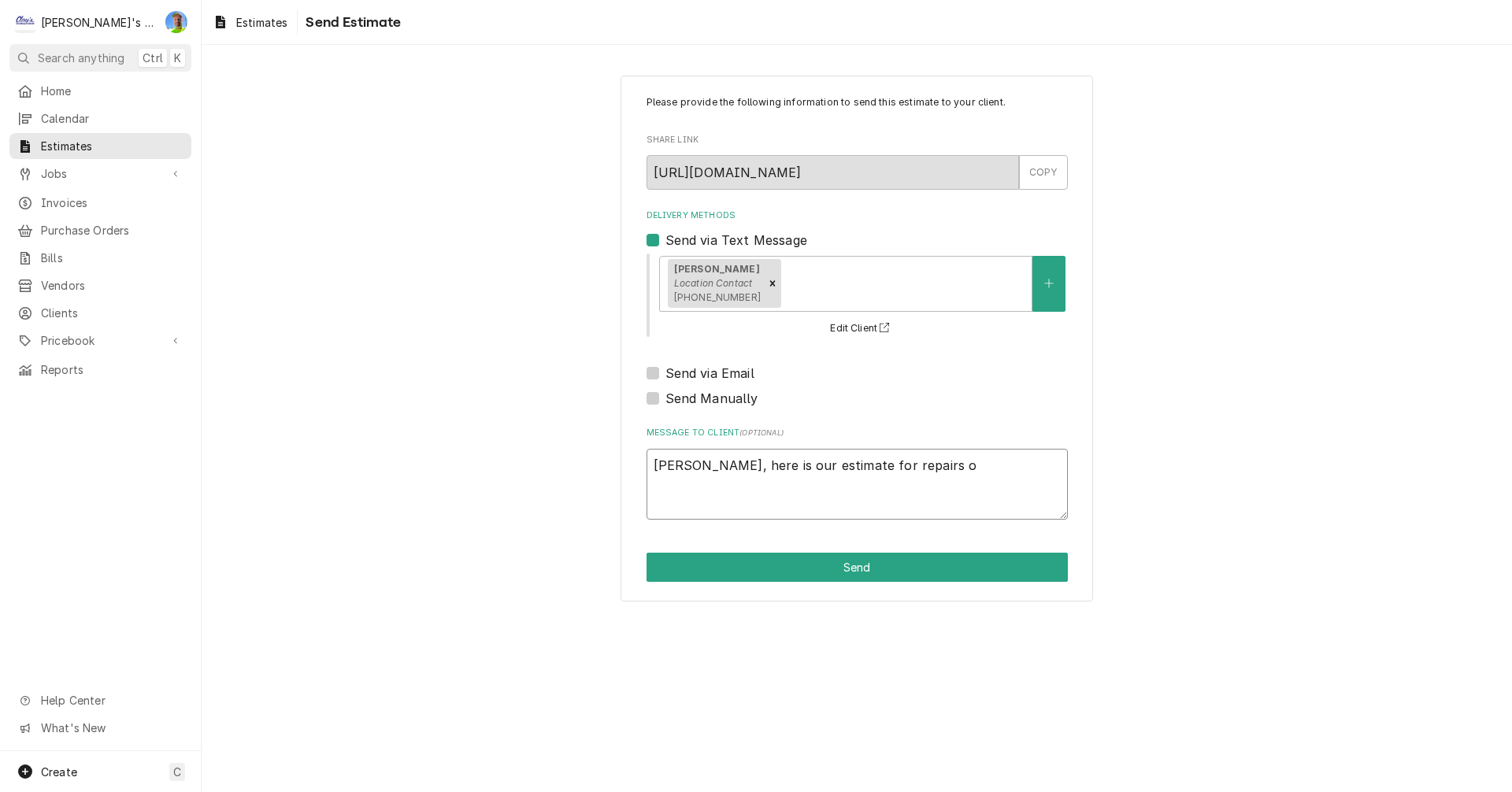
type textarea "x"
type textarea "Jeff, here is our estimate for repairs on"
type textarea "x"
type textarea "Jeff, here is our estimate for repairs on"
type textarea "x"
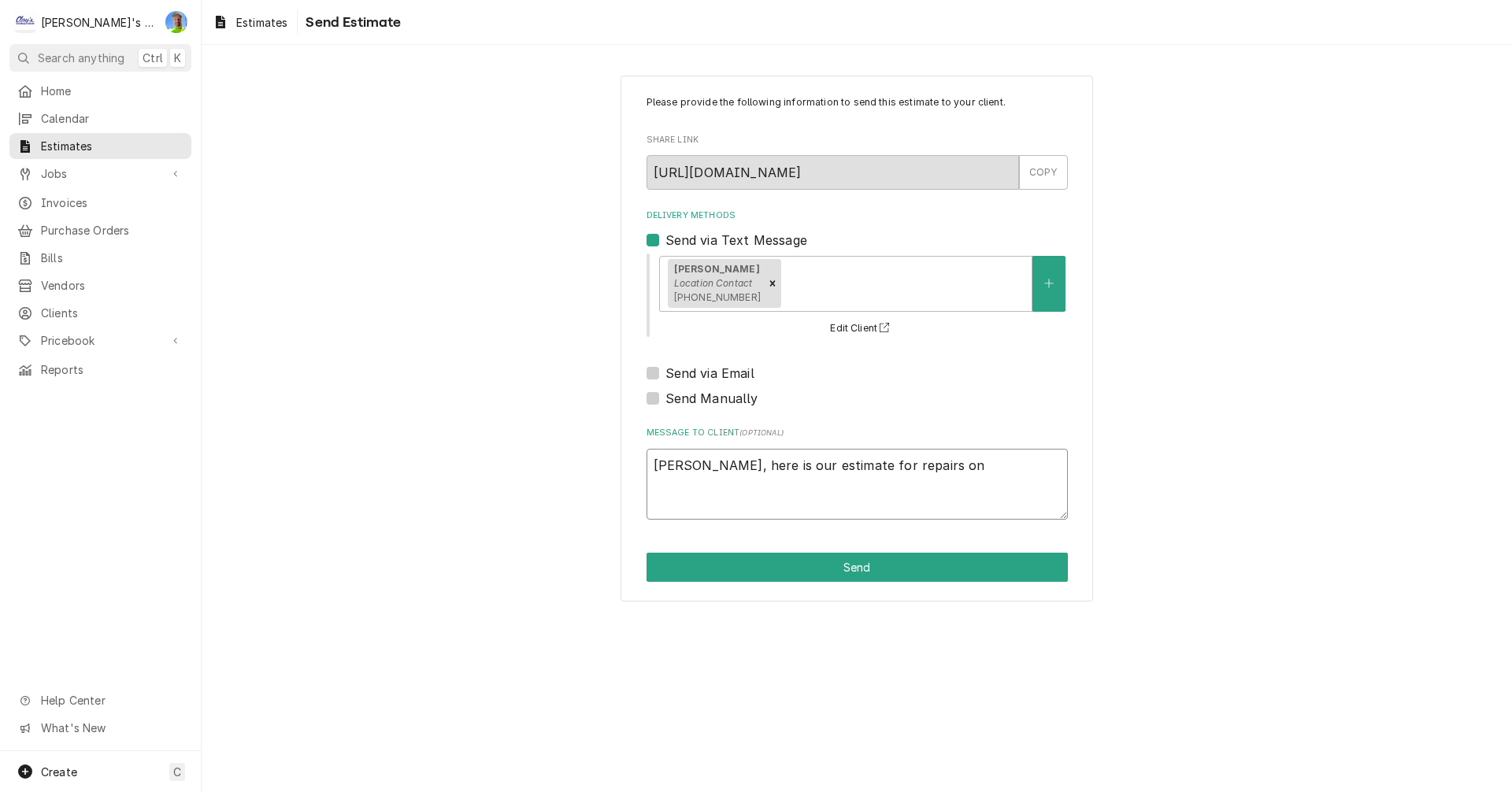
type textarea "Jeff, here is our estimate for repairs on t"
type textarea "x"
type textarea "Jeff, here is our estimate for repairs on th"
type textarea "x"
type textarea "Jeff, here is our estimate for repairs on the"
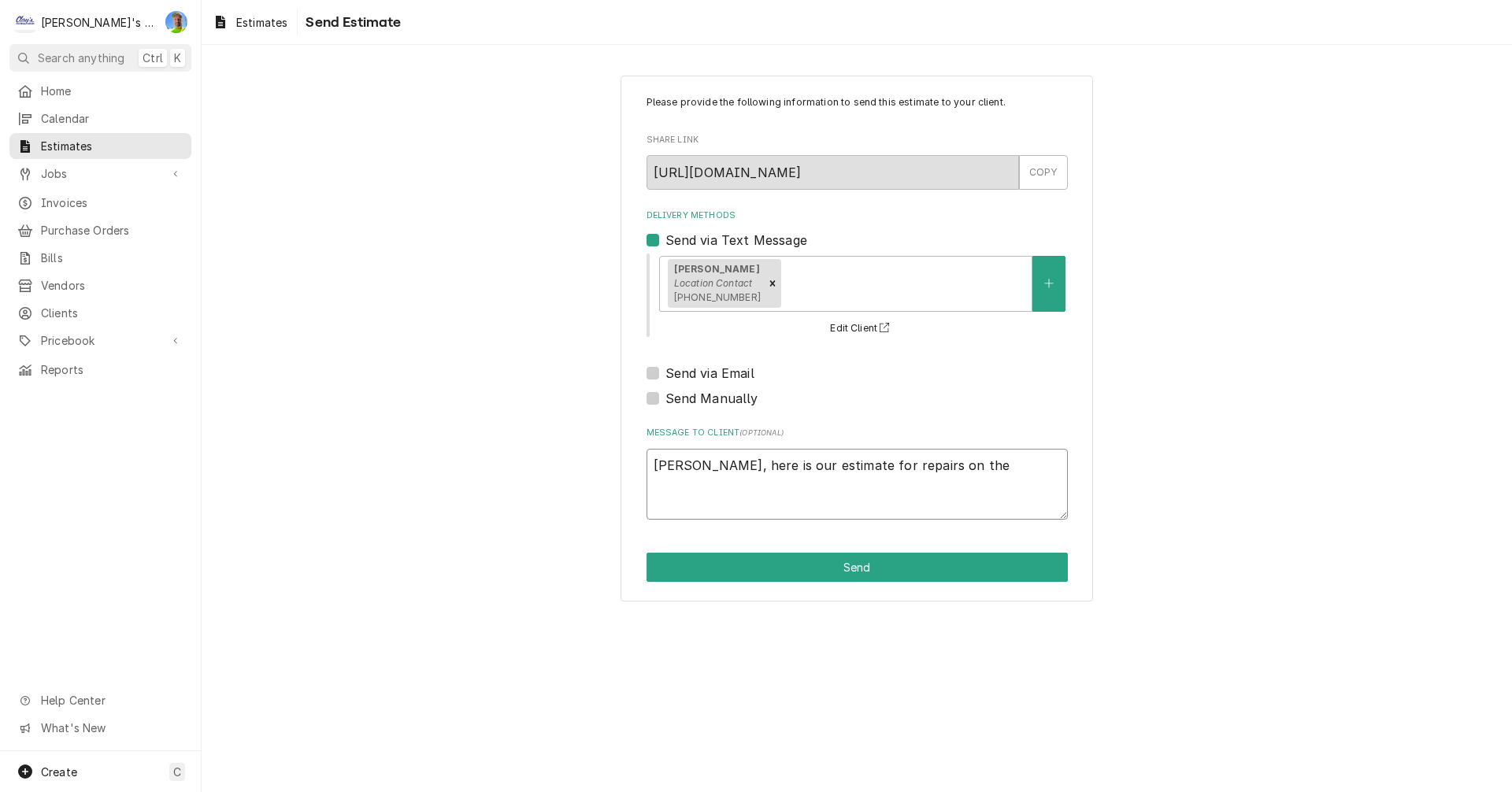
type textarea "x"
type textarea "Jeff, here is our estimate for repairs on the"
type textarea "x"
type textarea "Jeff, here is our estimate for repairs on the T"
type textarea "x"
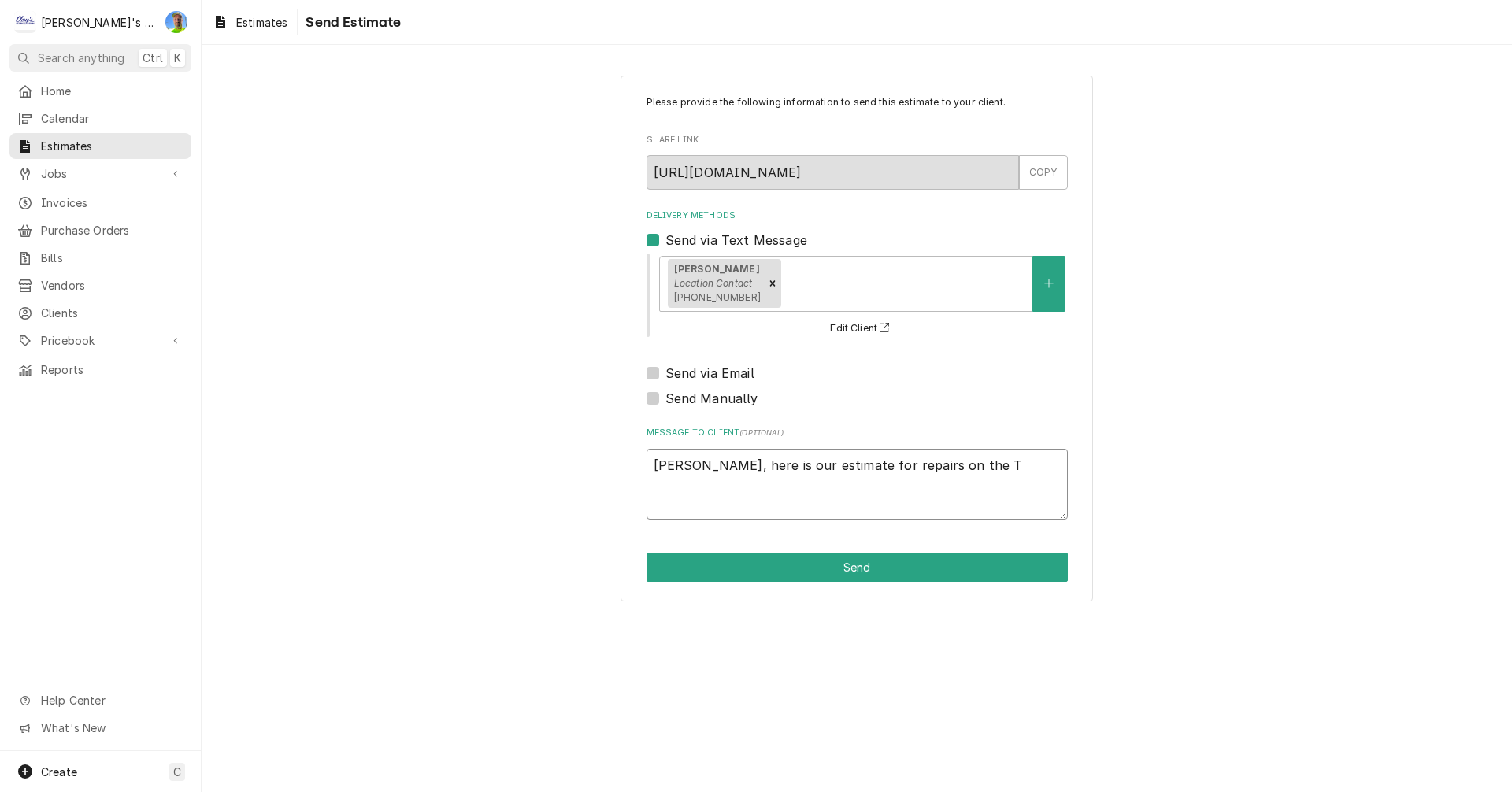
type textarea "Jeff, here is our estimate for repairs on the Tr"
type textarea "x"
type textarea "Jeff, here is our estimate for repairs on the Tra"
type textarea "x"
type textarea "Jeff, here is our estimate for repairs on the Trau"
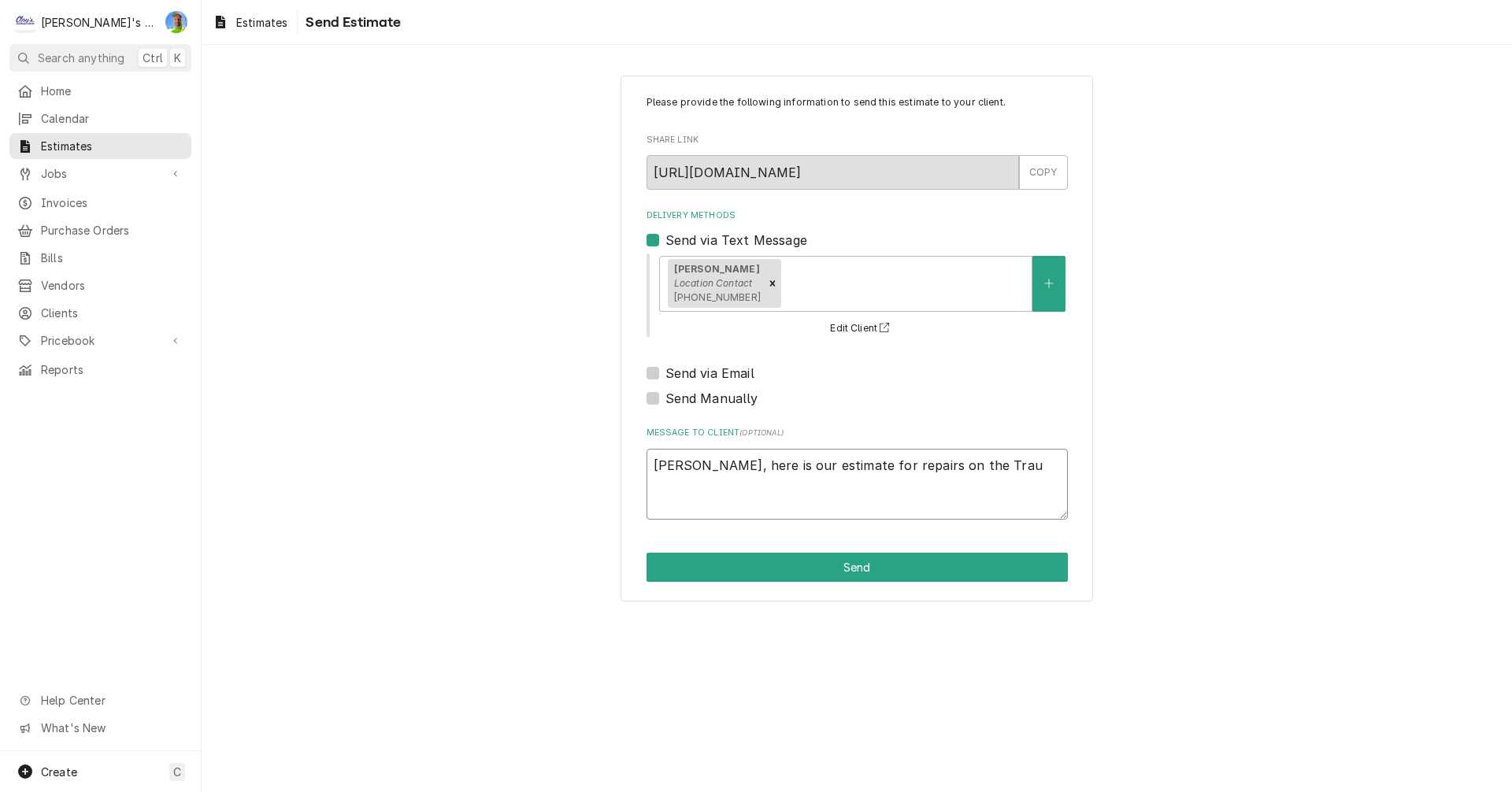
type textarea "x"
type textarea "Jeff, here is our estimate for repairs on the Traul"
type textarea "x"
type textarea "Jeff, here is our estimate for repairs on the Trauls"
type textarea "x"
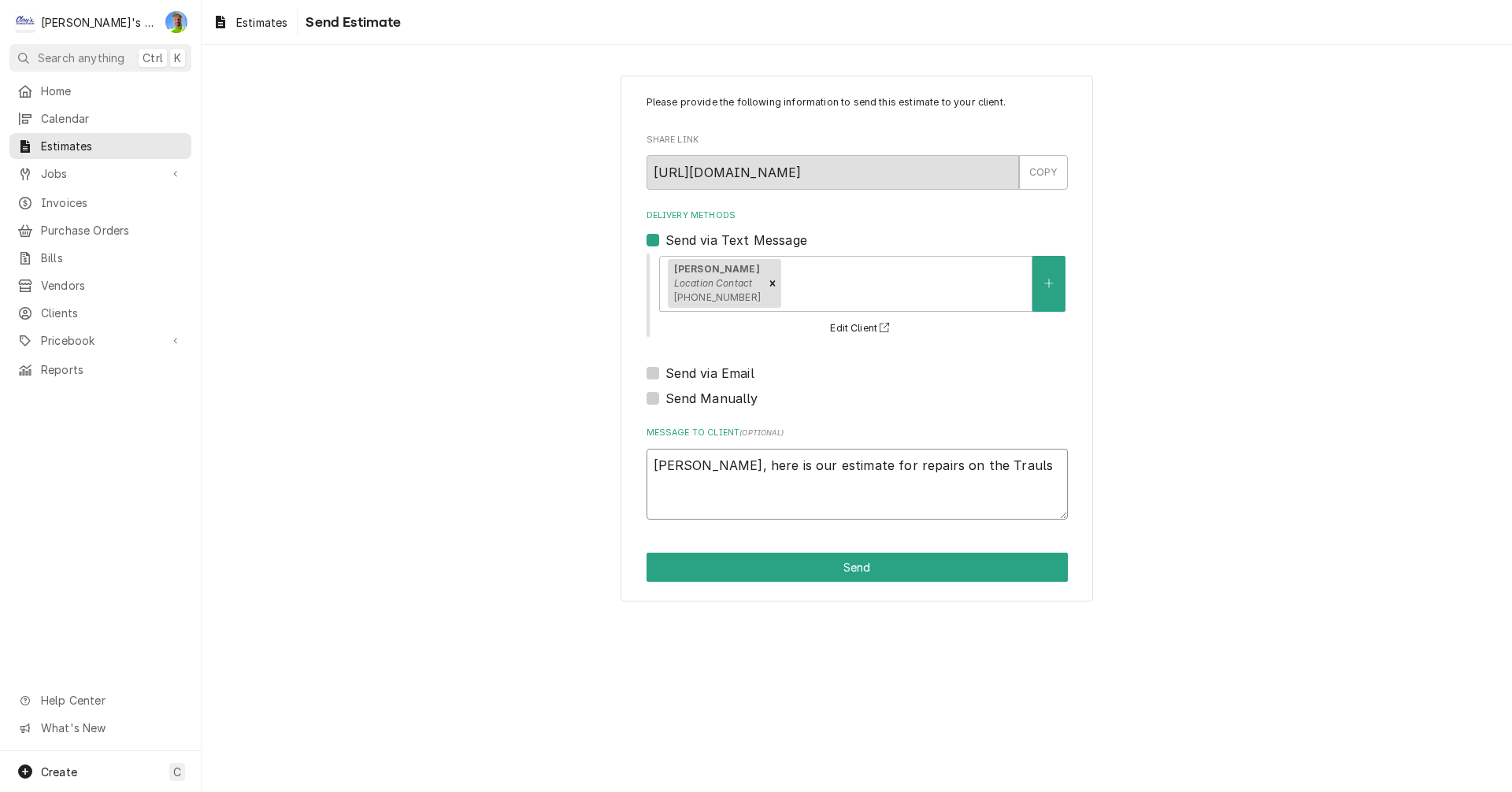
type textarea "Jeff, here is our estimate for repairs on the Traulse"
type textarea "x"
type textarea "Jeff, here is our estimate for repairs on the Traulsen"
type textarea "x"
type textarea "Jeff, here is our estimate for repairs on the Traulsen"
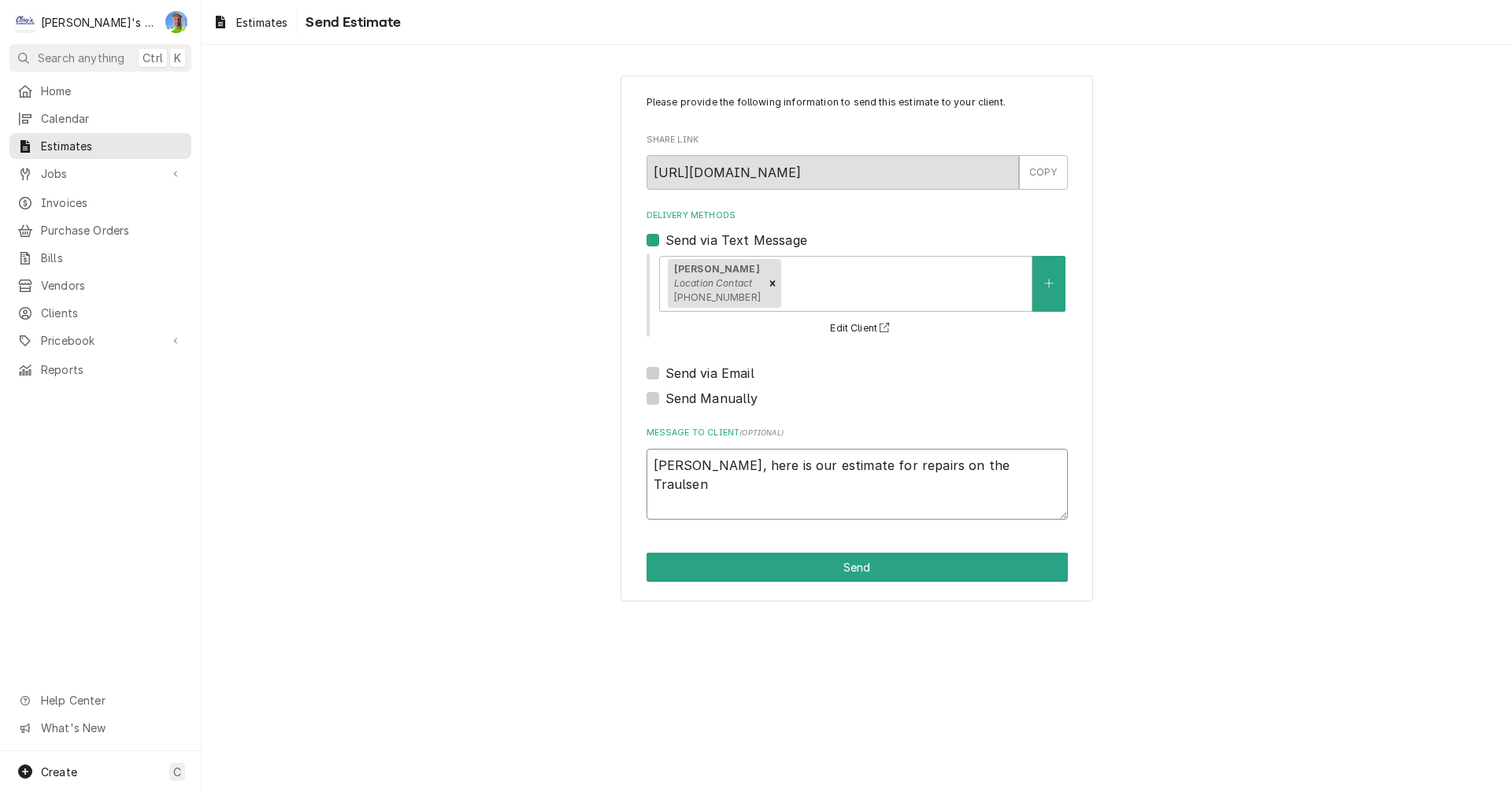
type textarea "x"
type textarea "Jeff, here is our estimate for repairs on the Traulsen f"
type textarea "x"
type textarea "Jeff, here is our estimate for repairs on the Traulsen fr"
type textarea "x"
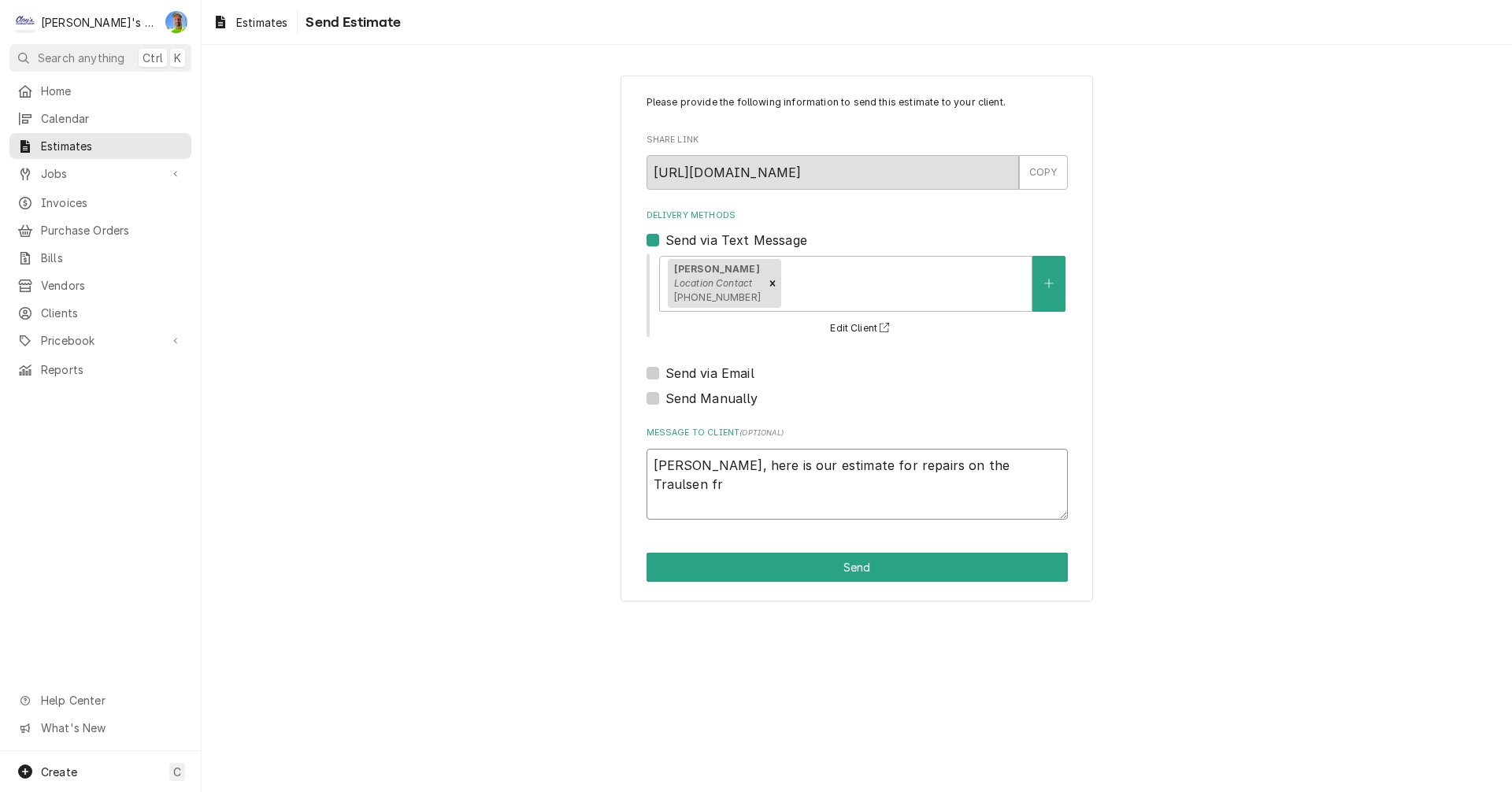
type textarea "Jeff, here is our estimate for repairs on the Traulsen fre"
type textarea "x"
type textarea "Jeff, here is our estimate for repairs on the Traulsen free"
type textarea "x"
type textarea "Jeff, here is our estimate for repairs on the Traulsen freez"
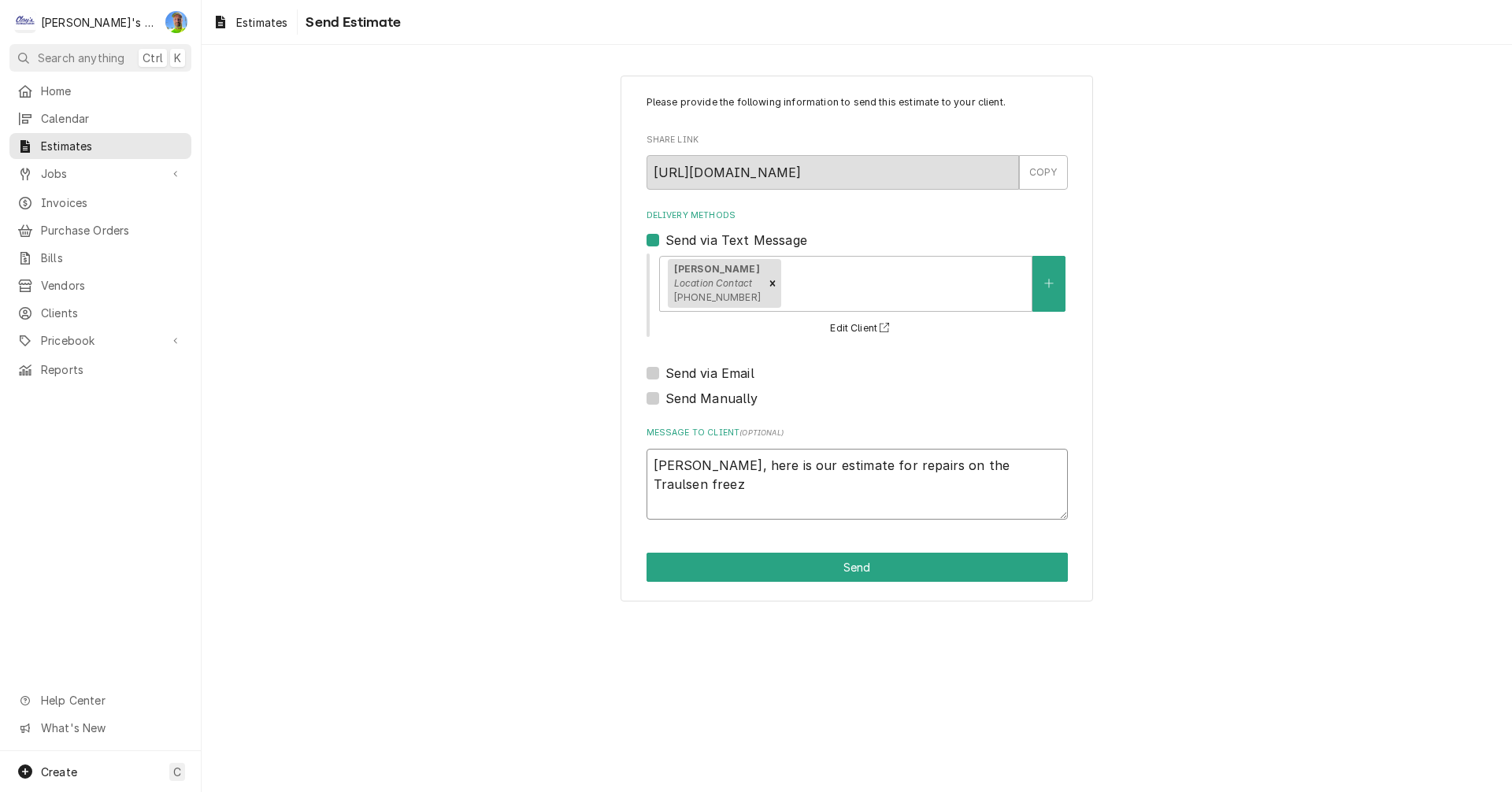
type textarea "x"
type textarea "Jeff, here is our estimate for repairs on the Traulsen freeze"
type textarea "x"
type textarea "Jeff, here is our estimate for repairs on the Traulsen freezer"
type textarea "x"
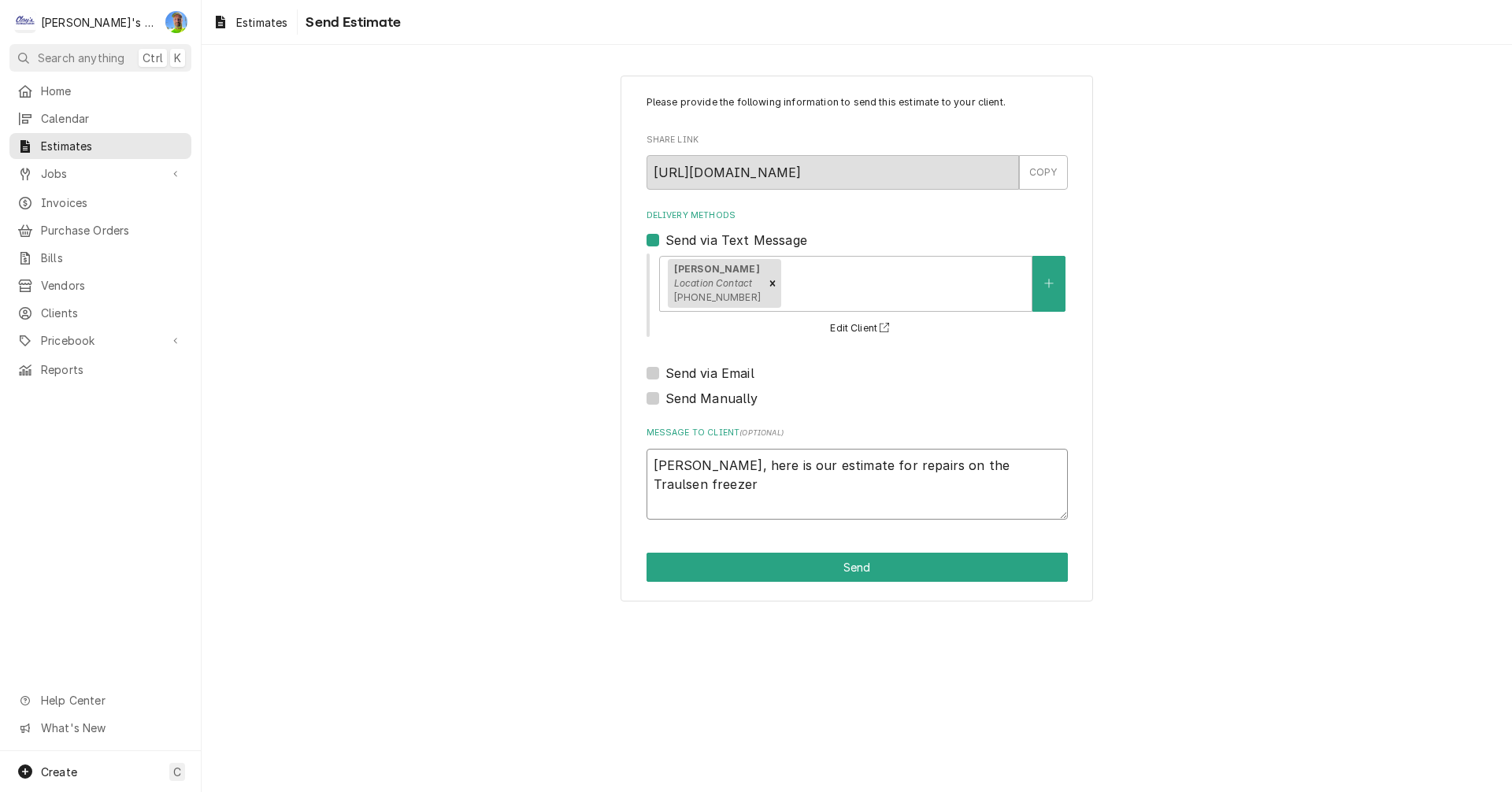
type textarea "Jeff, here is our estimate for repairs on the Traulsen freezer,"
type textarea "x"
type textarea "Jeff, here is our estimate for repairs on the Traulsen freezer,"
type textarea "x"
type textarea "Jeff, here is our estimate for repairs on the Traulsen freezer, p"
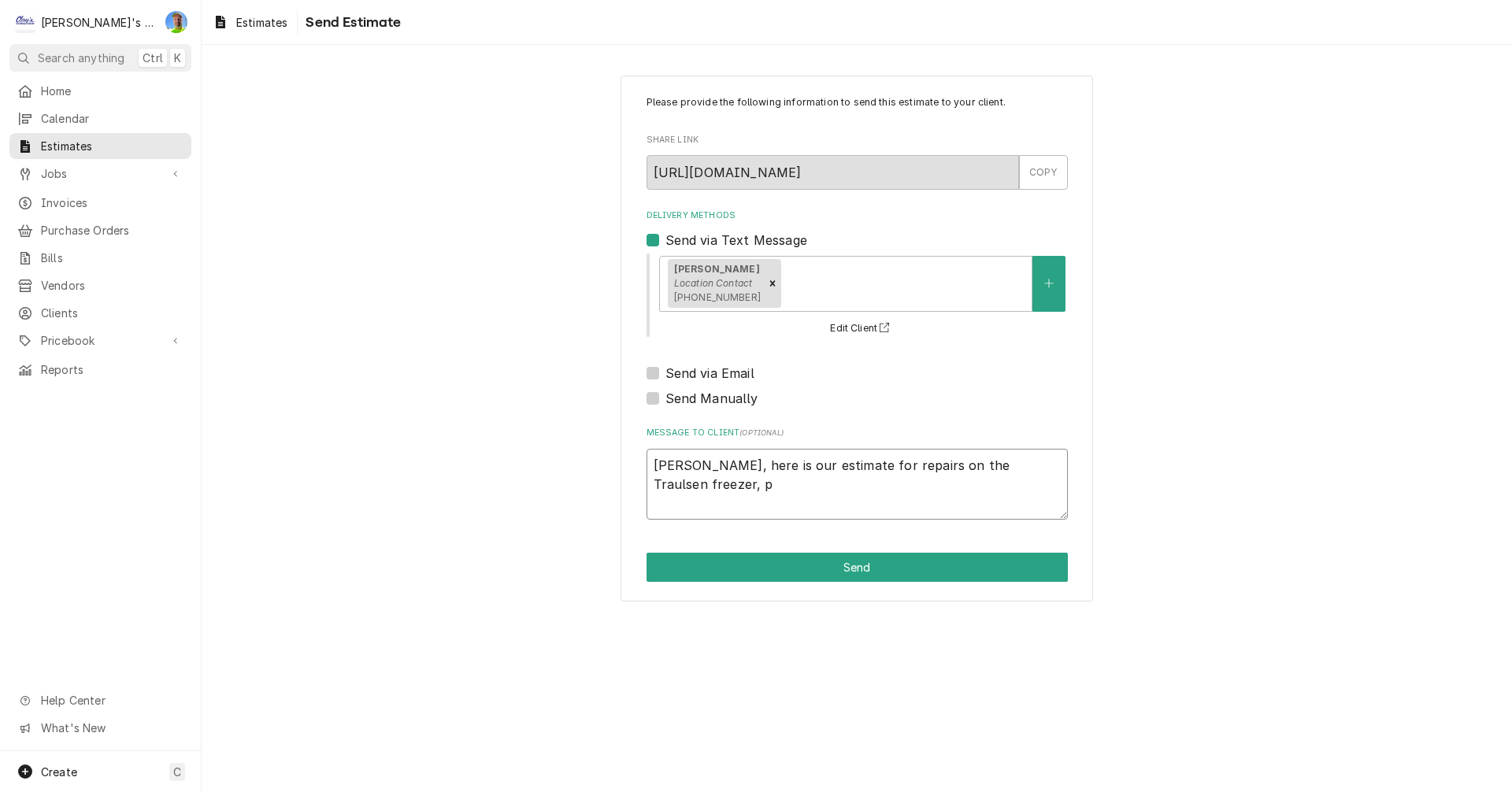
type textarea "x"
type textarea "Jeff, here is our estimate for repairs on the Traulsen freezer, pl"
type textarea "x"
type textarea "Jeff, here is our estimate for repairs on the Traulsen freezer, p"
type textarea "x"
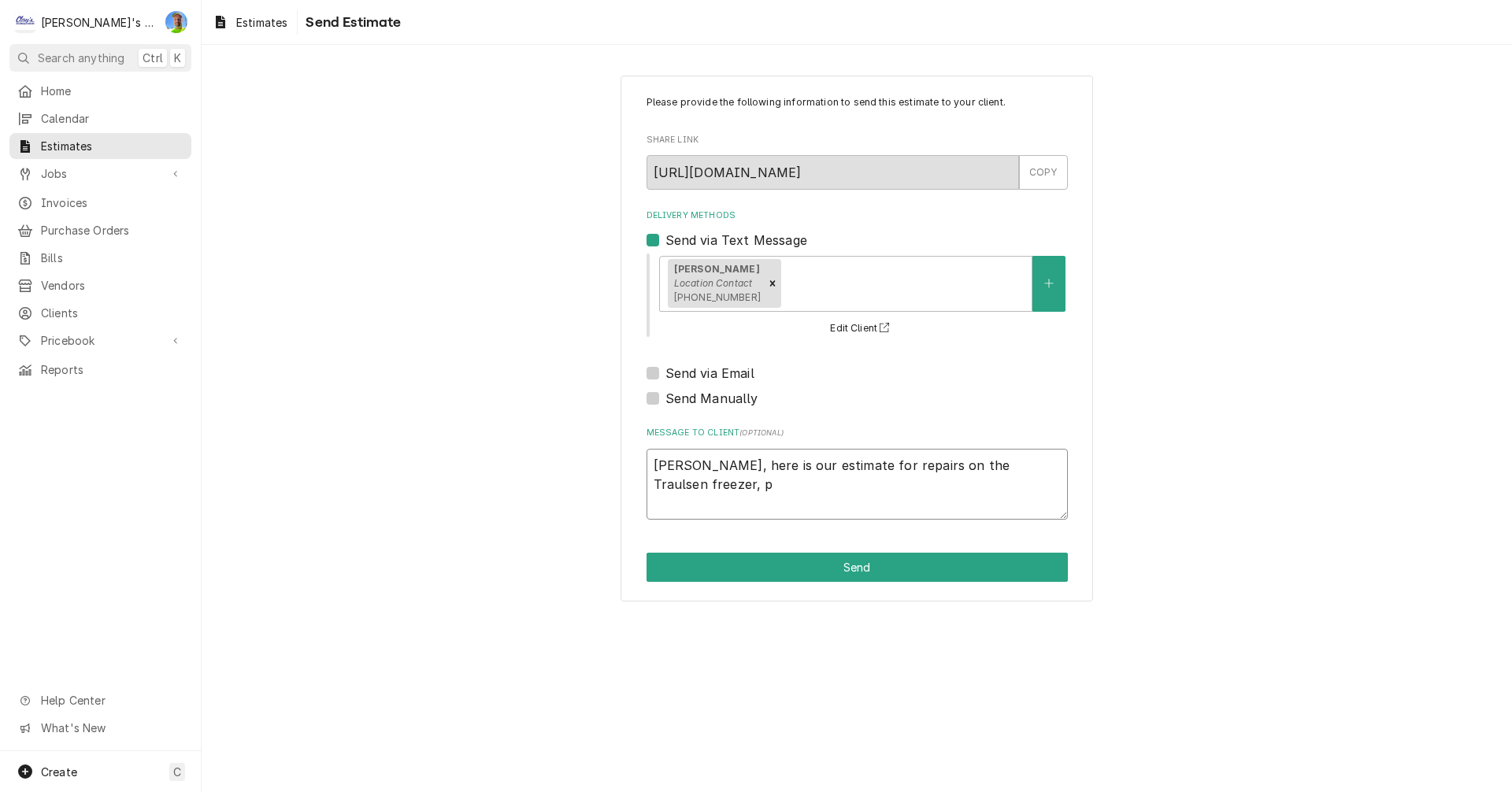
type textarea "Jeff, here is our estimate for repairs on the Traulsen freezer,"
type textarea "x"
type textarea "Jeff, here is our estimate for repairs on the Traulsen freezer,"
type textarea "x"
type textarea "Jeff, here is our estimate for repairs on the Traulsen freezer"
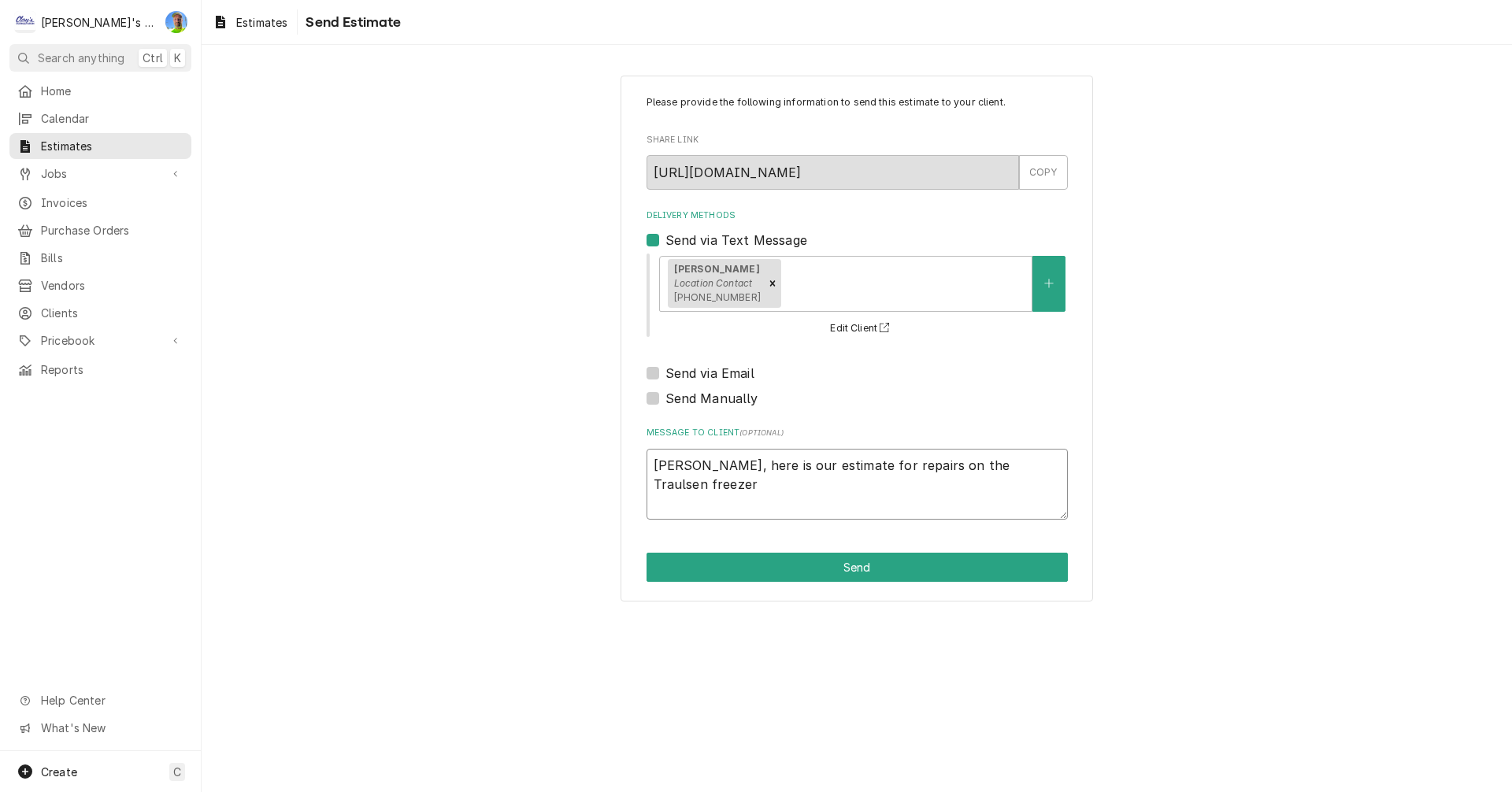
type textarea "x"
type textarea "Jeff, here is our estimate for repairs on the Traulsen freezer."
type textarea "x"
type textarea "Jeff, here is our estimate for repairs on the Traulsen freezer."
type textarea "x"
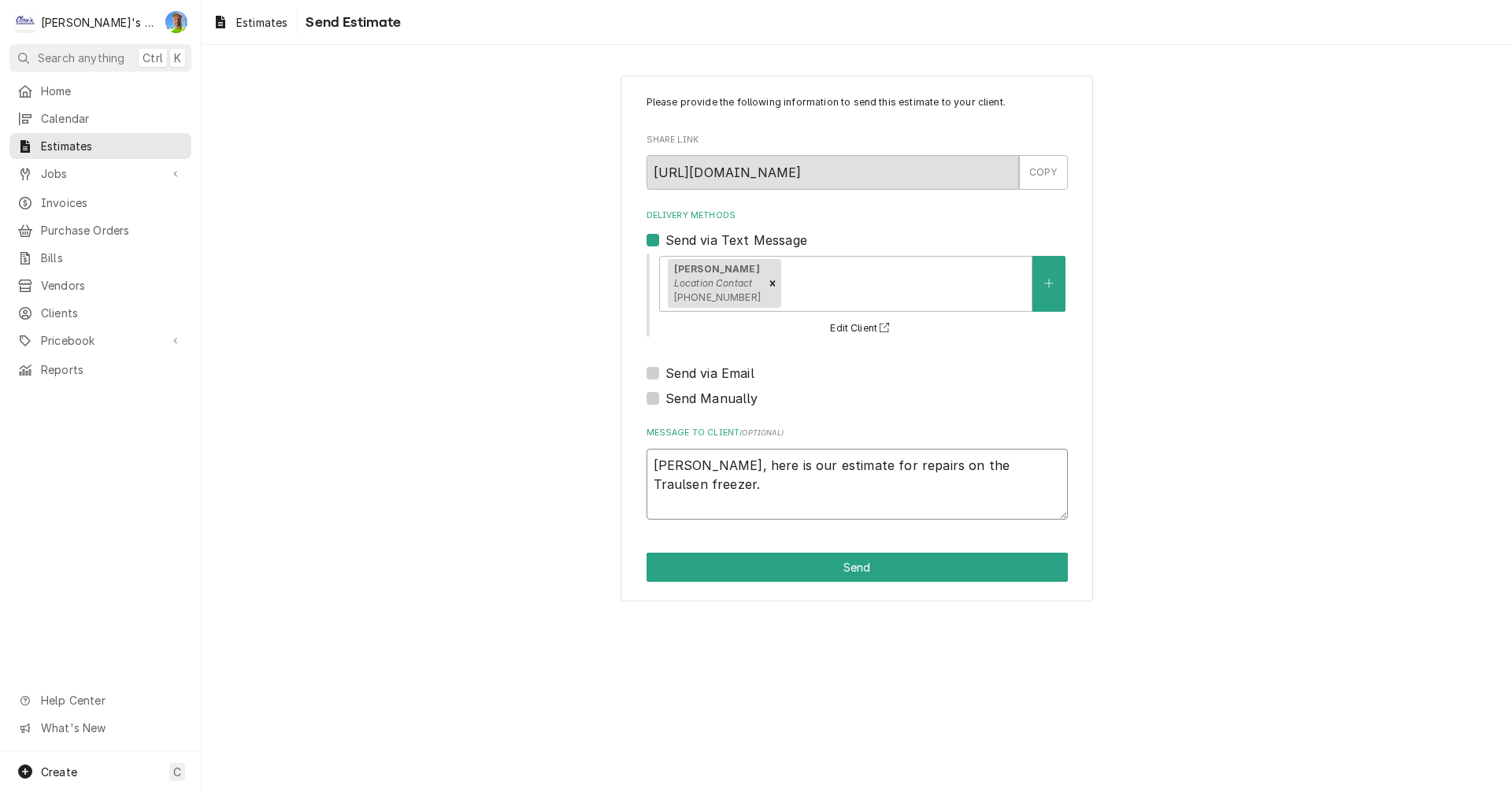
type textarea "Jeff, here is our estimate for repairs on the Traulsen freezer. P"
type textarea "x"
type textarea "Jeff, here is our estimate for repairs on the Traulsen freezer. Pl"
type textarea "x"
type textarea "Jeff, here is our estimate for repairs on the Traulsen freezer. Ple"
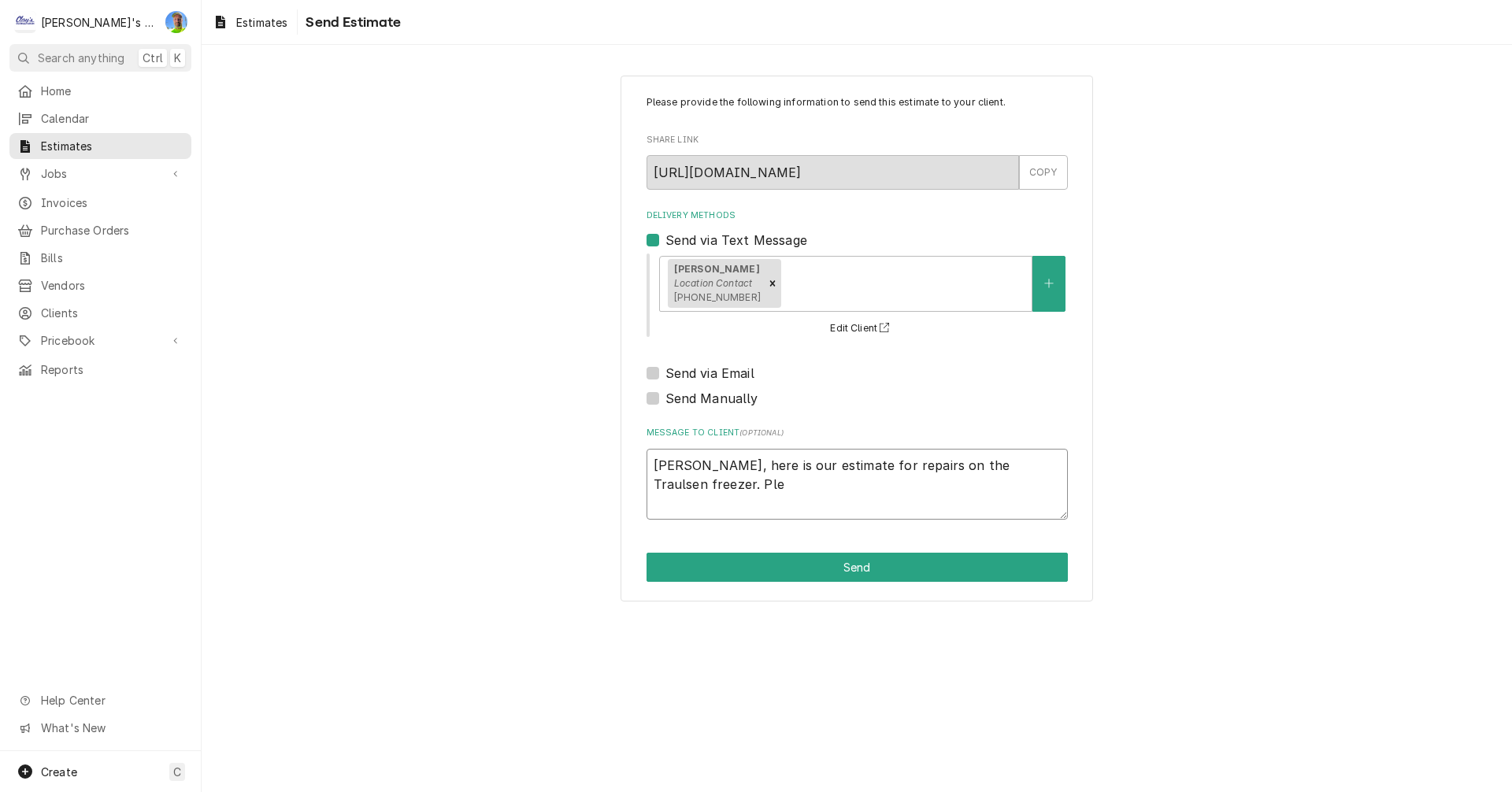
type textarea "x"
type textarea "Jeff, here is our estimate for repairs on the Traulsen freezer. Plea"
type textarea "x"
type textarea "Jeff, here is our estimate for repairs on the Traulsen freezer. Pleas"
type textarea "x"
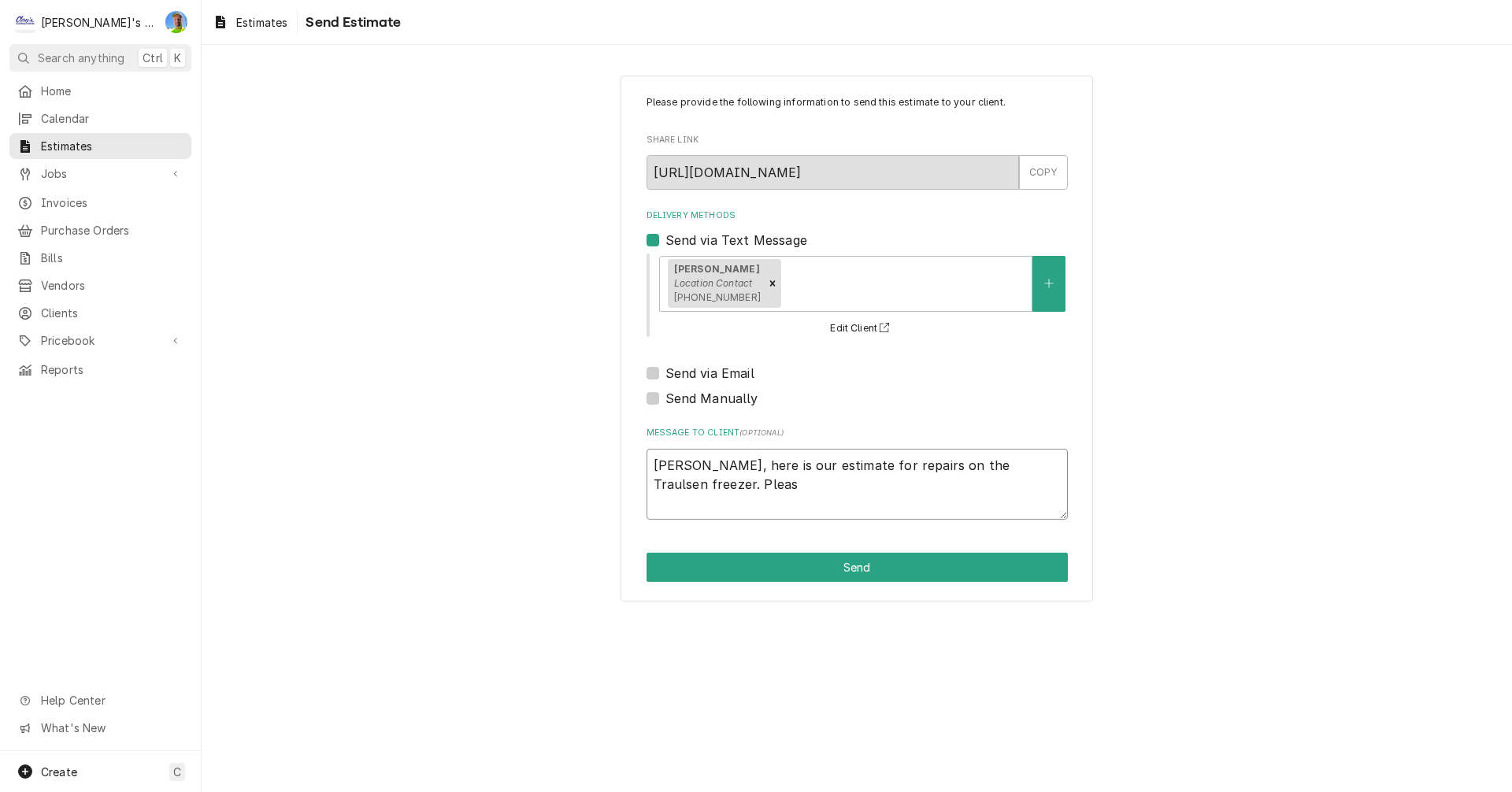
type textarea "Jeff, here is our estimate for repairs on the Traulsen freezer. Please"
type textarea "x"
type textarea "Jeff, here is our estimate for repairs on the Traulsen freezer. Please"
type textarea "x"
type textarea "Jeff, here is our estimate for repairs on the Traulsen freezer. Please l"
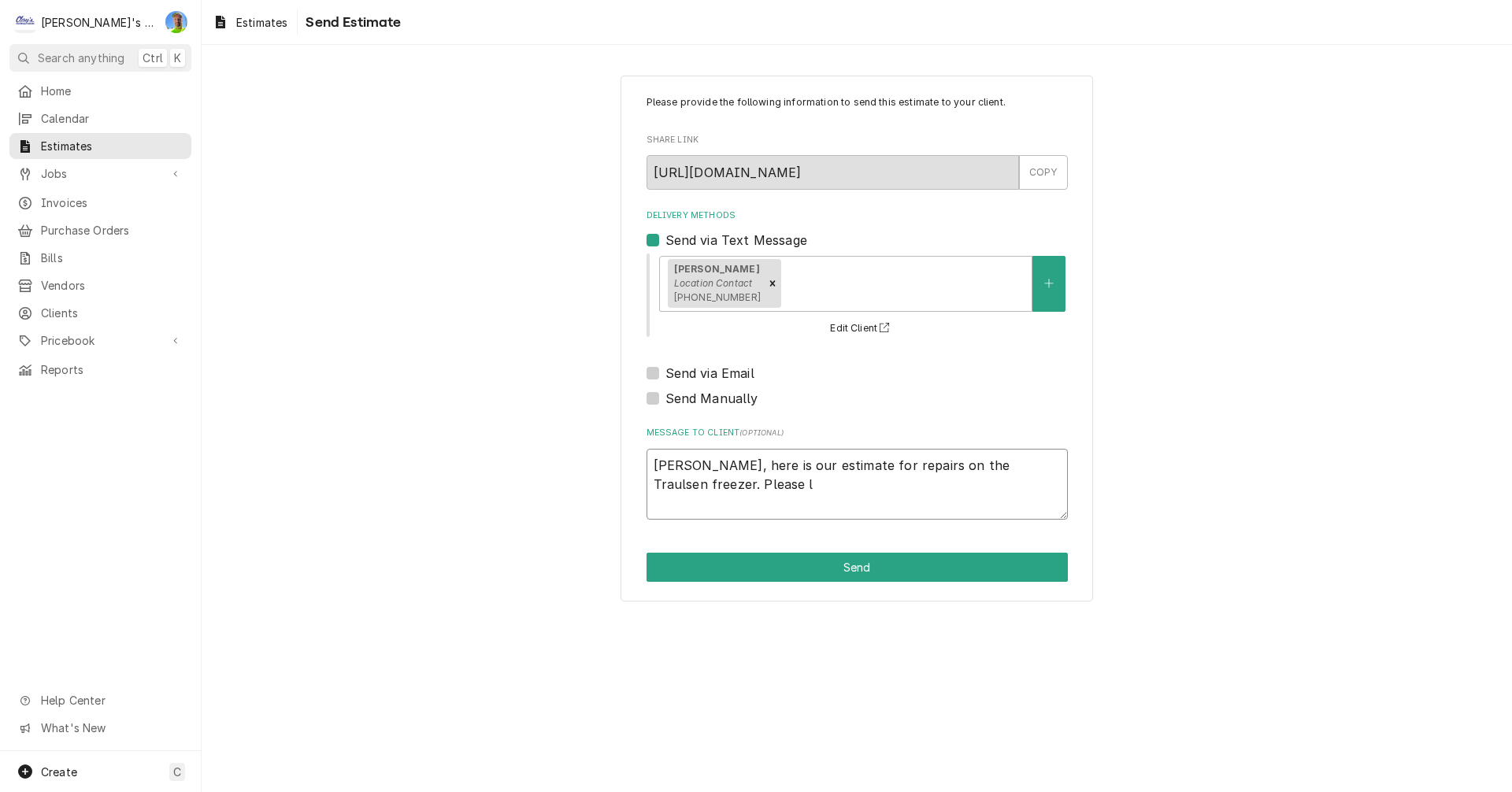
type textarea "x"
type textarea "Jeff, here is our estimate for repairs on the Traulsen freezer. Please le"
type textarea "x"
type textarea "Jeff, here is our estimate for repairs on the Traulsen freezer. Please let"
type textarea "x"
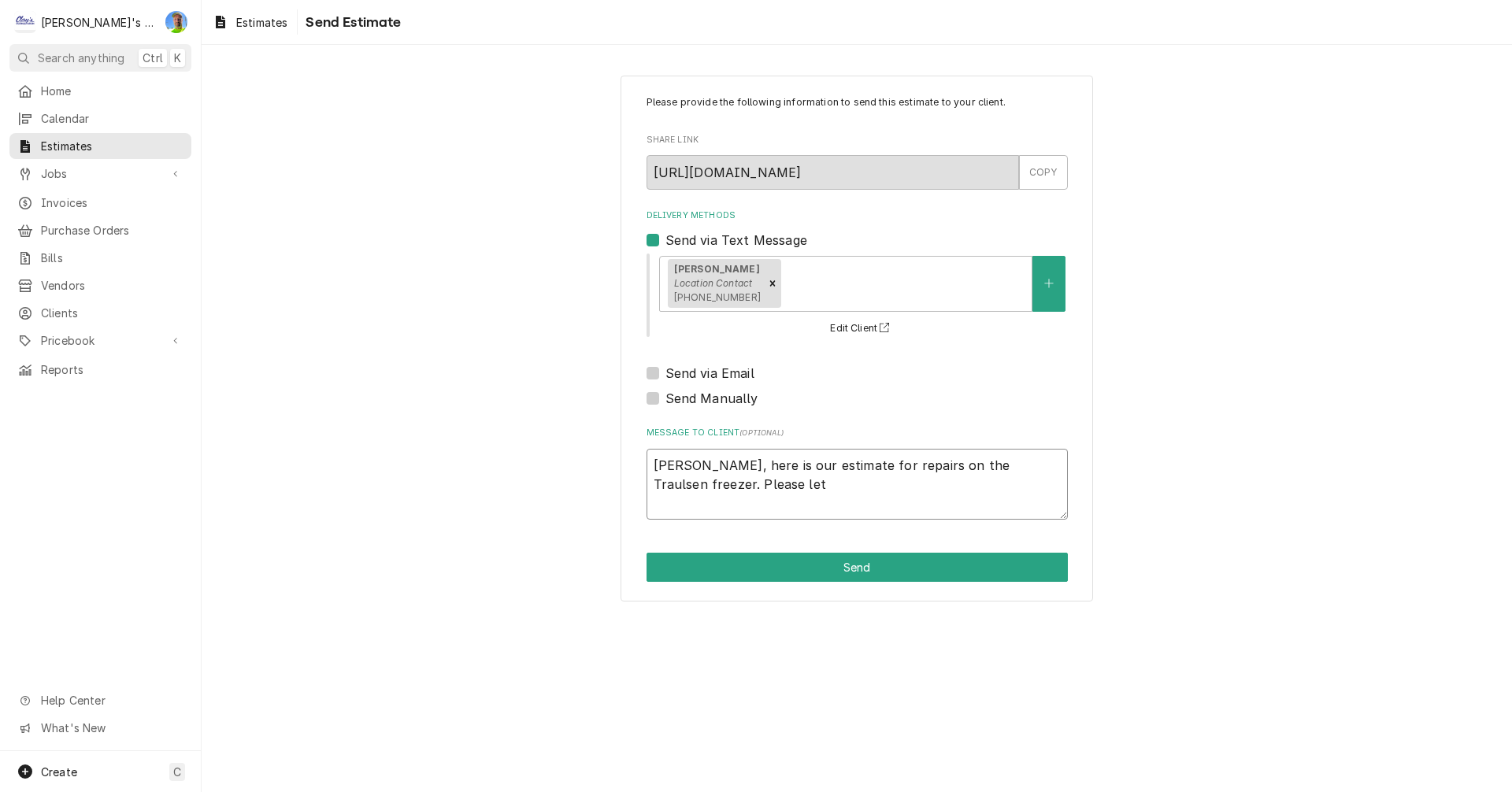
type textarea "Jeff, here is our estimate for repairs on the Traulsen freezer. Please let"
type textarea "x"
type textarea "Jeff, here is our estimate for repairs on the Traulsen freezer. Please let u"
type textarea "x"
type textarea "Jeff, here is our estimate for repairs on the Traulsen freezer. Please let us"
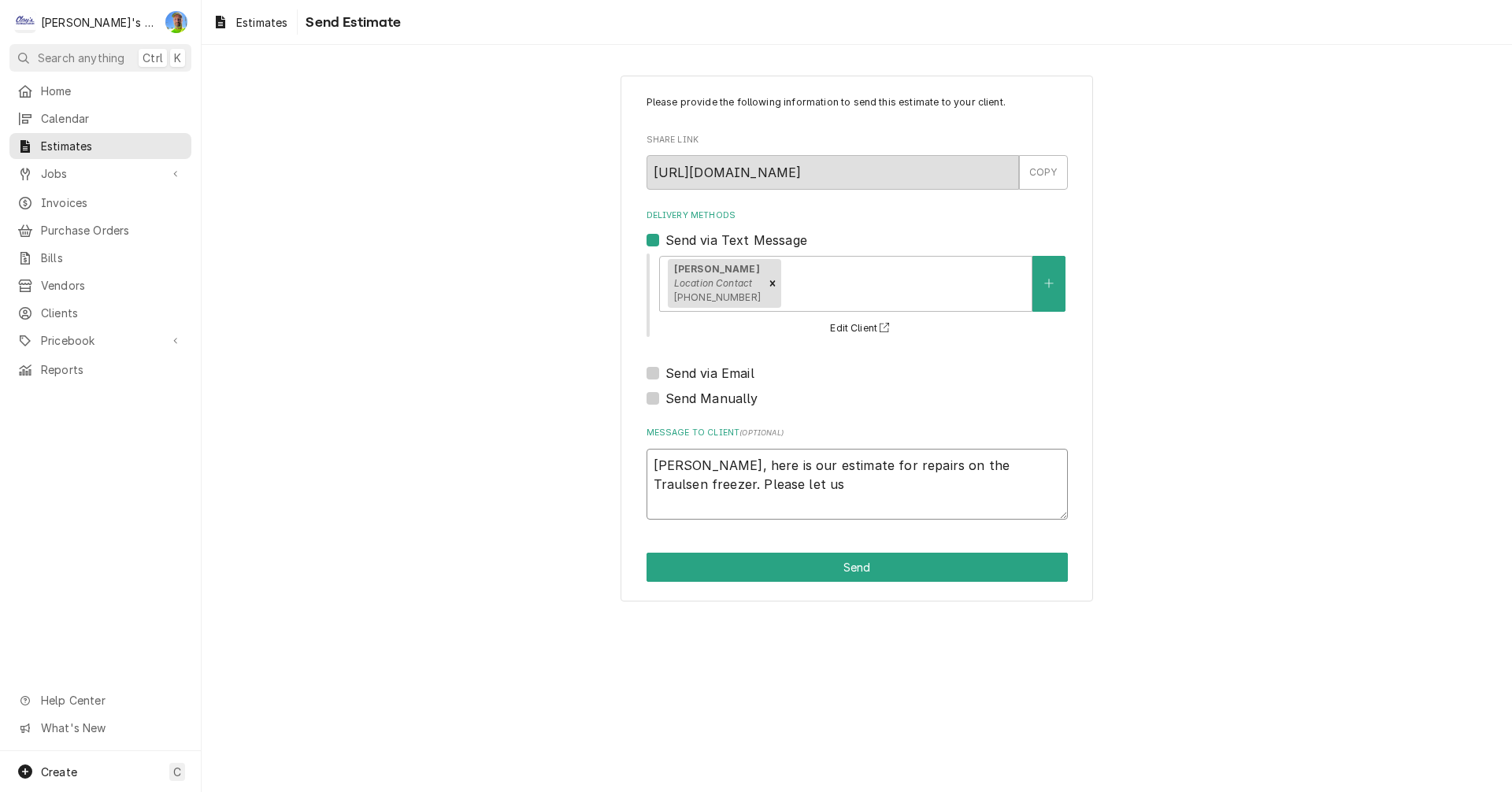
type textarea "x"
type textarea "Jeff, here is our estimate for repairs on the Traulsen freezer. Please let us"
type textarea "x"
type textarea "Jeff, here is our estimate for repairs on the Traulsen freezer. Please let us k"
type textarea "x"
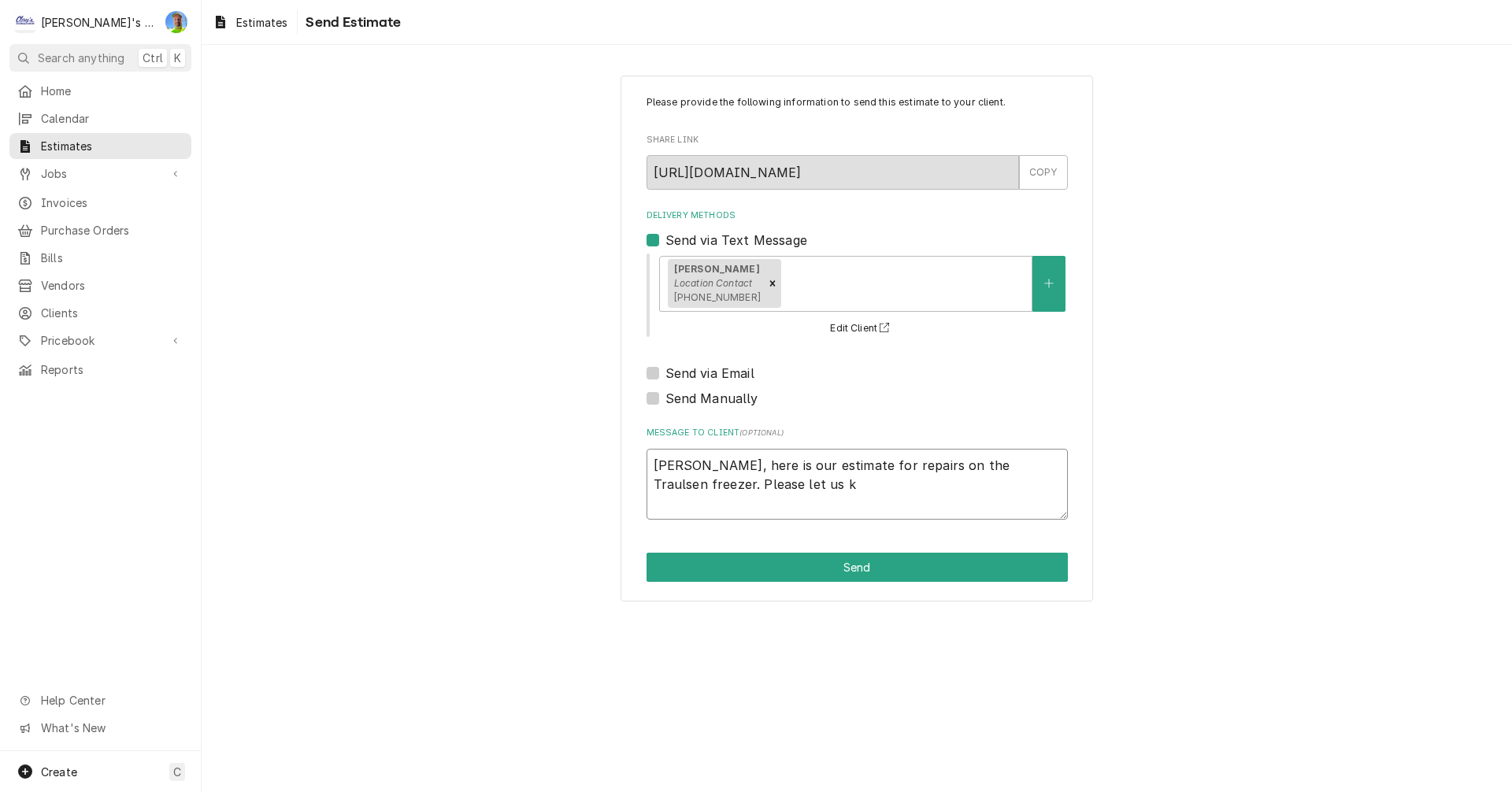
type textarea "Jeff, here is our estimate for repairs on the Traulsen freezer. Please let us kn"
type textarea "x"
type textarea "Jeff, here is our estimate for repairs on the Traulsen freezer. Please let us k…"
type textarea "x"
click at [808, 567] on button "Send" at bounding box center [856, 567] width 422 height 29
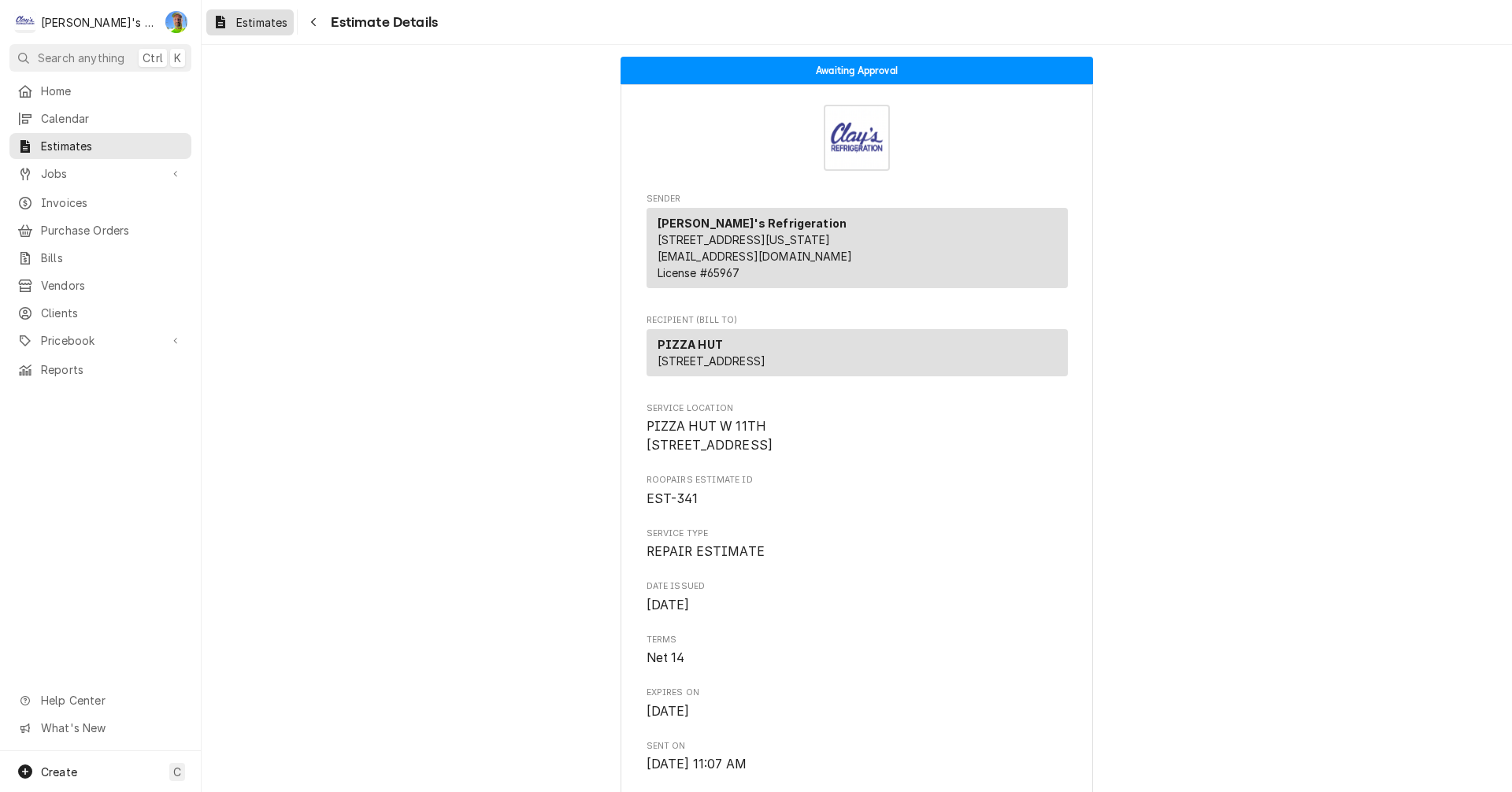
click at [264, 22] on span "Estimates" at bounding box center [262, 22] width 51 height 17
